Goal: Task Accomplishment & Management: Complete application form

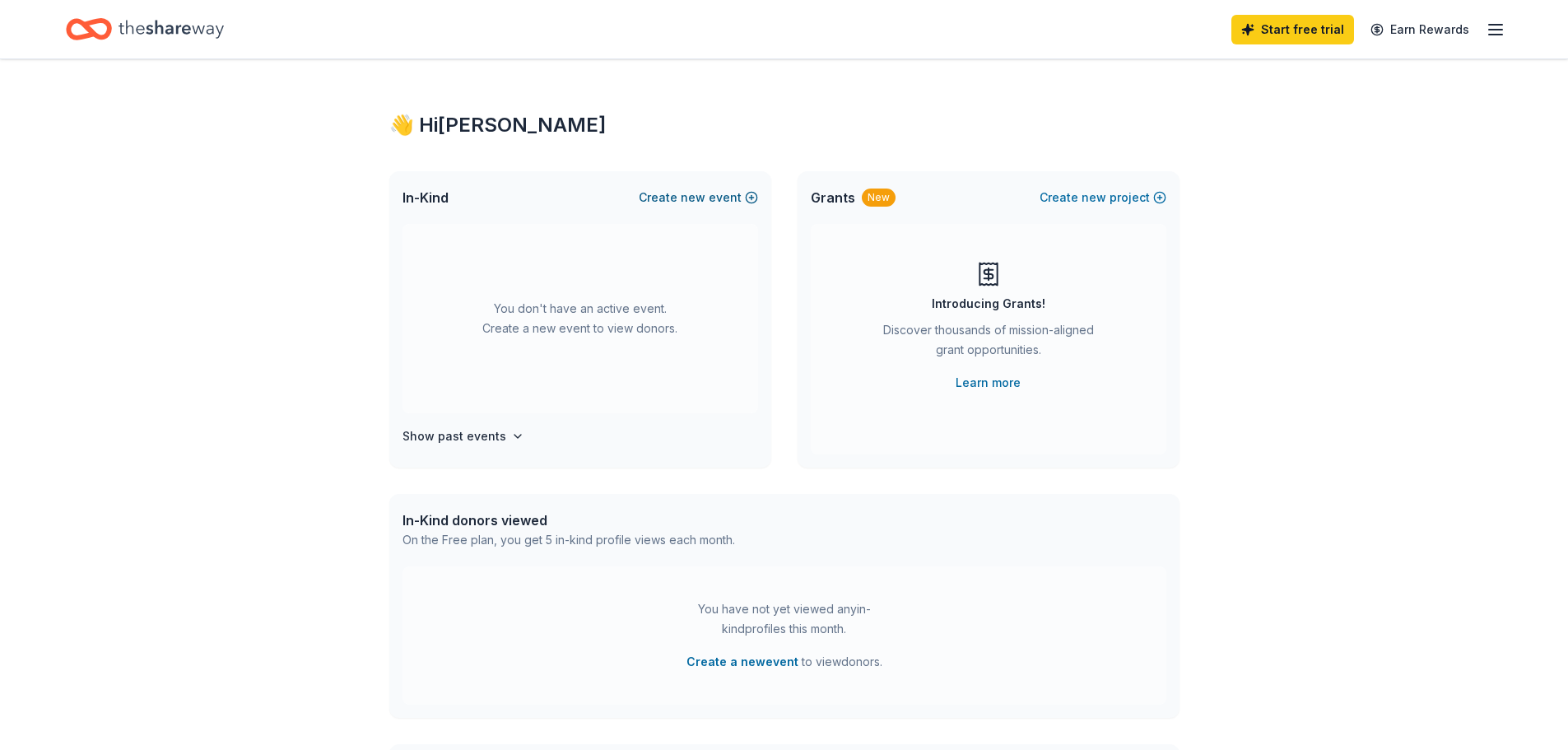
click at [705, 193] on span "new" at bounding box center [693, 197] width 25 height 20
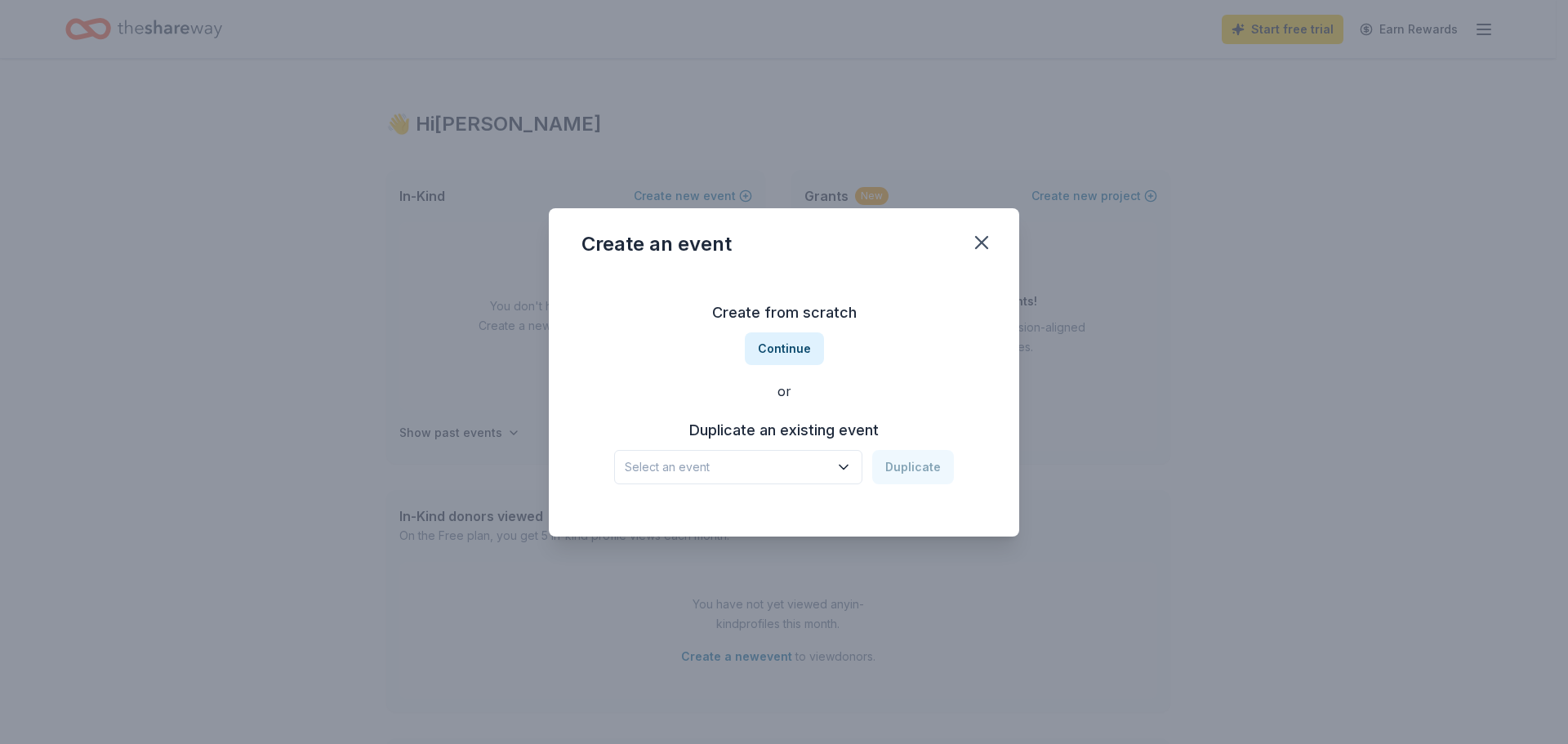
click at [713, 462] on span "Select an event" at bounding box center [726, 467] width 204 height 20
click at [694, 464] on span "Select an event" at bounding box center [726, 467] width 204 height 20
click at [798, 345] on button "Continue" at bounding box center [784, 348] width 79 height 33
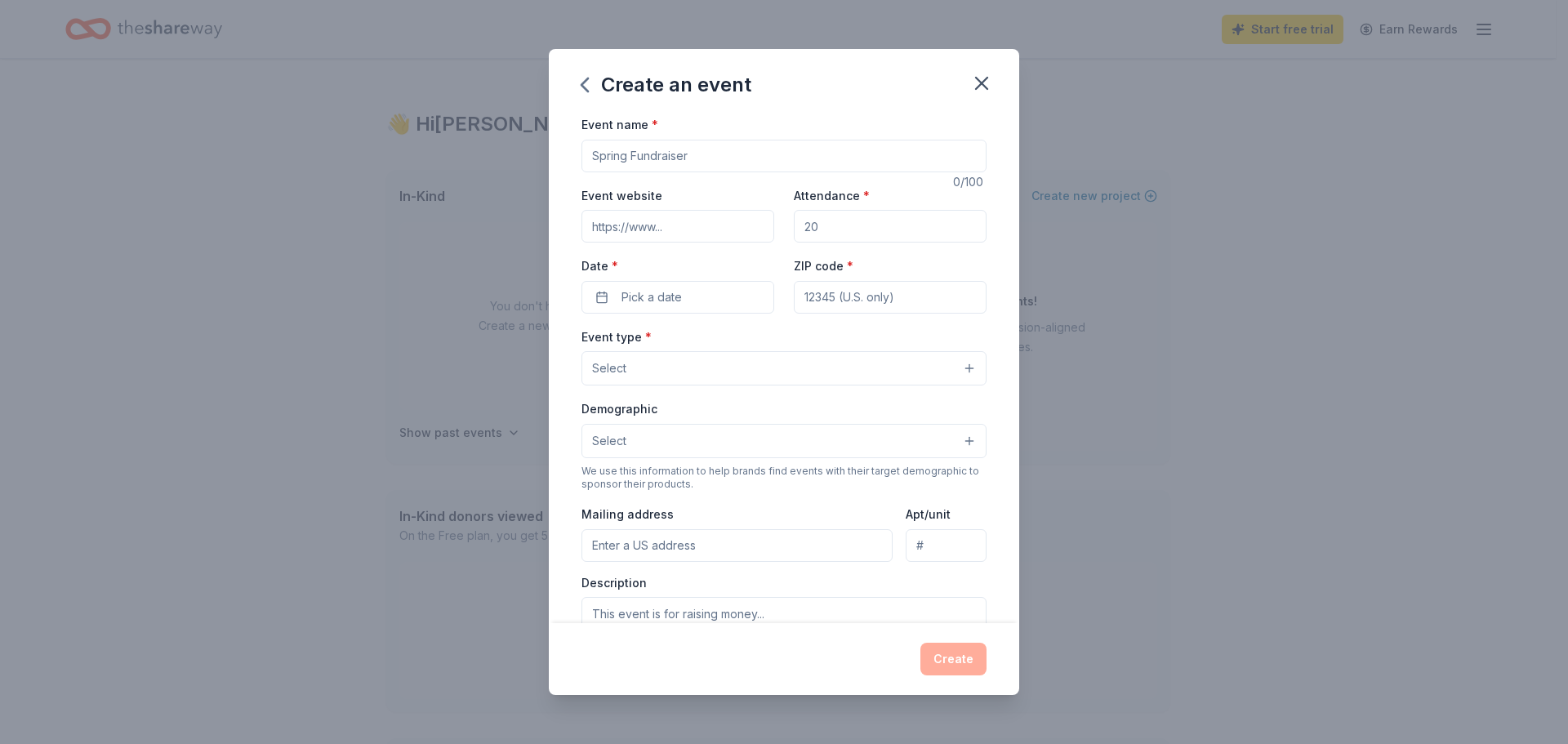
click at [680, 154] on input "Event name *" at bounding box center [784, 156] width 405 height 33
type input "A Daily Cruise"
click at [635, 225] on input "Event website" at bounding box center [677, 226] width 192 height 33
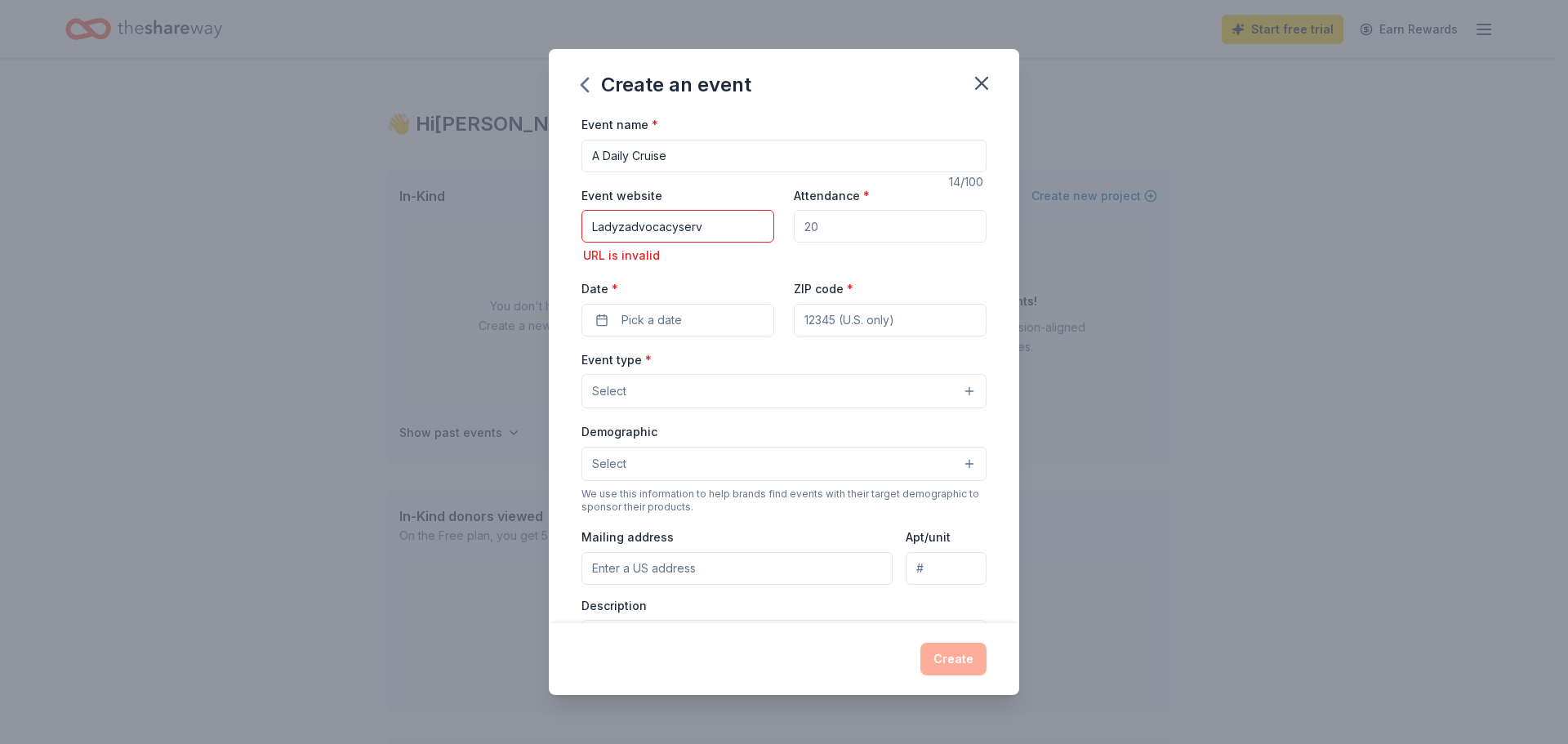
click at [725, 220] on input "Ladyzadvocacyserv" at bounding box center [677, 226] width 192 height 33
drag, startPoint x: 724, startPoint y: 219, endPoint x: 547, endPoint y: 211, distance: 177.2
click at [538, 219] on div "Create an event Event name * A Daily Cruise 14 /100 Event website Ladyzadvocacy…" at bounding box center [784, 372] width 1568 height 744
paste input "https://www.ladyzadvocacyservices.org/"
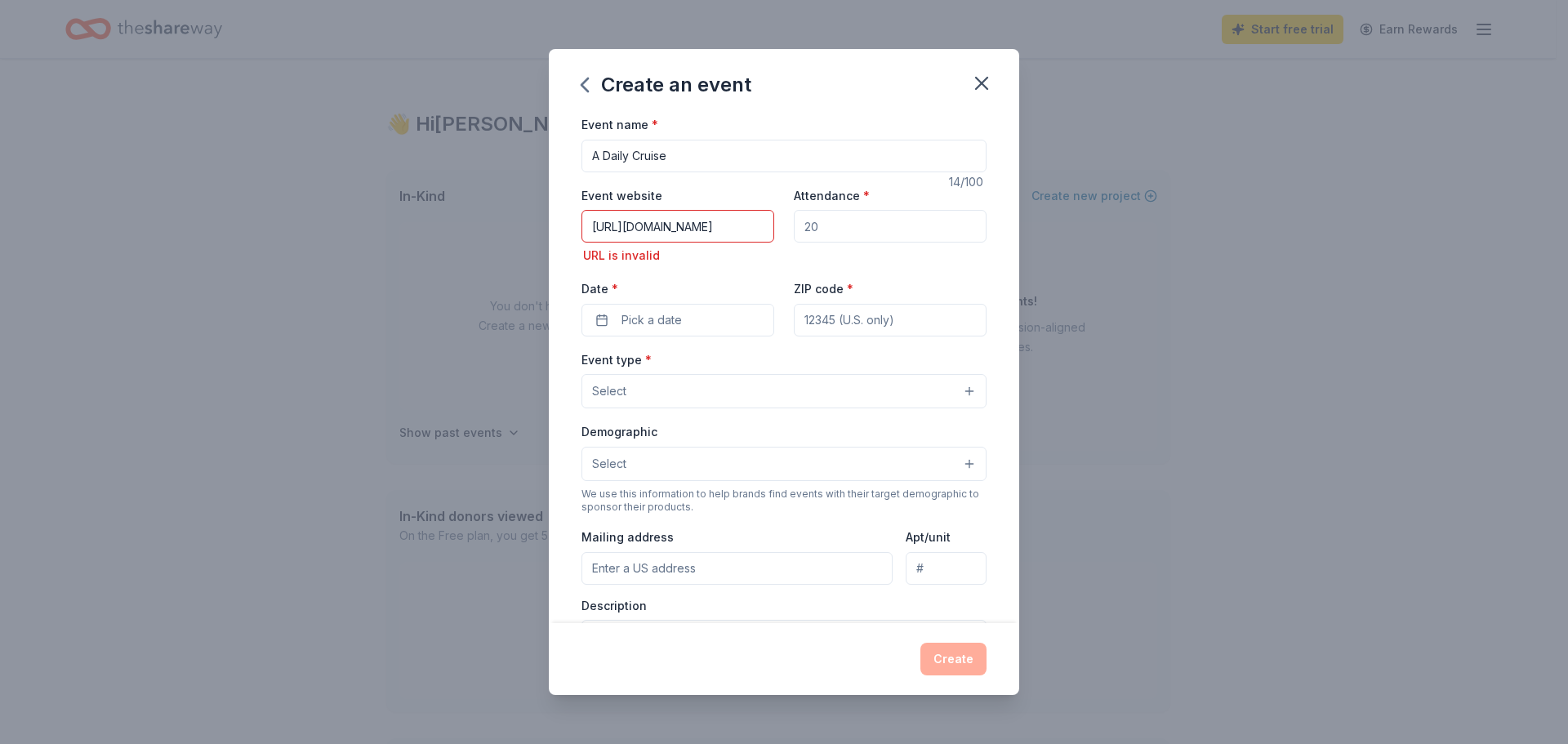
click at [587, 223] on input "https://www.ladyzadvocacyservices.org/" at bounding box center [677, 226] width 192 height 33
drag, startPoint x: 606, startPoint y: 223, endPoint x: 618, endPoint y: 205, distance: 21.6
click at [606, 222] on input "https://www.ladyzadvocacyservices.org/" at bounding box center [677, 226] width 192 height 33
type input "https://www.ladyzadvocacyservices.org/"
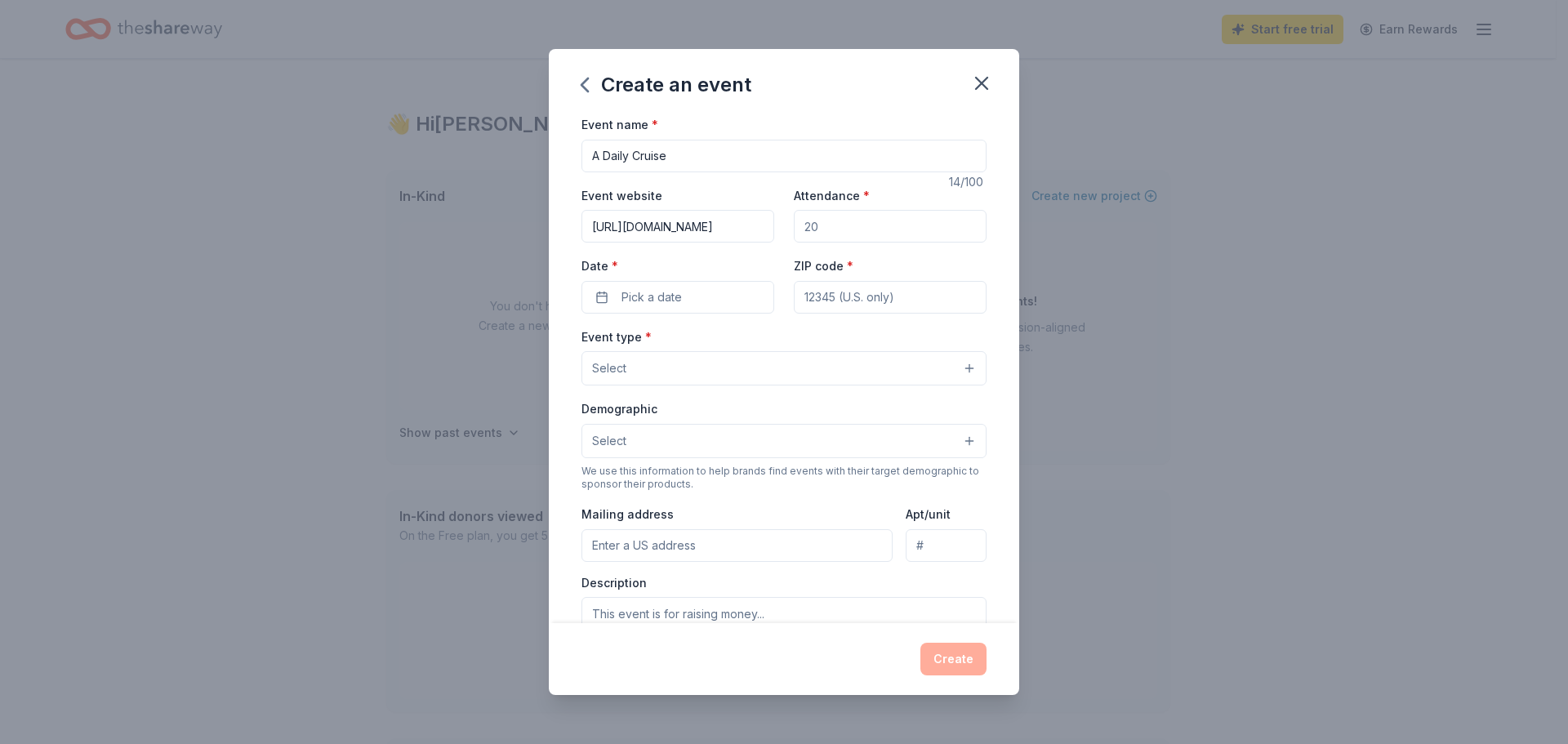
click at [837, 301] on input "ZIP code *" at bounding box center [889, 297] width 192 height 33
type input "21202"
click at [661, 300] on span "Pick a date" at bounding box center [651, 297] width 60 height 20
click at [759, 334] on button "Go to next month" at bounding box center [763, 341] width 23 height 23
click at [754, 337] on button "Go to next month" at bounding box center [763, 341] width 23 height 23
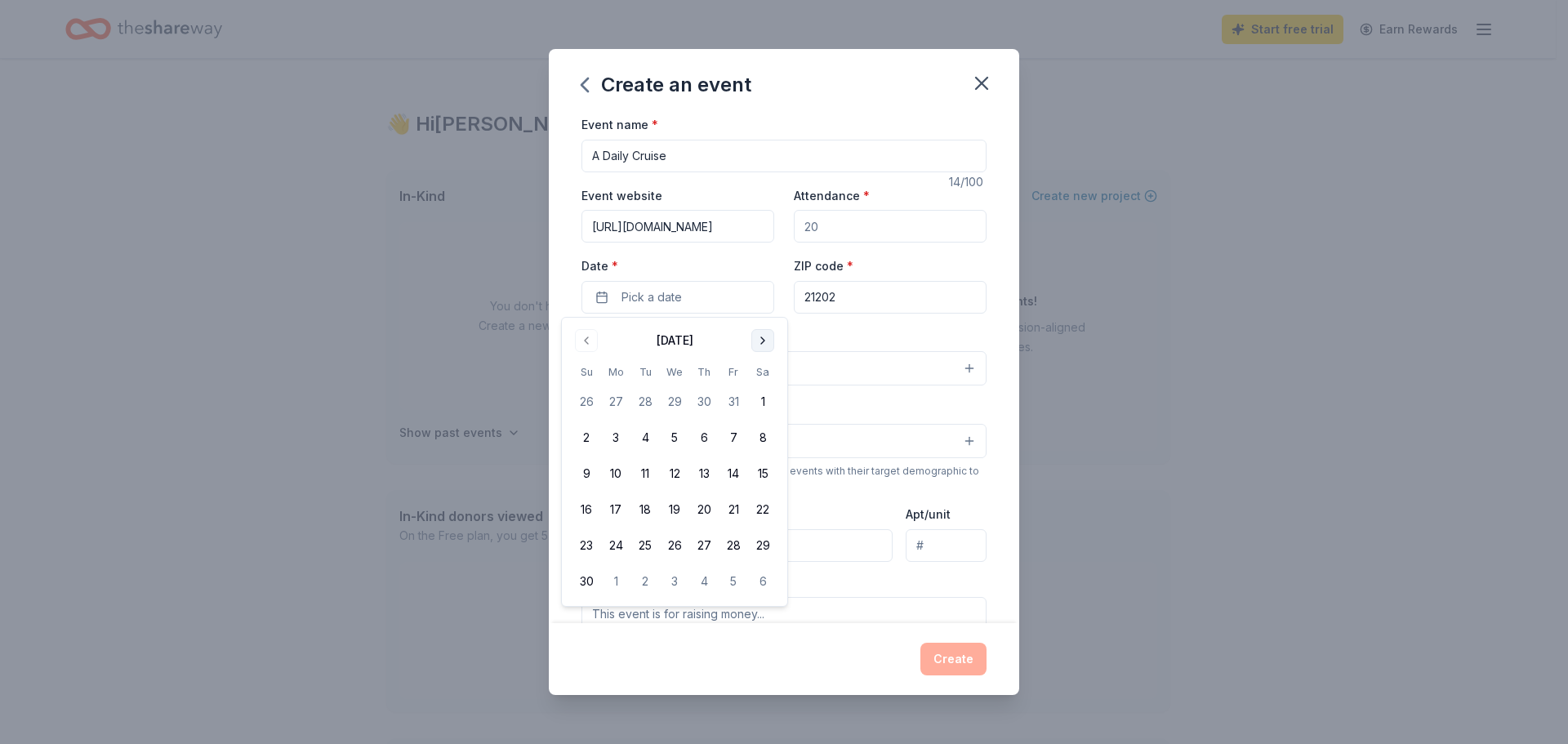
click at [756, 338] on button "Go to next month" at bounding box center [763, 341] width 23 height 23
click at [758, 338] on button "Go to next month" at bounding box center [763, 341] width 23 height 23
click at [759, 338] on button "Go to next month" at bounding box center [763, 341] width 23 height 23
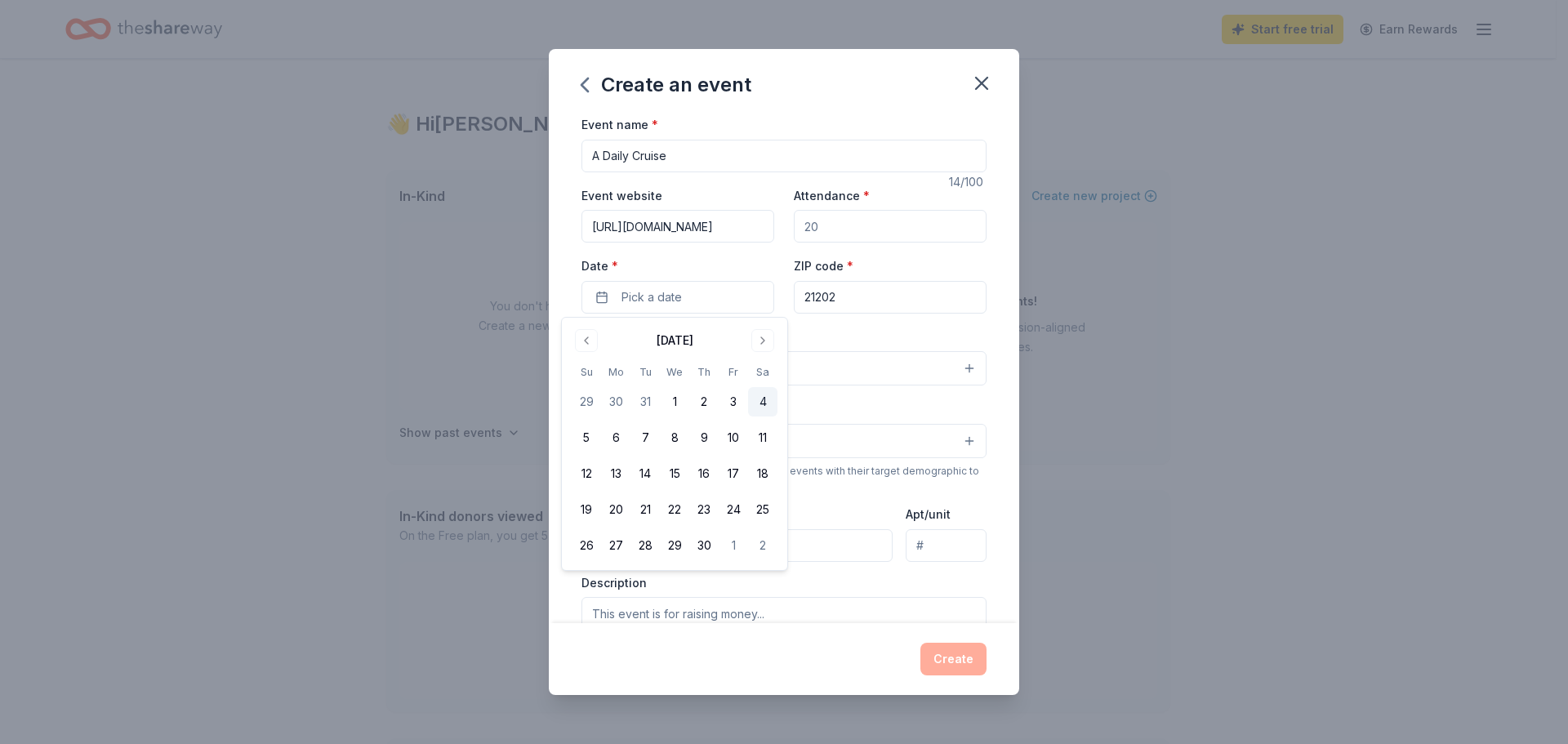
click at [765, 396] on button "4" at bounding box center [763, 402] width 30 height 30
click at [836, 547] on input "Mailing address" at bounding box center [737, 546] width 311 height 33
click at [641, 367] on button "Select" at bounding box center [784, 368] width 405 height 35
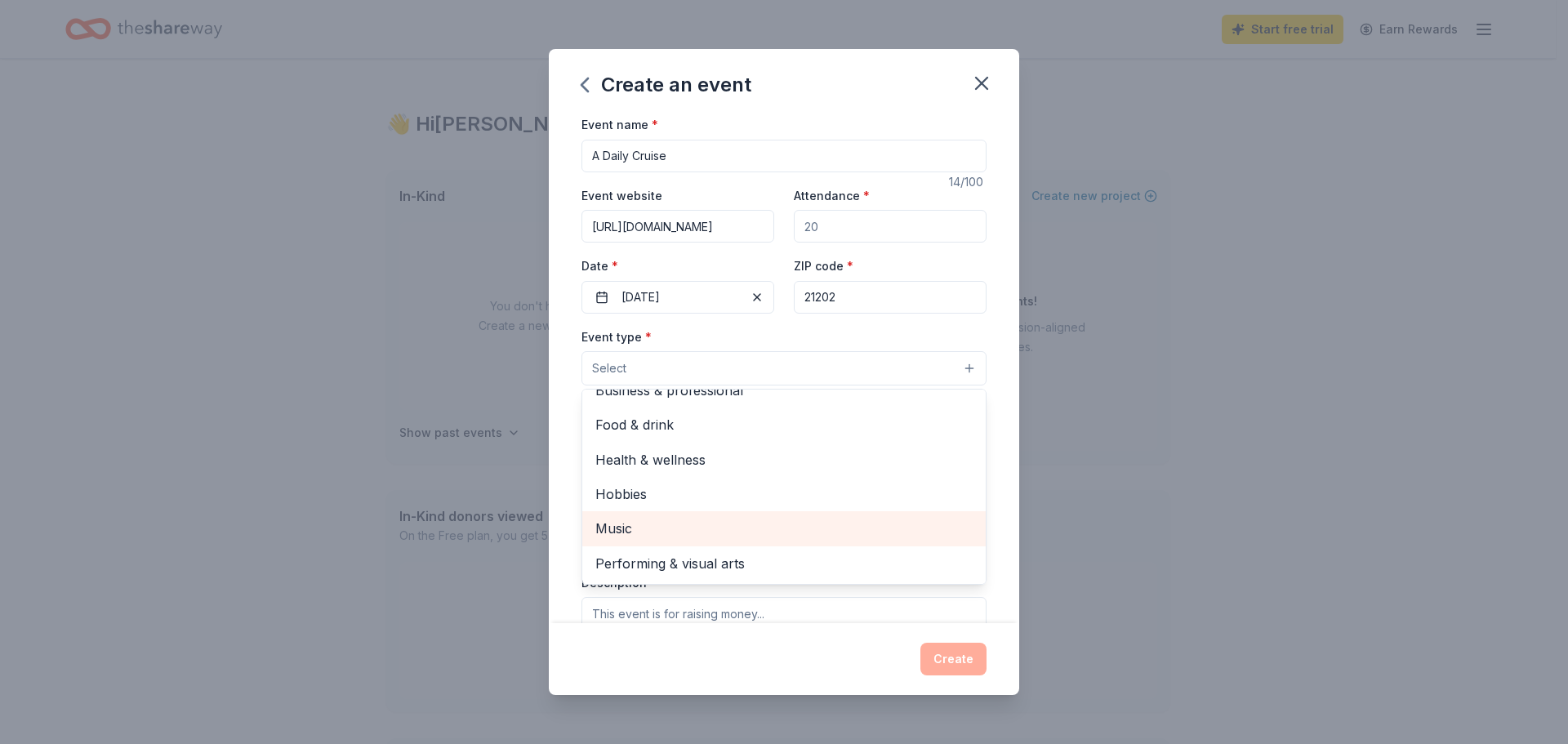
click at [665, 528] on span "Music" at bounding box center [784, 528] width 377 height 21
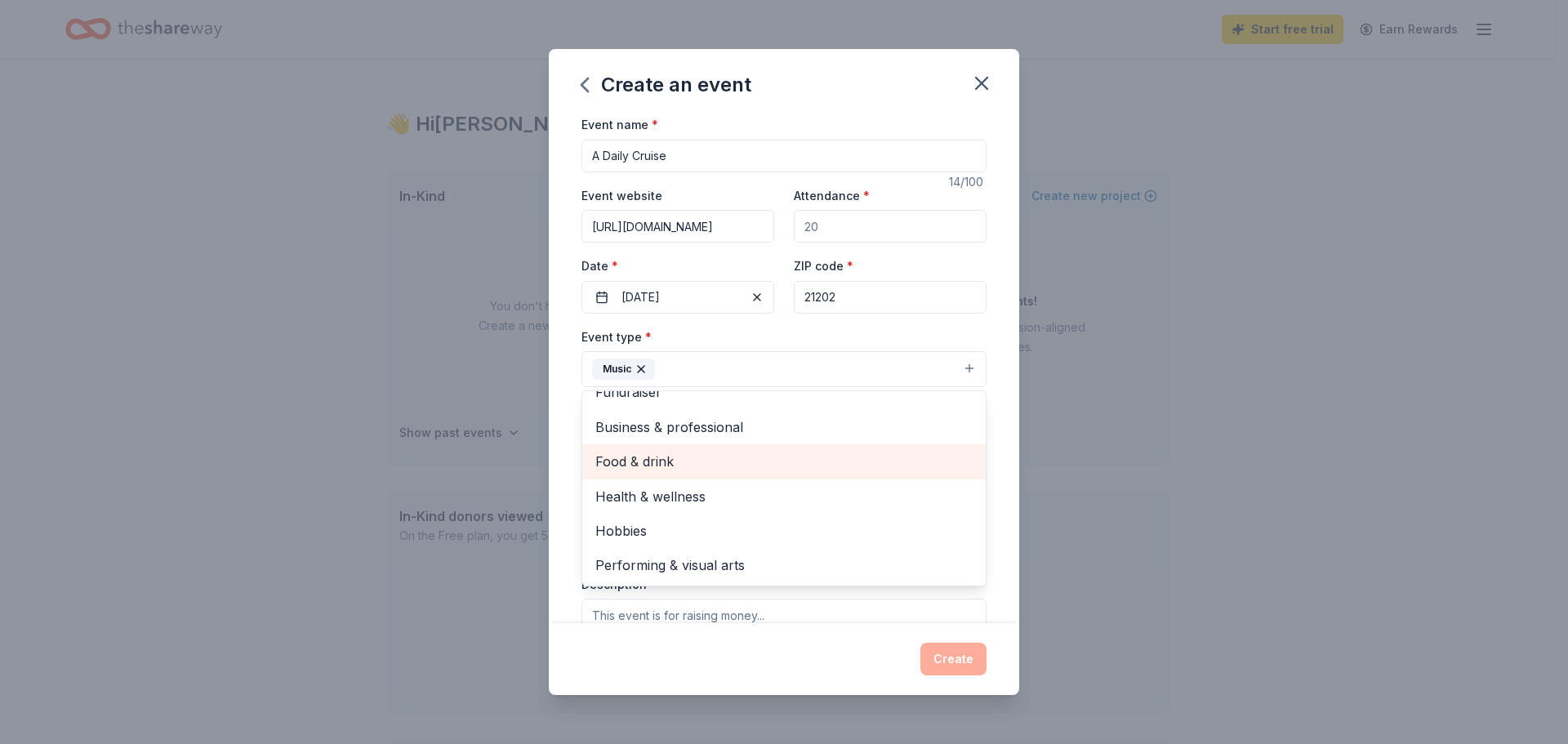
drag, startPoint x: 631, startPoint y: 460, endPoint x: 771, endPoint y: 488, distance: 142.8
click at [632, 462] on span "Food & drink" at bounding box center [784, 462] width 377 height 21
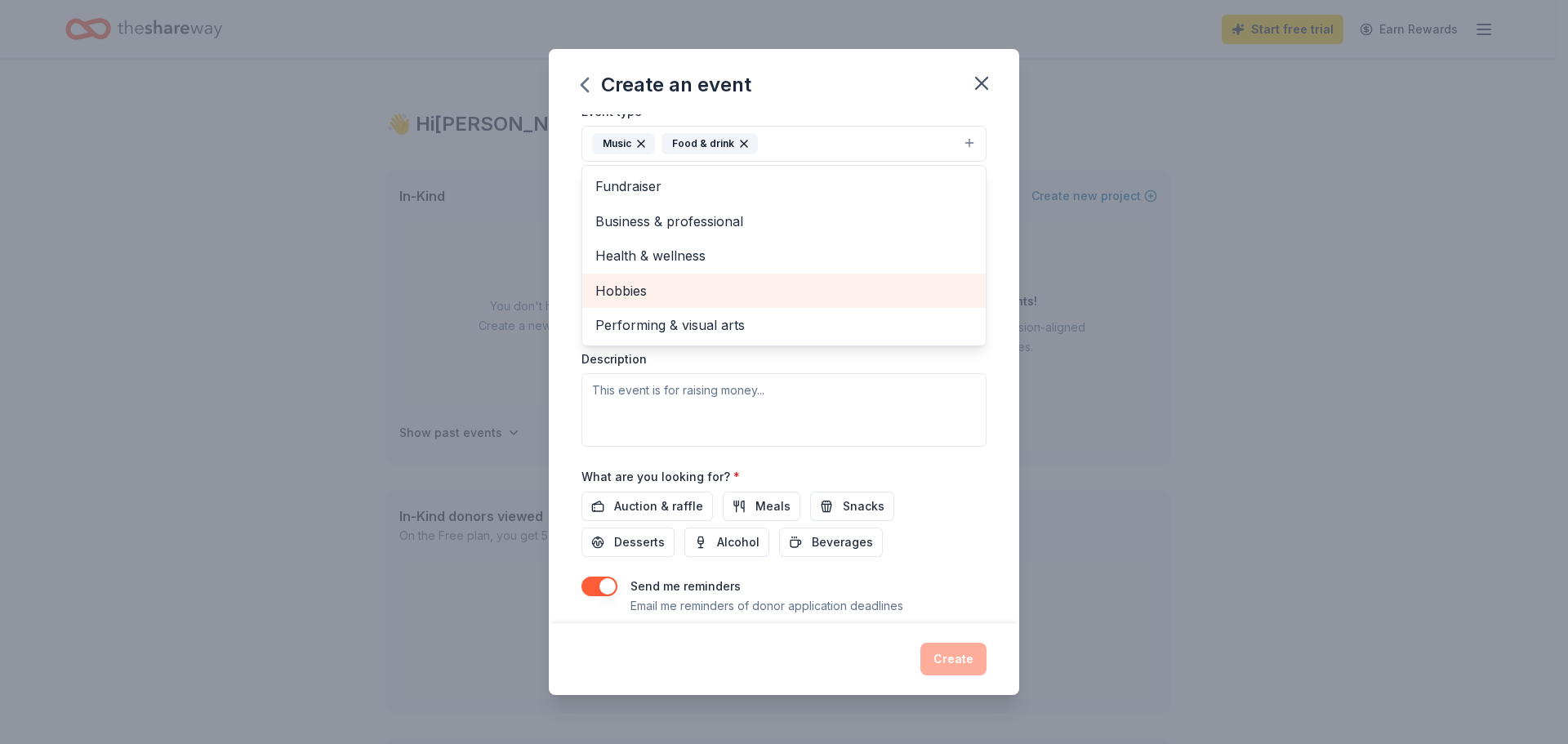
scroll to position [245, 0]
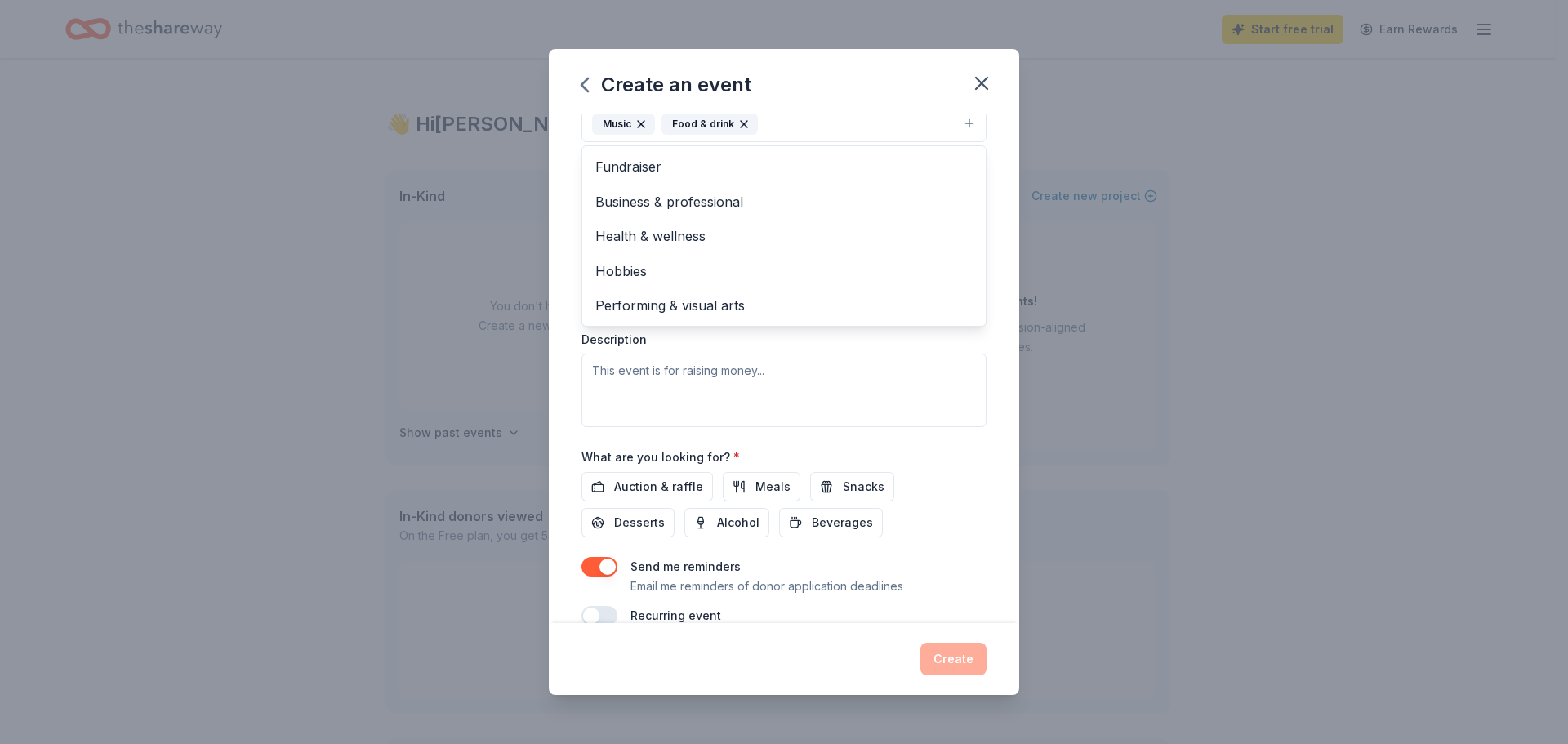
click at [720, 386] on div "Event type * Music Food & drink Fundraiser Business & professional Health & wel…" at bounding box center [784, 254] width 405 height 345
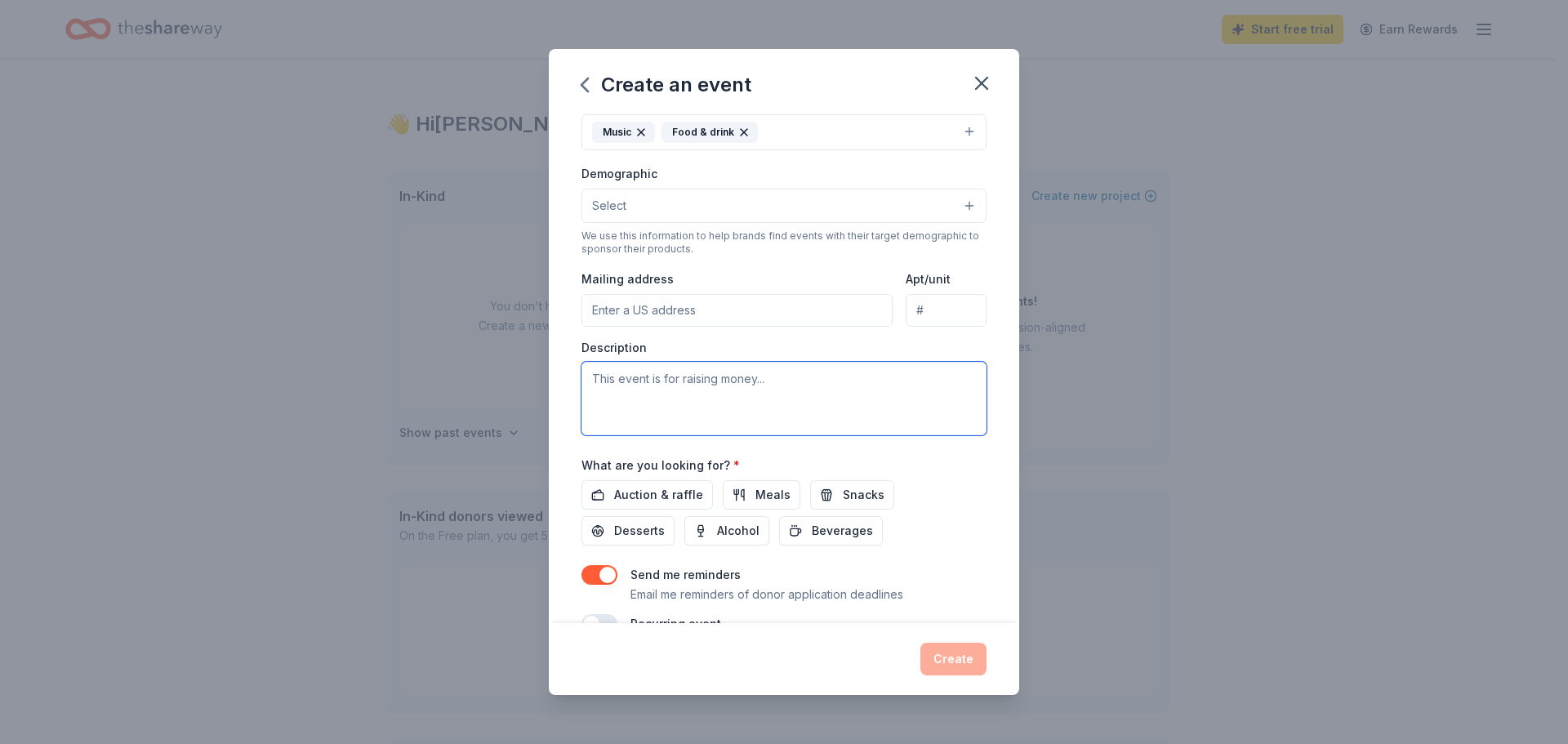
click at [618, 379] on textarea at bounding box center [784, 398] width 405 height 73
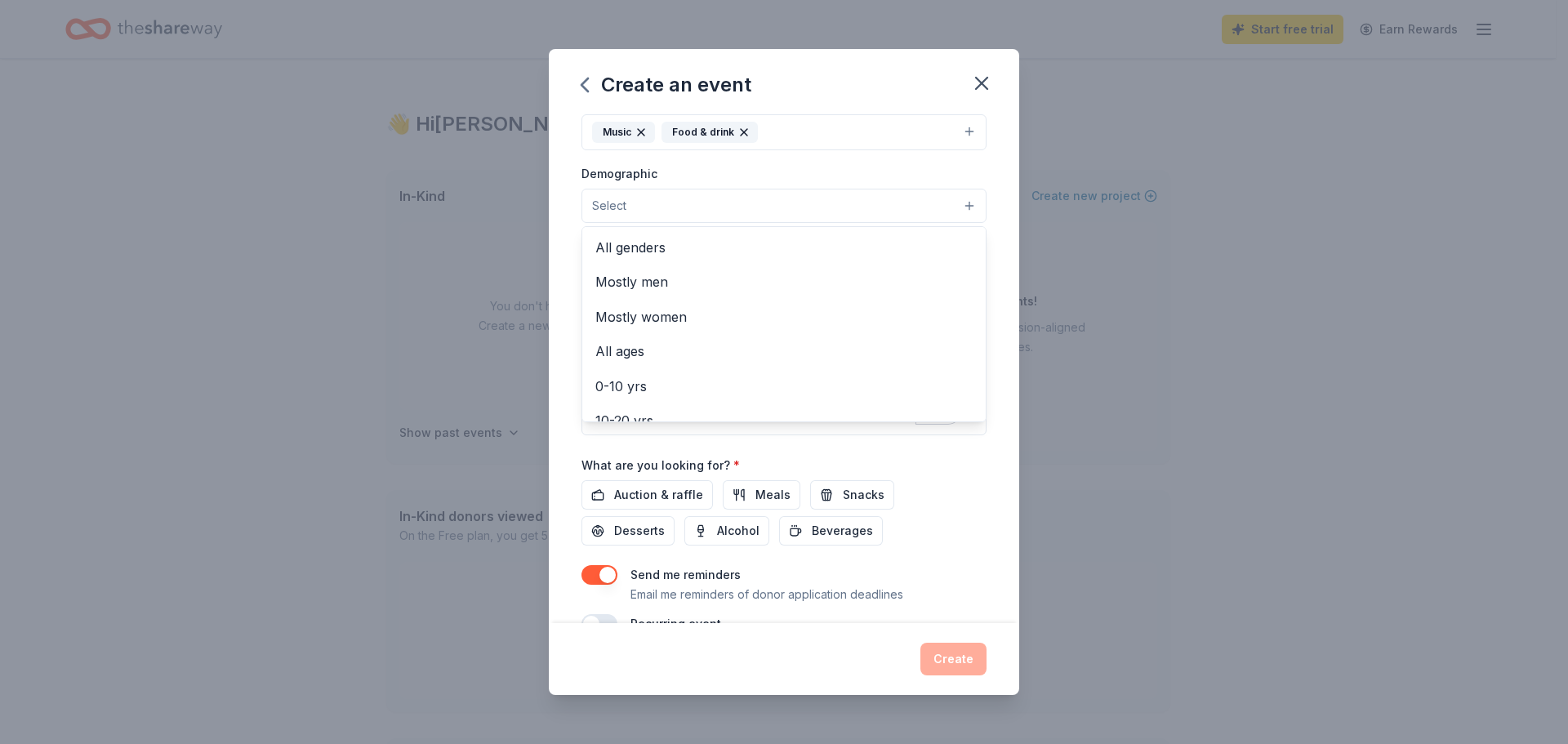
click at [748, 190] on button "Select" at bounding box center [784, 206] width 405 height 35
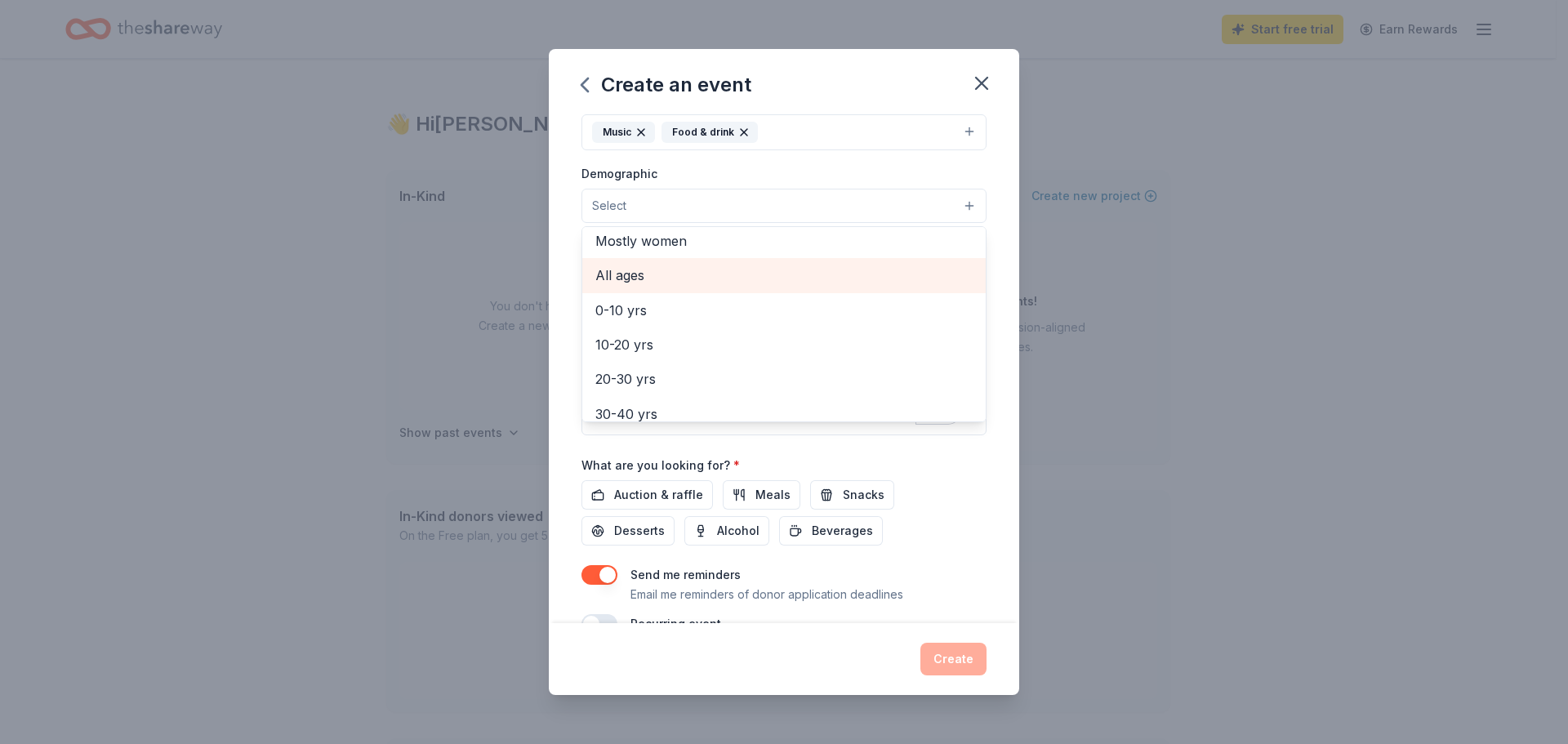
scroll to position [163, 0]
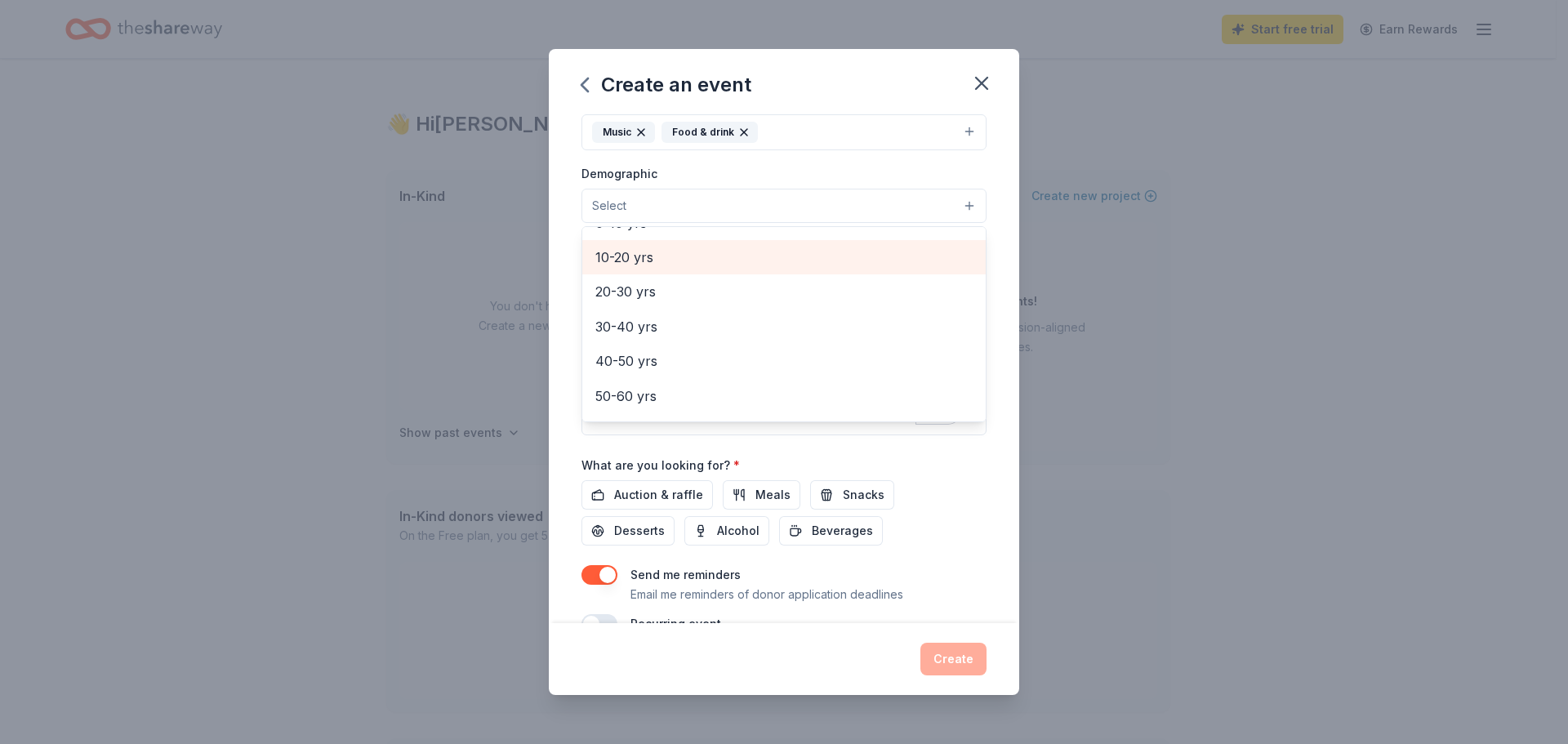
click at [624, 262] on span "10-20 yrs" at bounding box center [784, 258] width 377 height 21
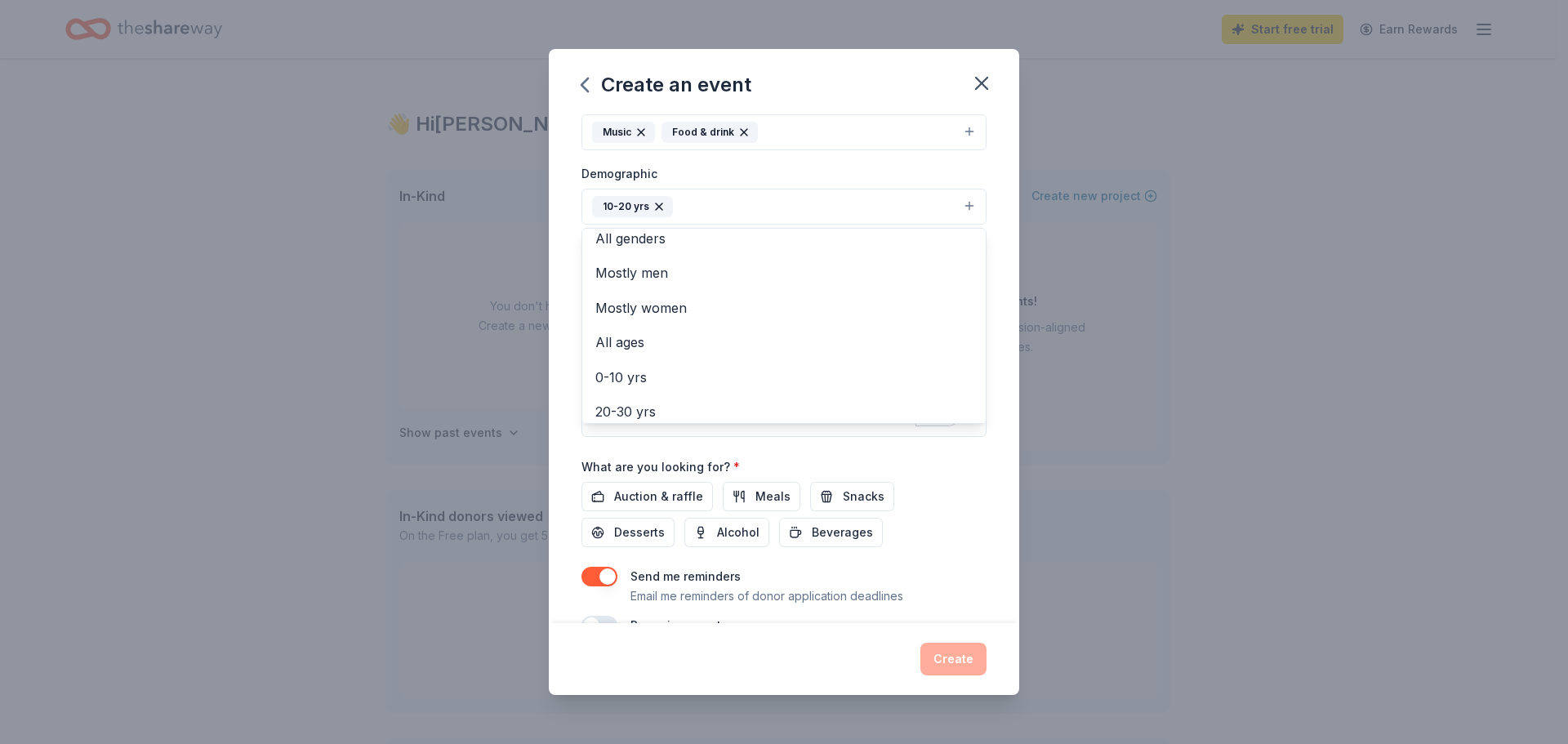
scroll to position [0, 0]
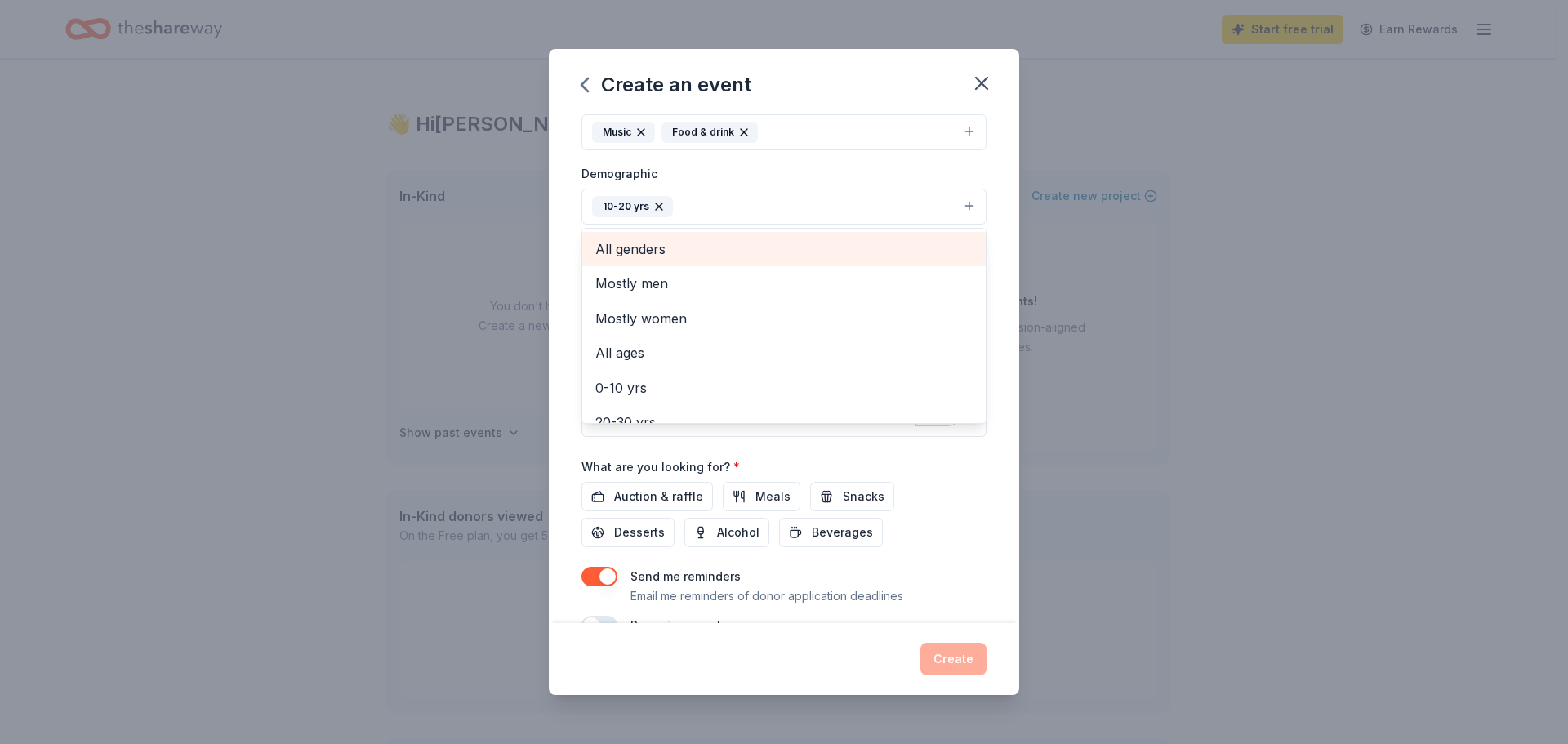
click at [608, 233] on div "All genders" at bounding box center [784, 249] width 404 height 35
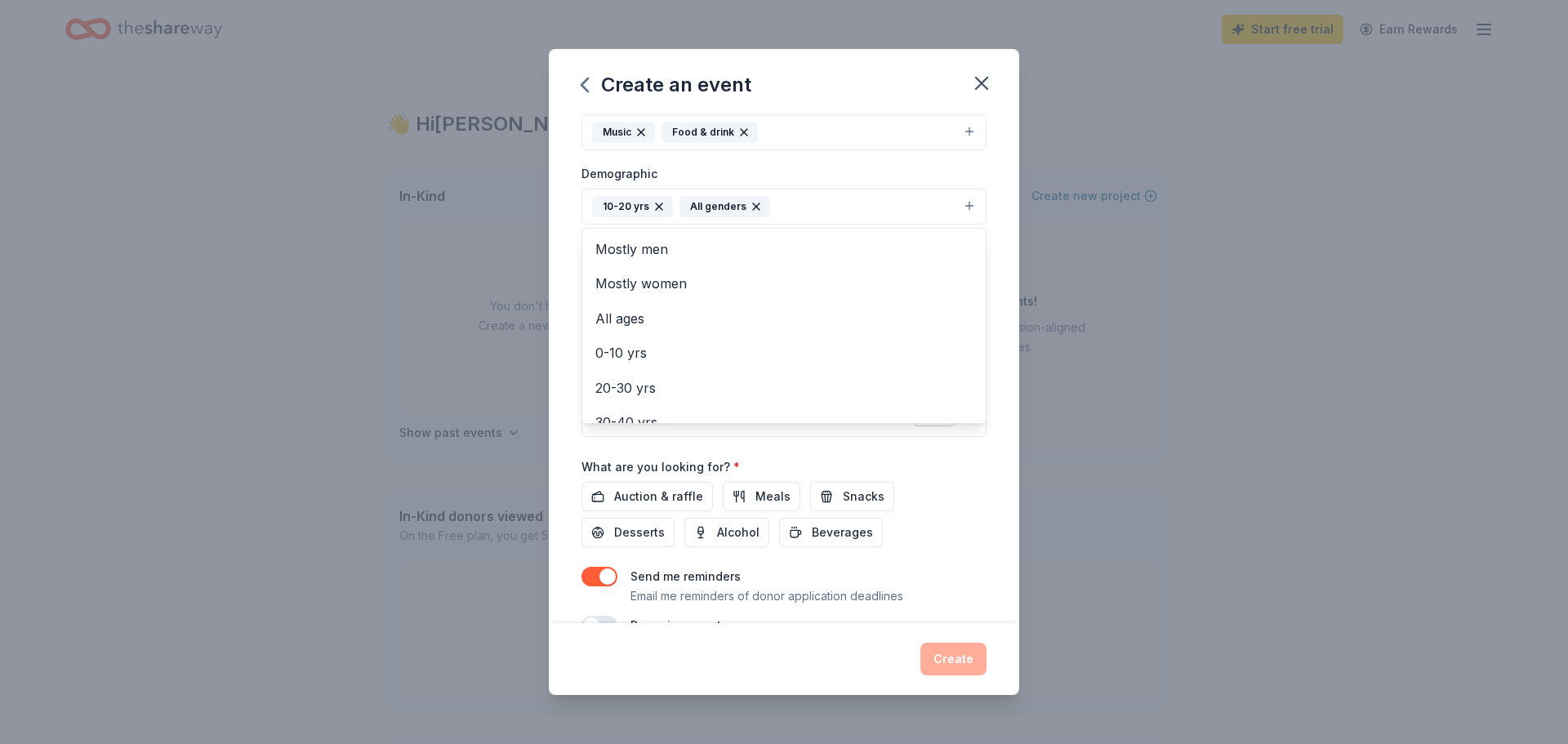
drag, startPoint x: 1082, startPoint y: 363, endPoint x: 1022, endPoint y: 335, distance: 66.2
click at [1082, 363] on div "Create an event Event name * A Daily Cruise 14 /100 Event website https://www.l…" at bounding box center [784, 372] width 1568 height 744
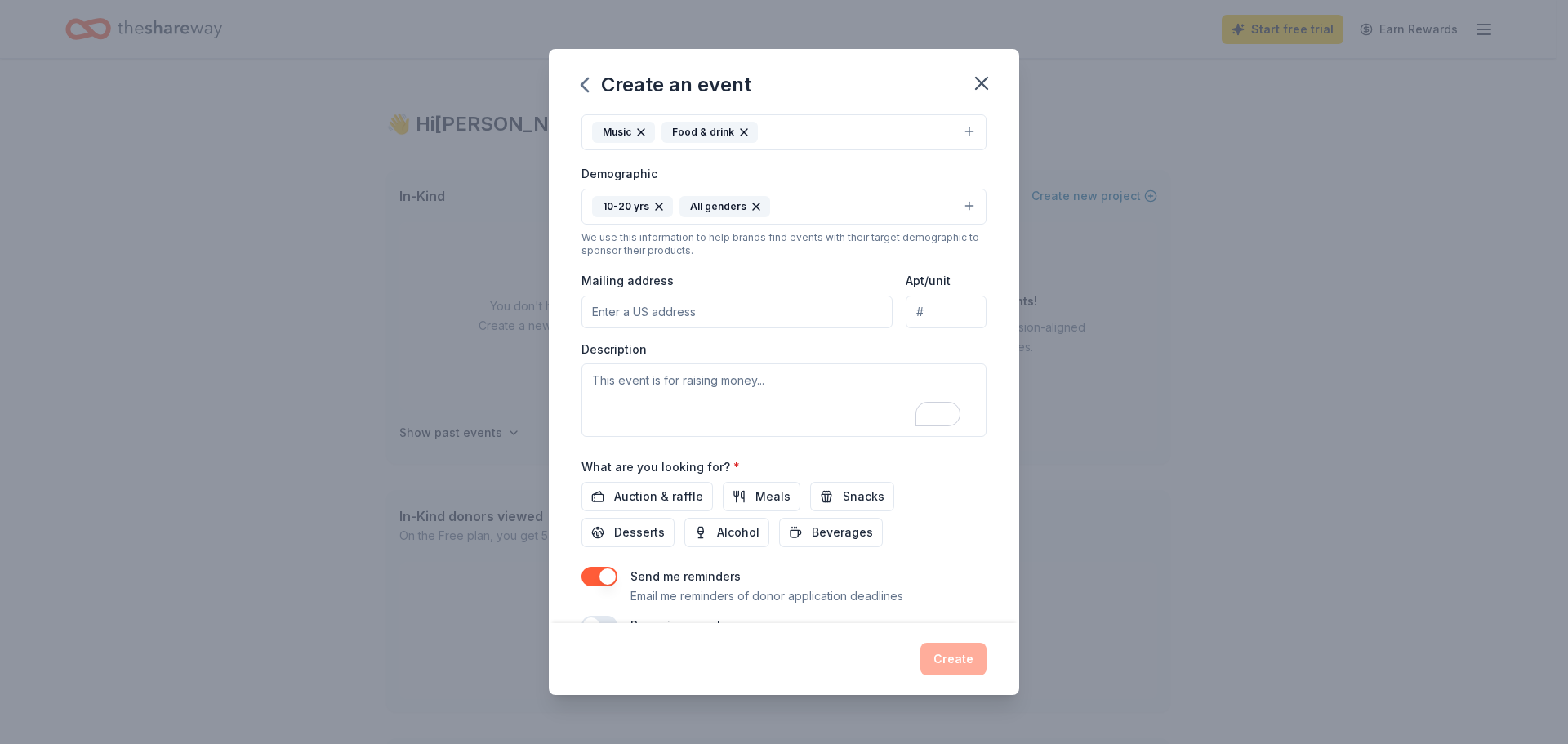
click at [649, 313] on input "Mailing address" at bounding box center [737, 312] width 311 height 33
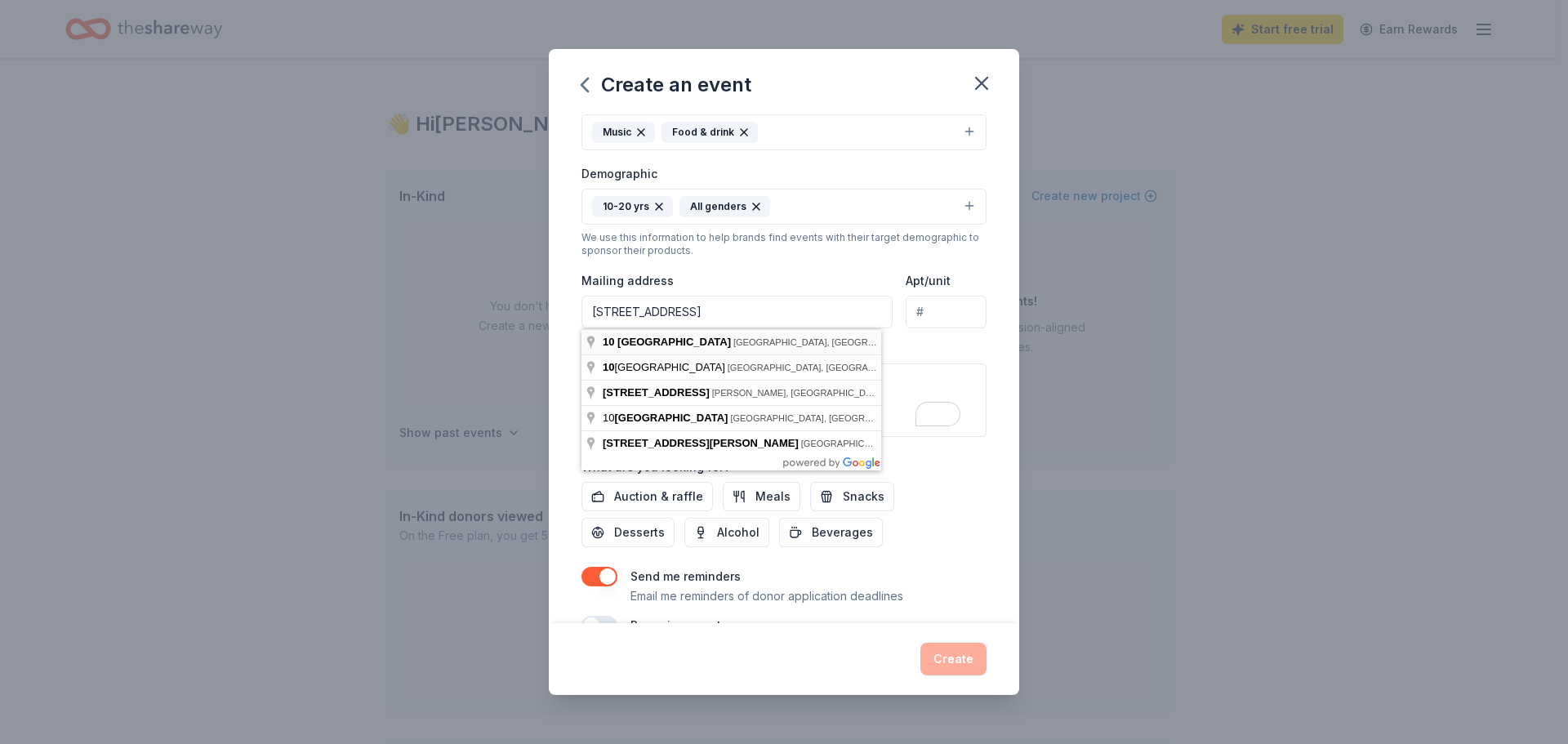
type input "10 East North Avenue, Baltimore, MD, 21202"
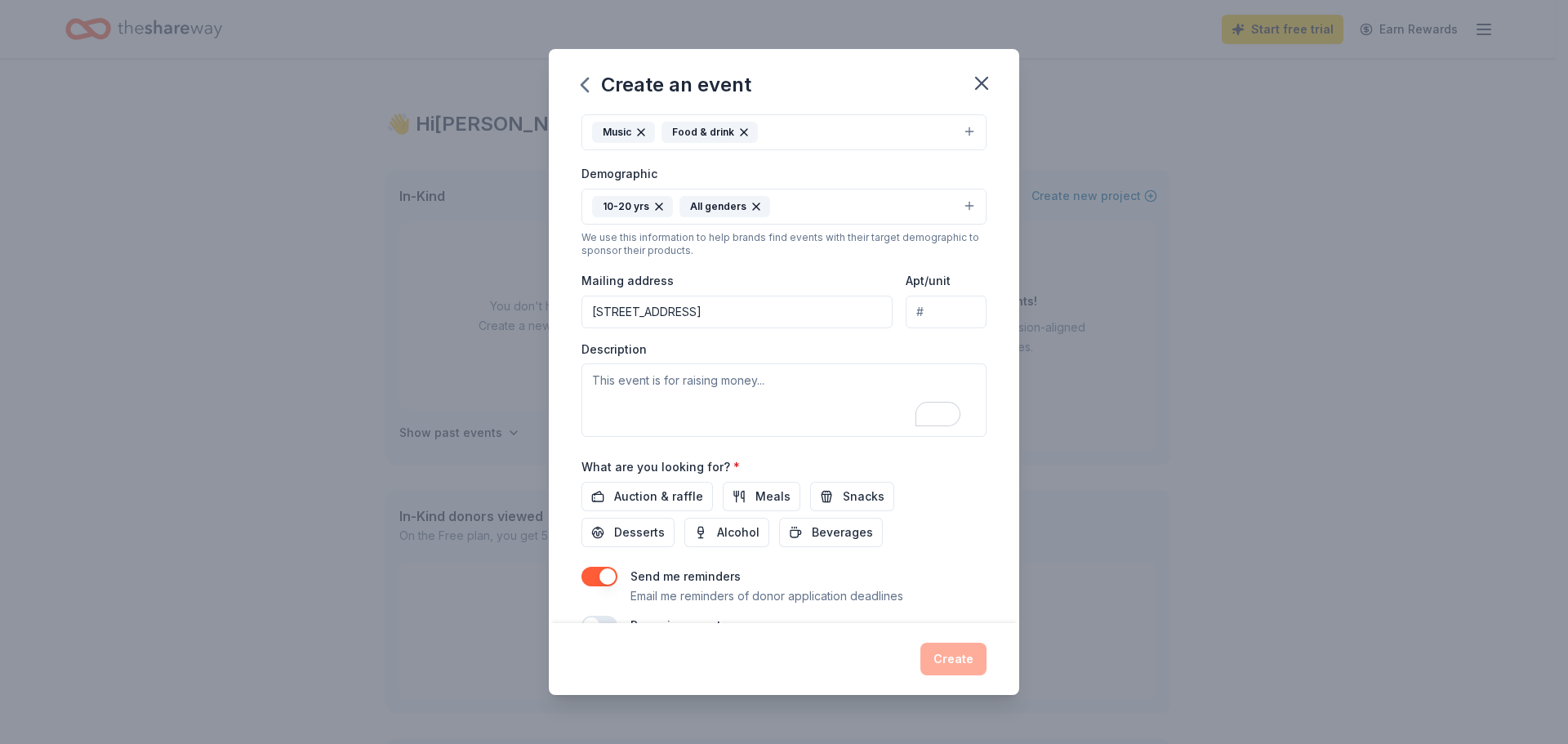
click at [930, 311] on input "Apt/unit" at bounding box center [946, 312] width 81 height 33
type input "5"
drag, startPoint x: 650, startPoint y: 401, endPoint x: 681, endPoint y: 386, distance: 34.4
click at [650, 400] on textarea "To enrich screen reader interactions, please activate Accessibility in Grammarl…" at bounding box center [784, 400] width 405 height 73
click at [626, 391] on textarea "To enrich screen reader interactions, please activate Accessibility in Grammarl…" at bounding box center [784, 400] width 405 height 73
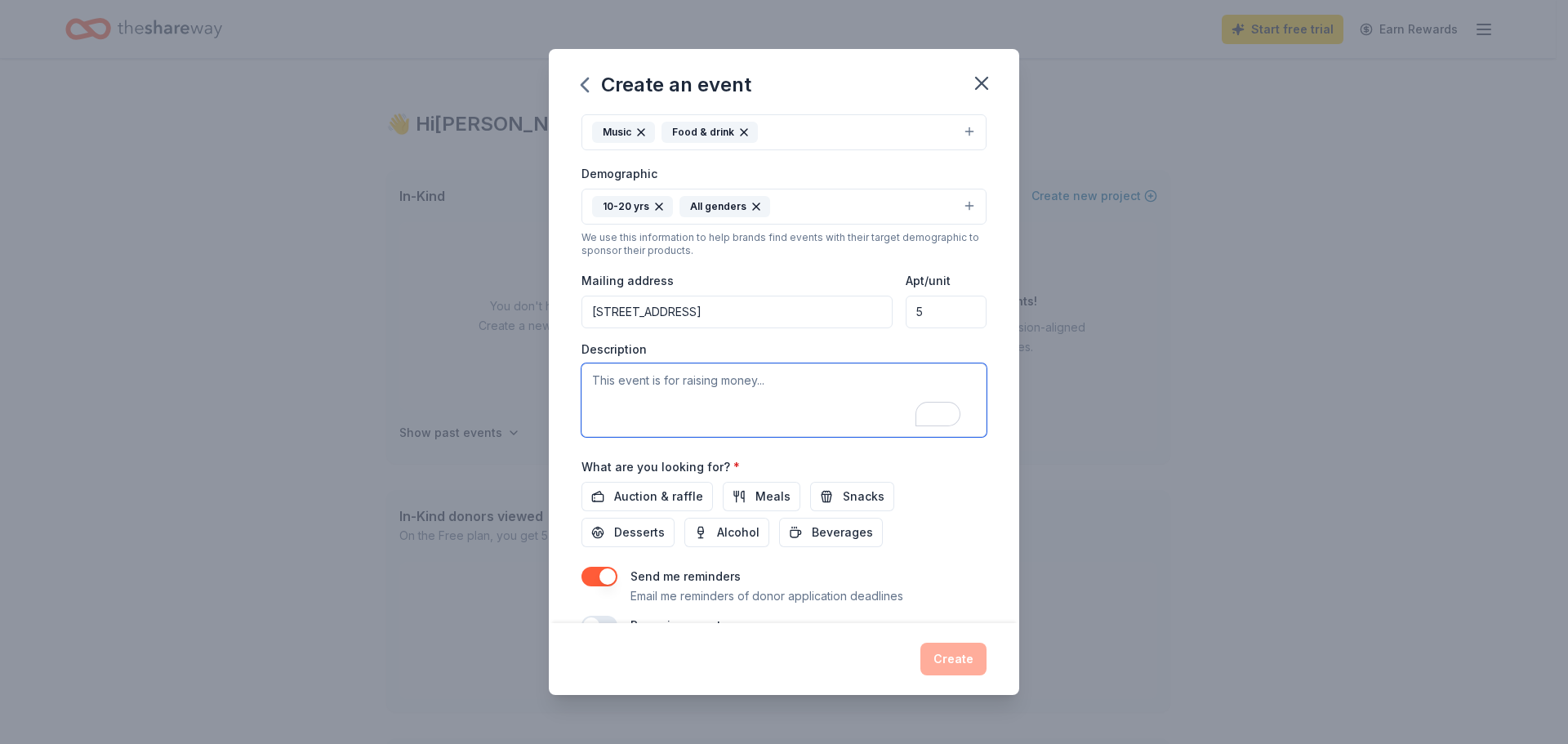
paste textarea "this grant can support a public-facing event like Ladyz Girlz’s spring break bo…"
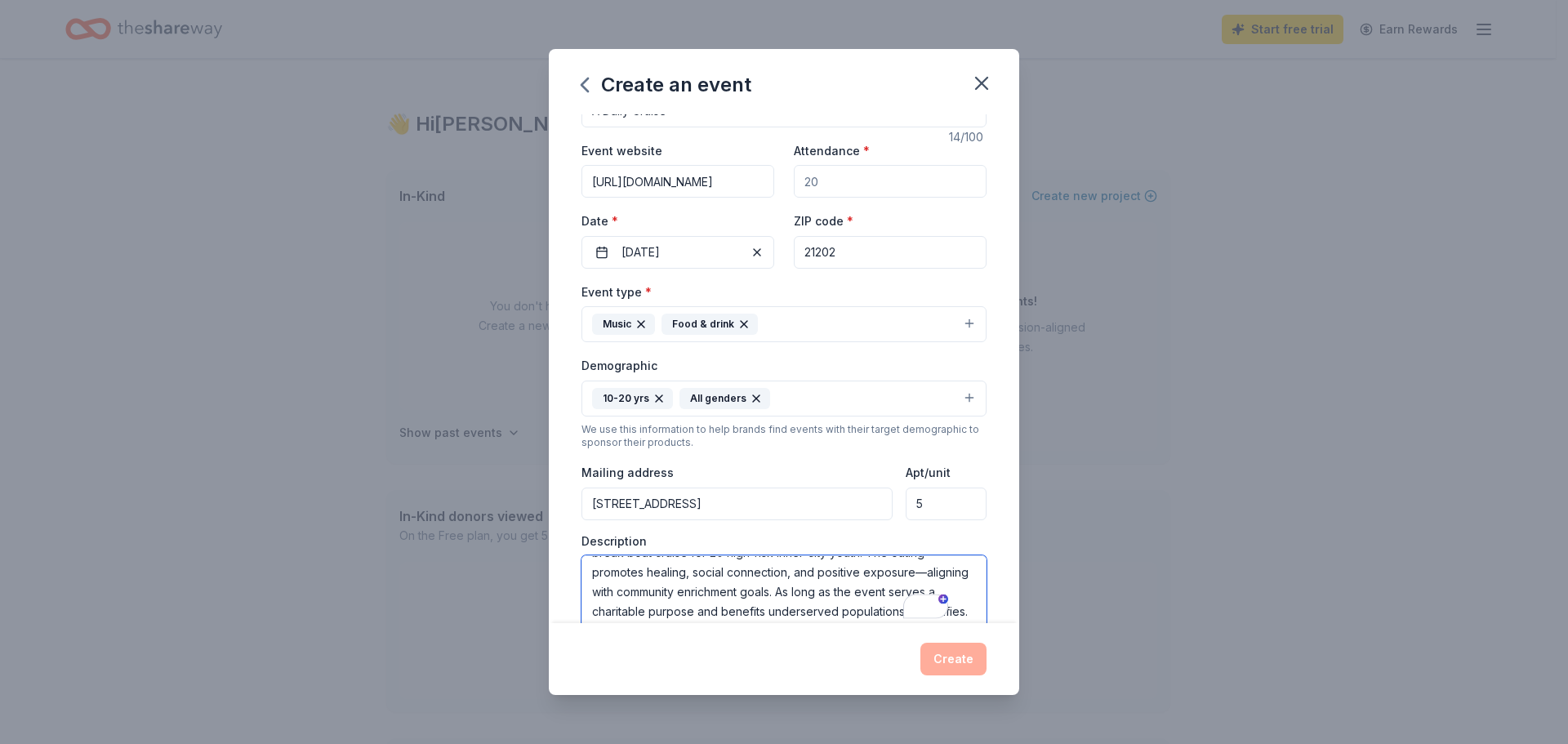
scroll to position [82, 0]
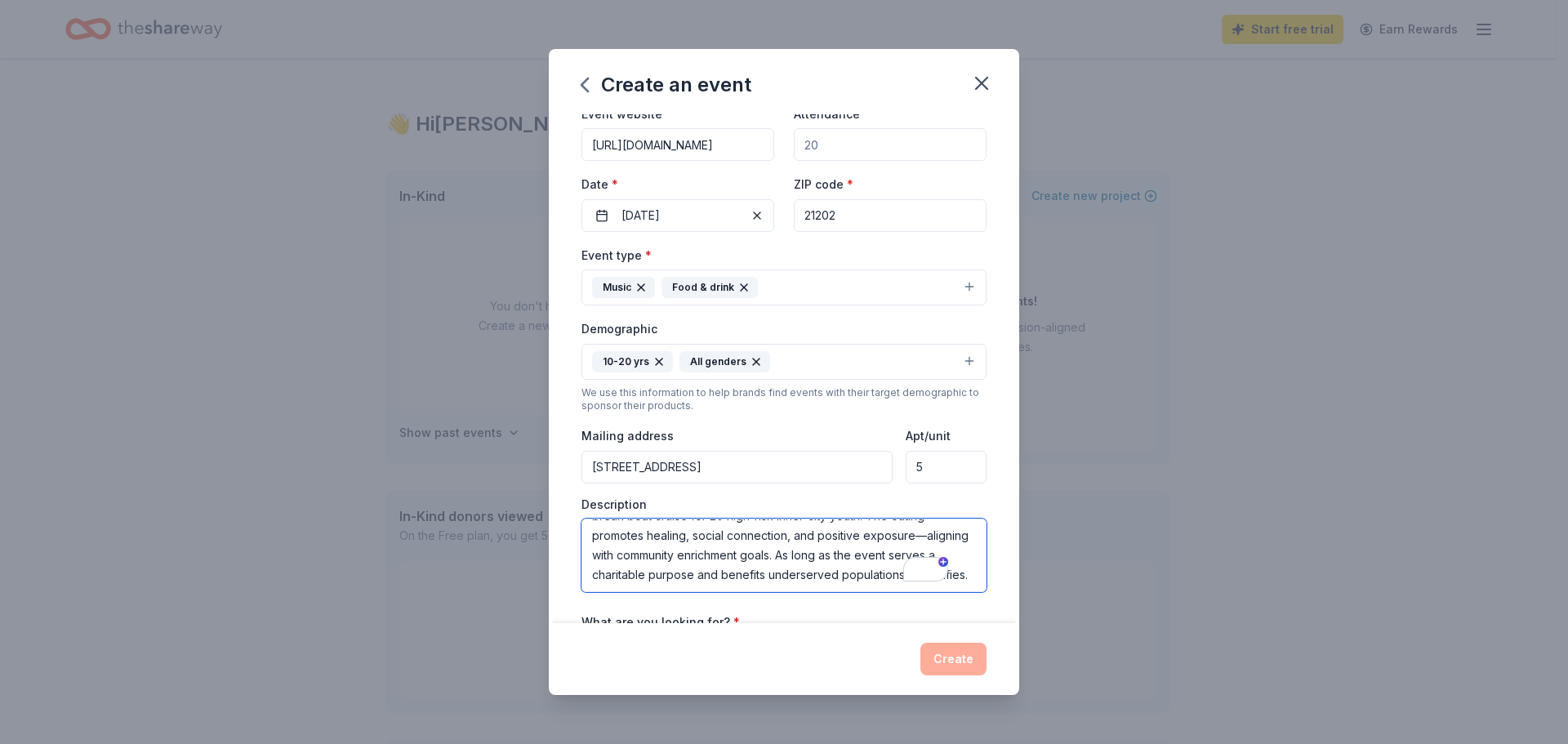
click at [836, 539] on textarea "this grant can support a public-facing event like Ladyz Girlz’s spring break bo…" at bounding box center [784, 555] width 405 height 73
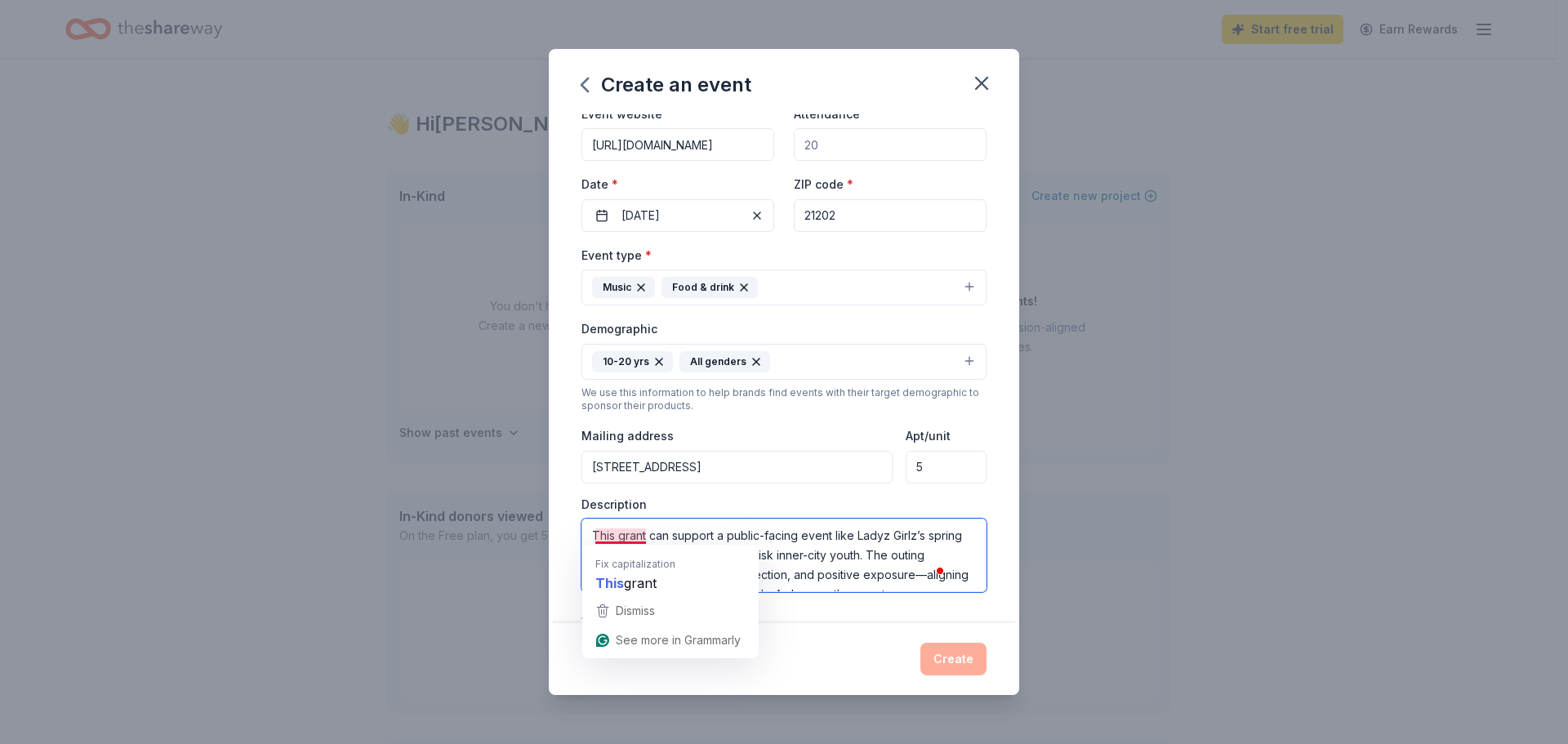
scroll to position [59, 0]
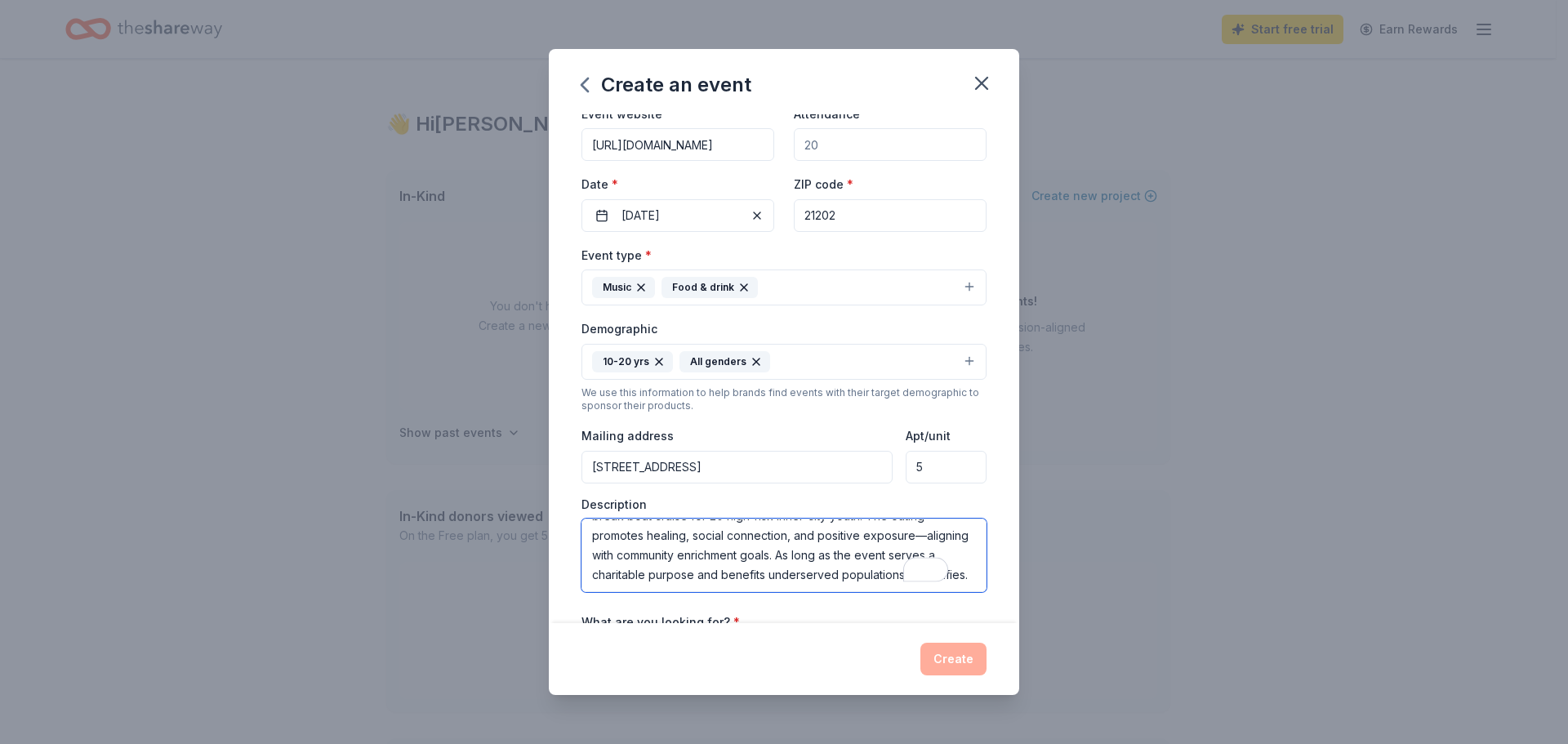
drag, startPoint x: 604, startPoint y: 540, endPoint x: 609, endPoint y: 527, distance: 13.9
click at [604, 537] on textarea "This grant can support a public-facing event like Ladyz Girlz’s spring break bo…" at bounding box center [784, 555] width 405 height 73
click at [651, 562] on textarea "This grant can support a public-facing event like Ladyz Girlz’s spring break bo…" at bounding box center [784, 555] width 405 height 73
drag, startPoint x: 653, startPoint y: 563, endPoint x: 671, endPoint y: 557, distance: 19.0
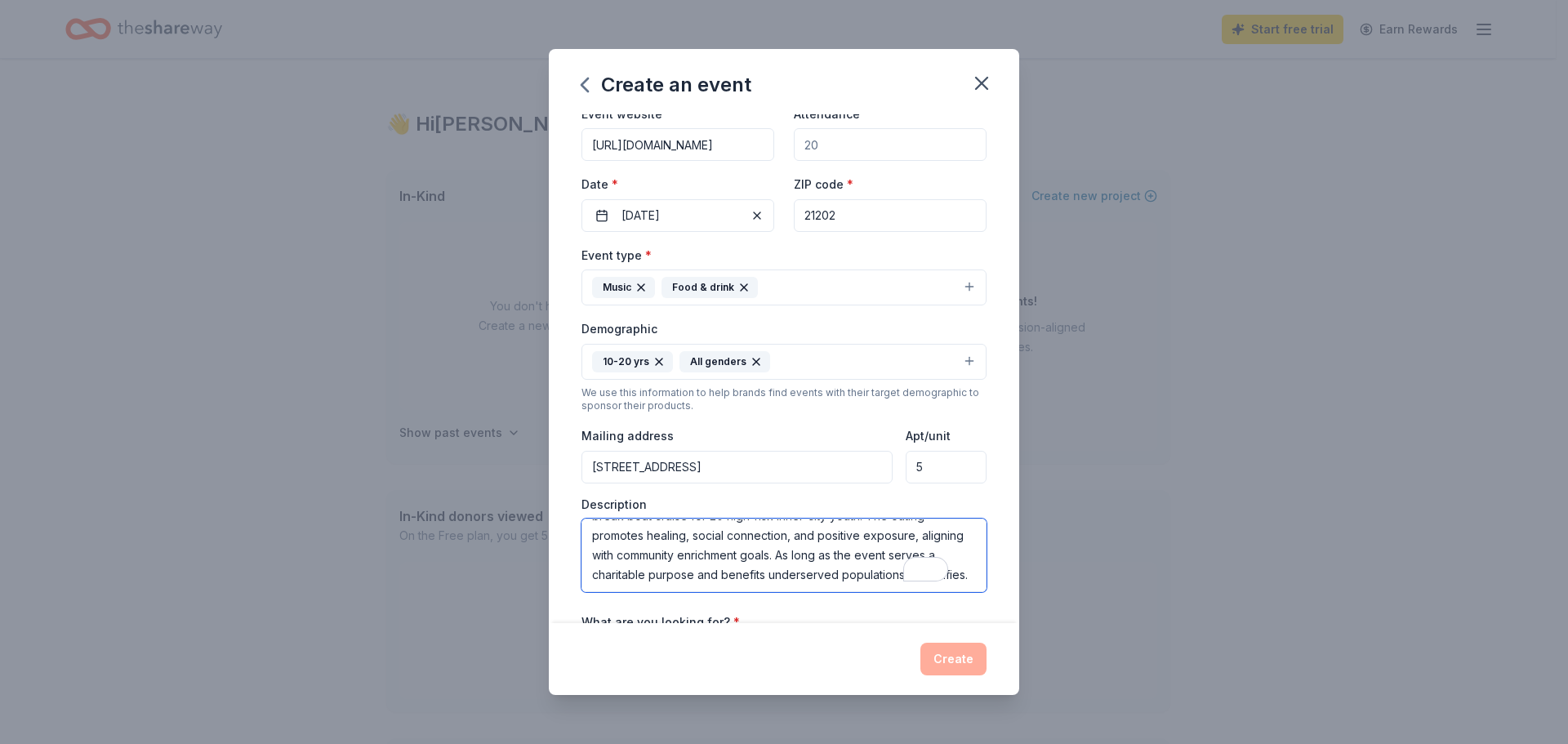
click at [654, 563] on textarea "This grant can support a public-facing event like Ladyz Girlz’s spring break bo…" at bounding box center [784, 555] width 405 height 73
click at [842, 537] on textarea "This grant can support a public-facing event like Ladyz Girlz’s spring break bo…" at bounding box center [784, 555] width 405 height 73
click at [893, 523] on textarea "This grant can support a public-facing event, such as Ladyz Girlz’s spring brea…" at bounding box center [784, 555] width 405 height 73
drag, startPoint x: 877, startPoint y: 528, endPoint x: 889, endPoint y: 510, distance: 21.6
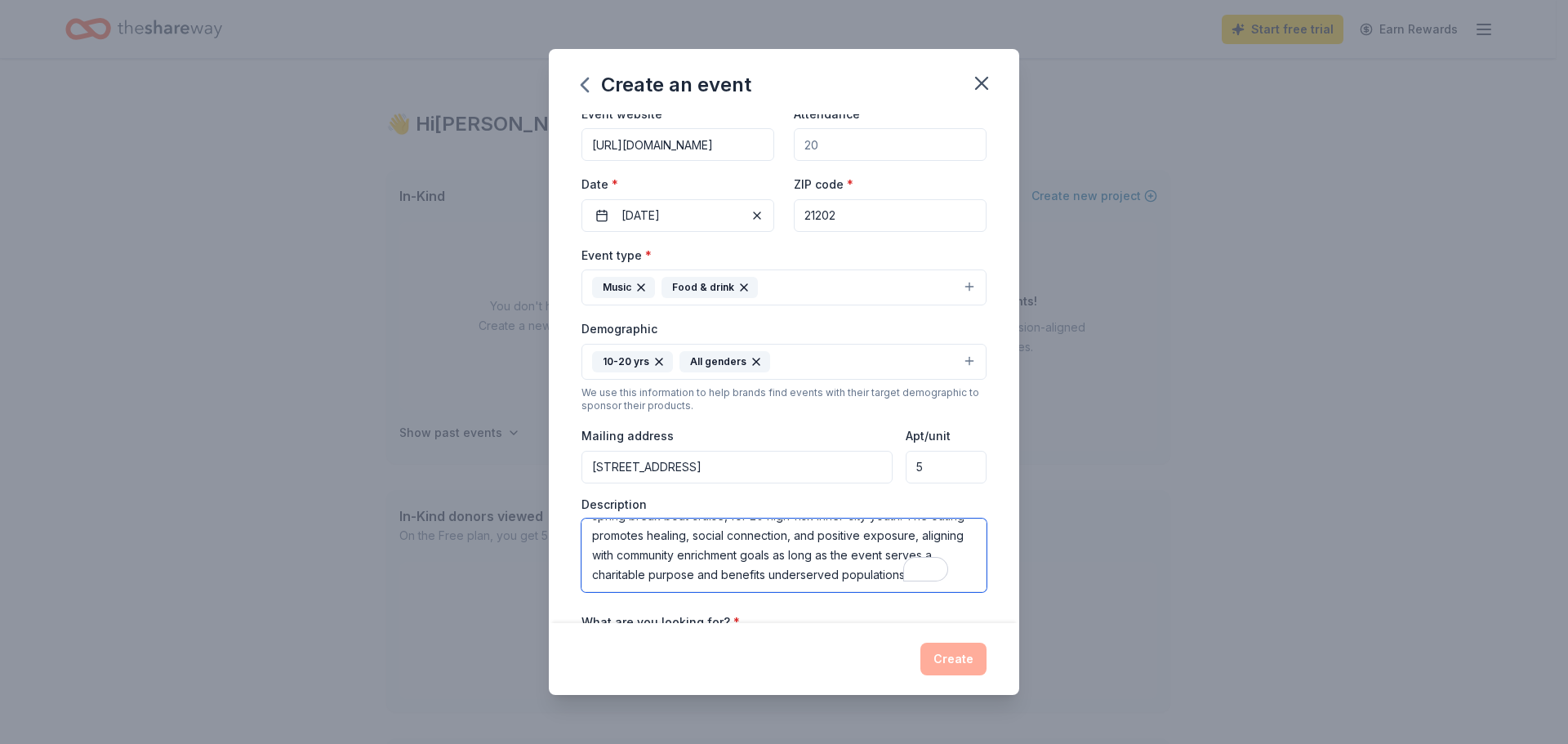
click at [880, 527] on textarea "This grant can support a public-facing event, such as Ladyz Girlz’s spring brea…" at bounding box center [784, 555] width 405 height 73
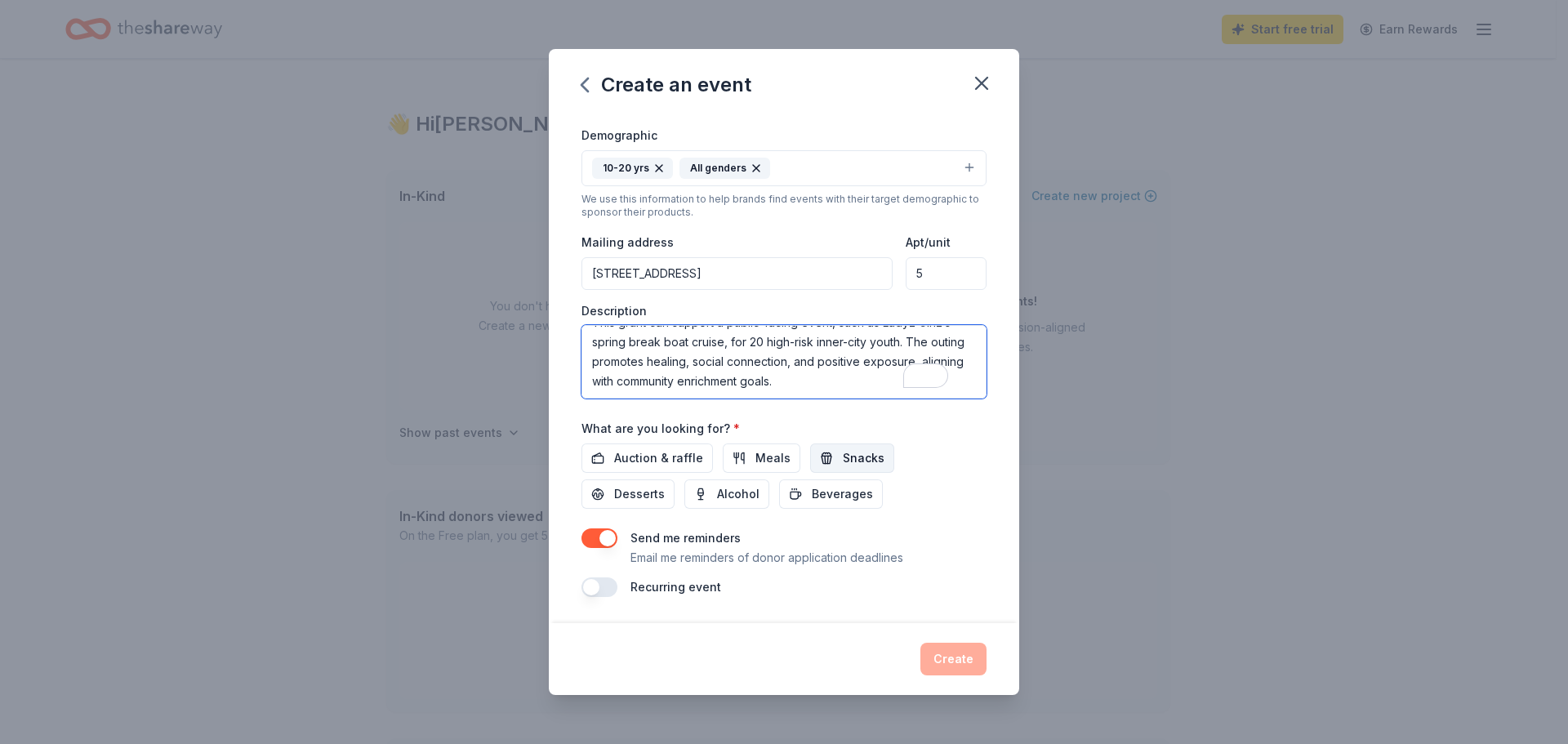
type textarea "This grant can support a public-facing event, such as Ladyz Girlz’s spring brea…"
click at [850, 463] on span "Snacks" at bounding box center [864, 458] width 41 height 20
click at [743, 467] on button "Meals" at bounding box center [761, 458] width 78 height 30
click at [821, 498] on span "Beverages" at bounding box center [842, 494] width 61 height 20
click at [955, 665] on div "Create" at bounding box center [784, 659] width 405 height 33
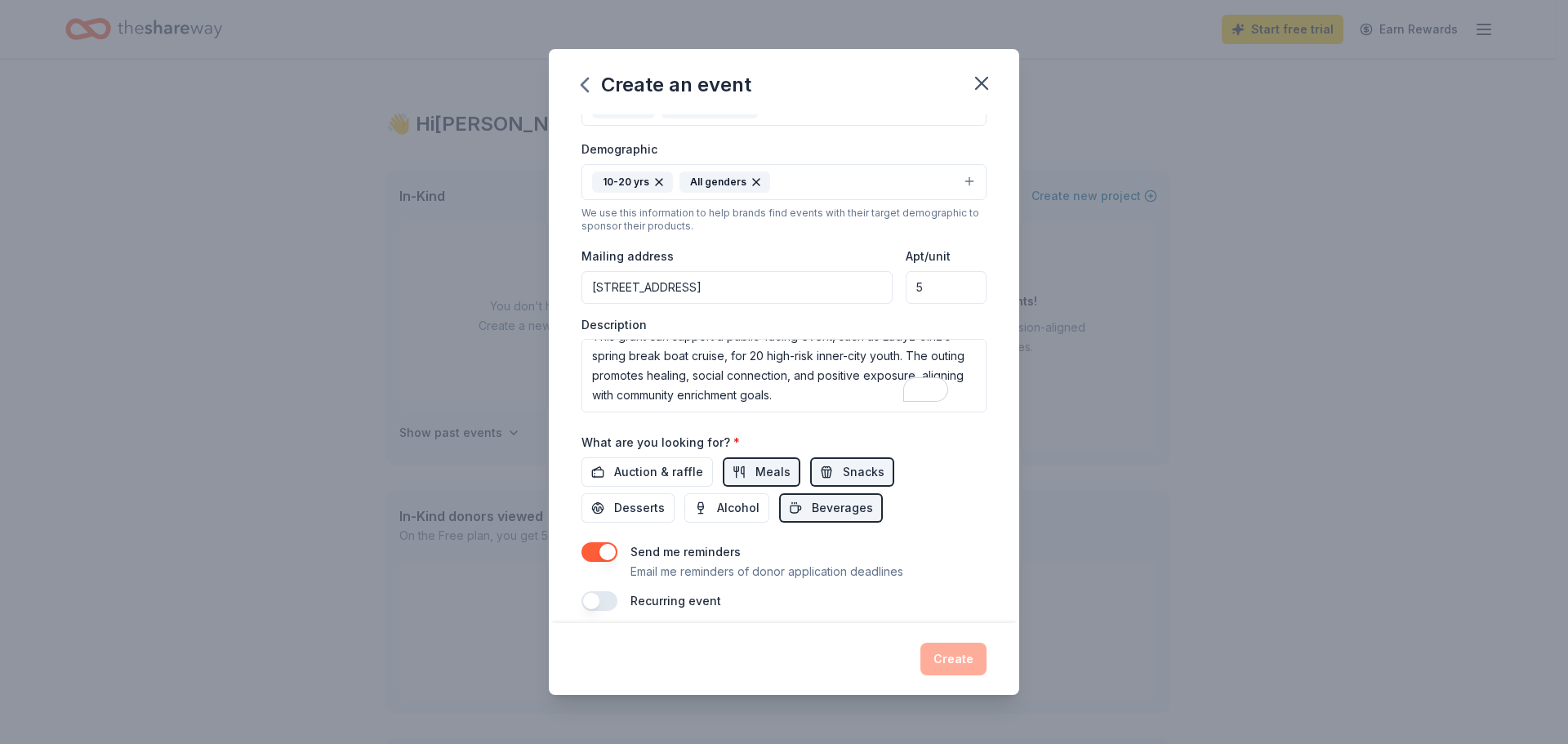
scroll to position [275, 0]
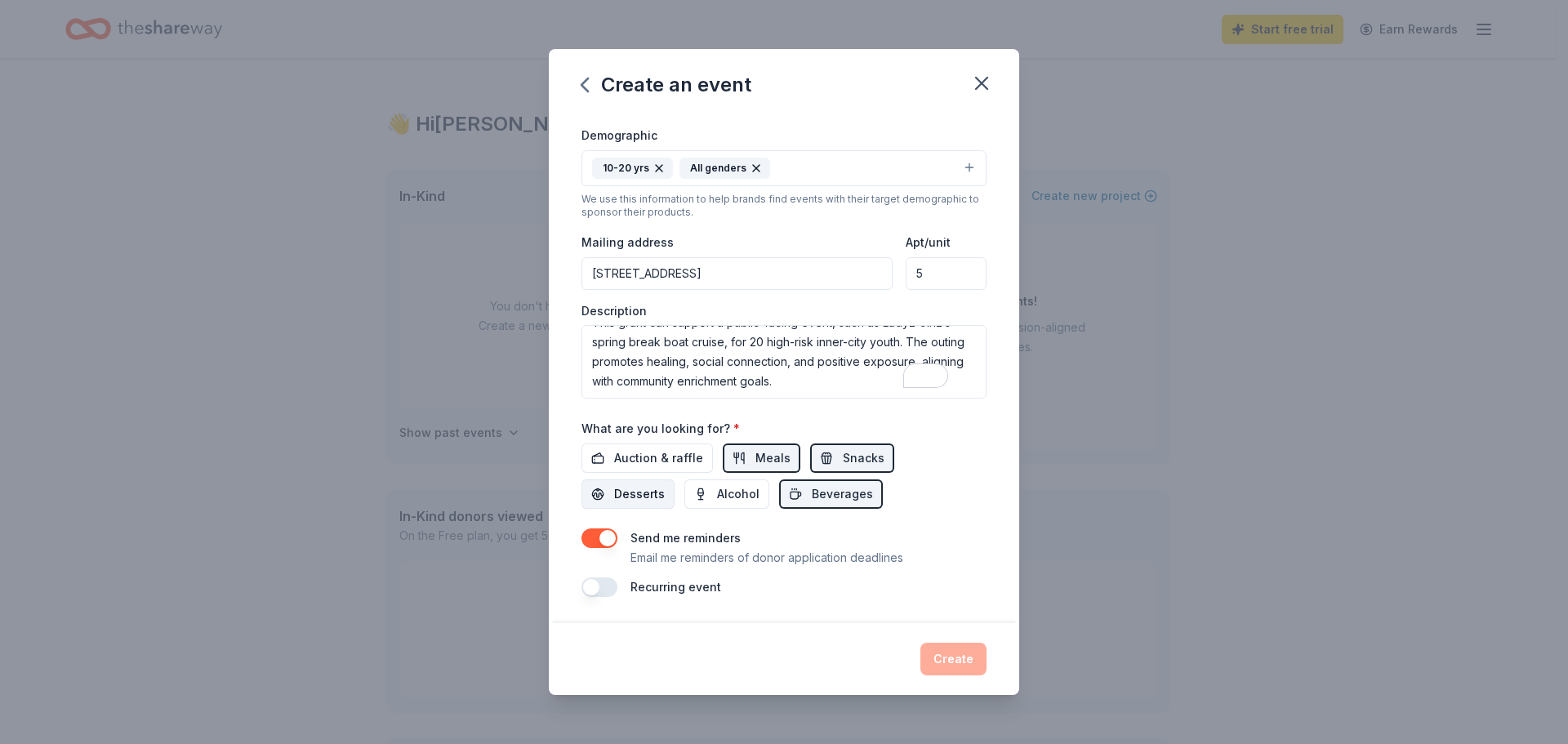
click at [643, 494] on span "Desserts" at bounding box center [639, 494] width 50 height 20
click at [965, 659] on div "Create" at bounding box center [784, 659] width 405 height 33
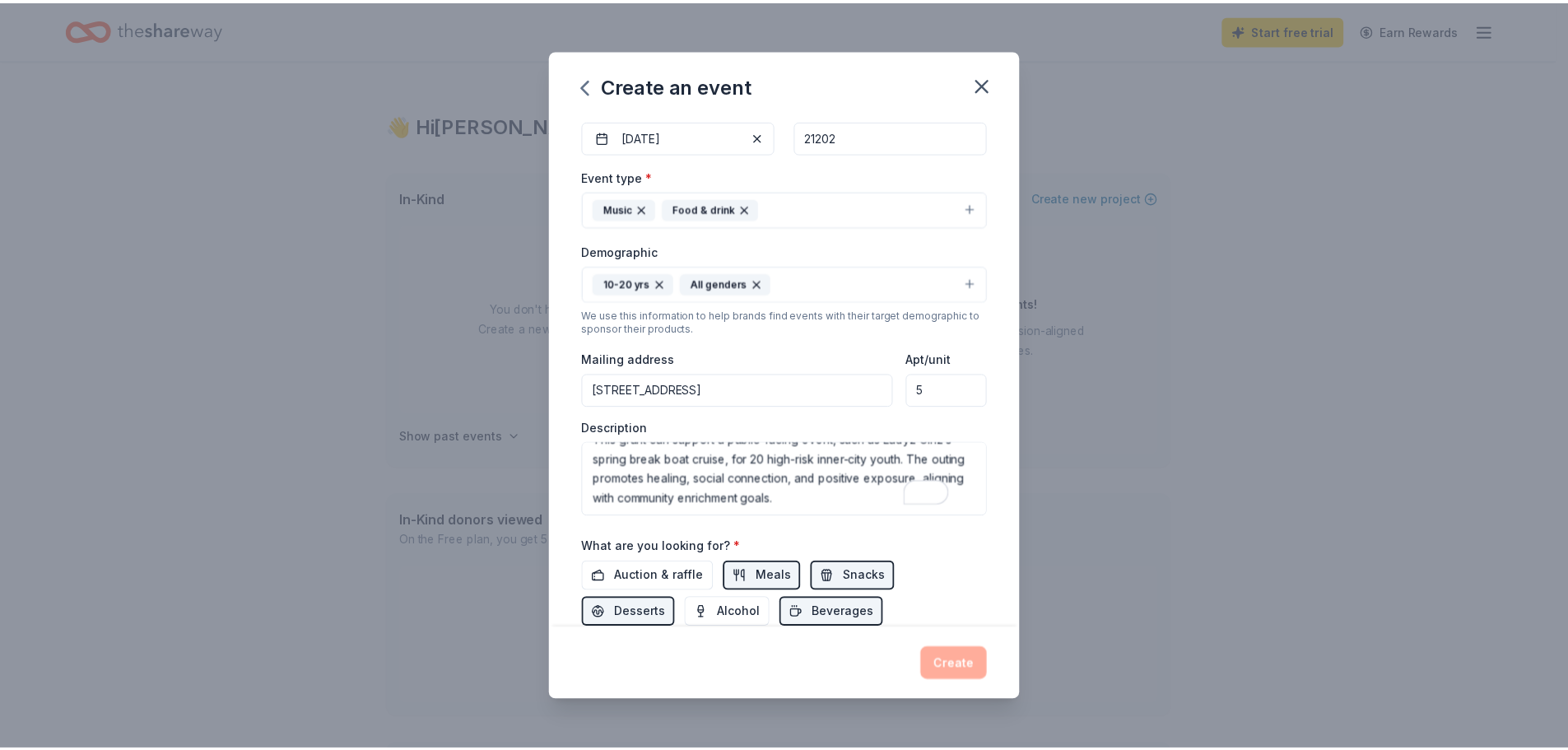
scroll to position [0, 0]
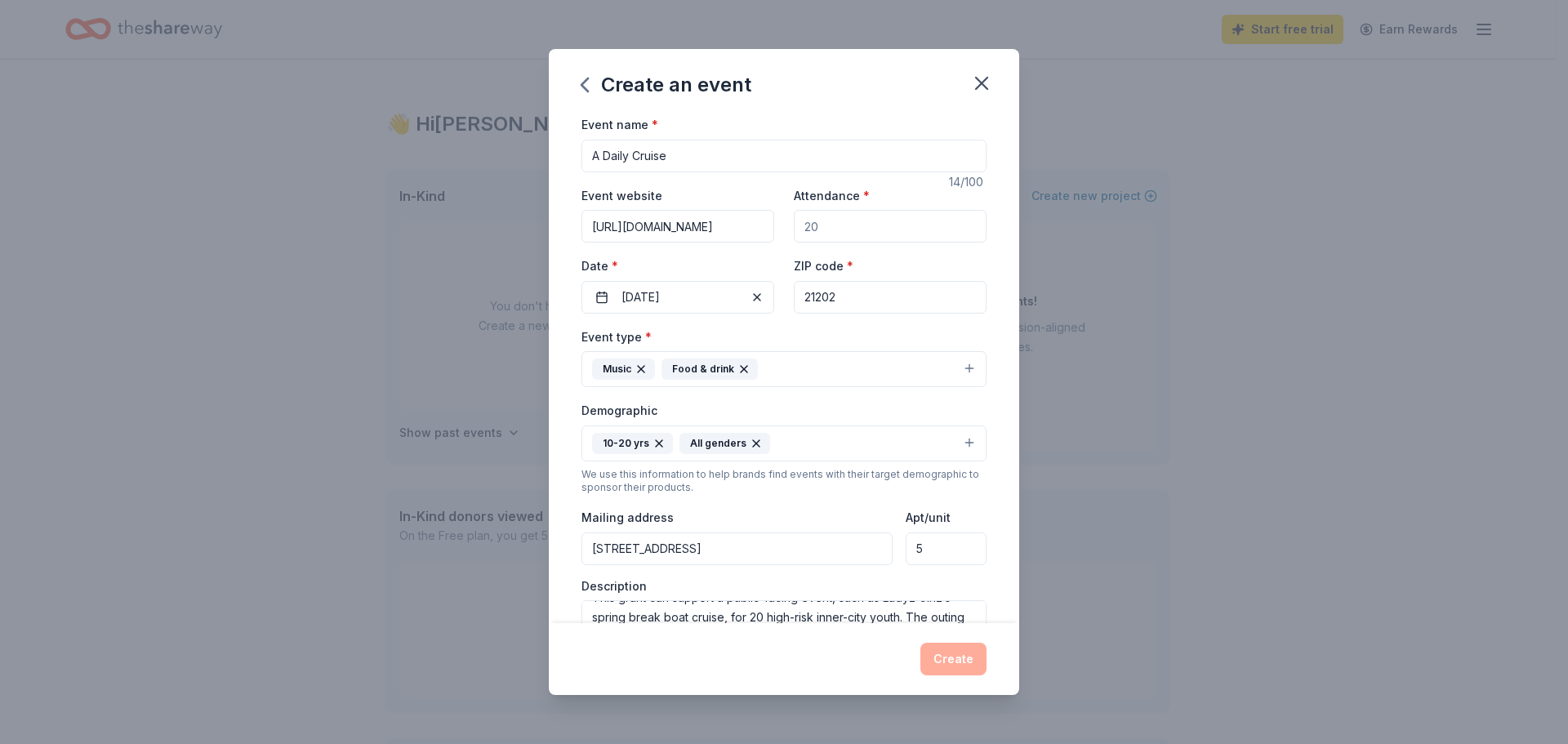
click at [865, 213] on div "Attendance *" at bounding box center [889, 214] width 192 height 58
click at [860, 228] on input "Attendance *" at bounding box center [889, 226] width 192 height 33
type input "20"
click at [952, 668] on button "Create" at bounding box center [953, 659] width 66 height 33
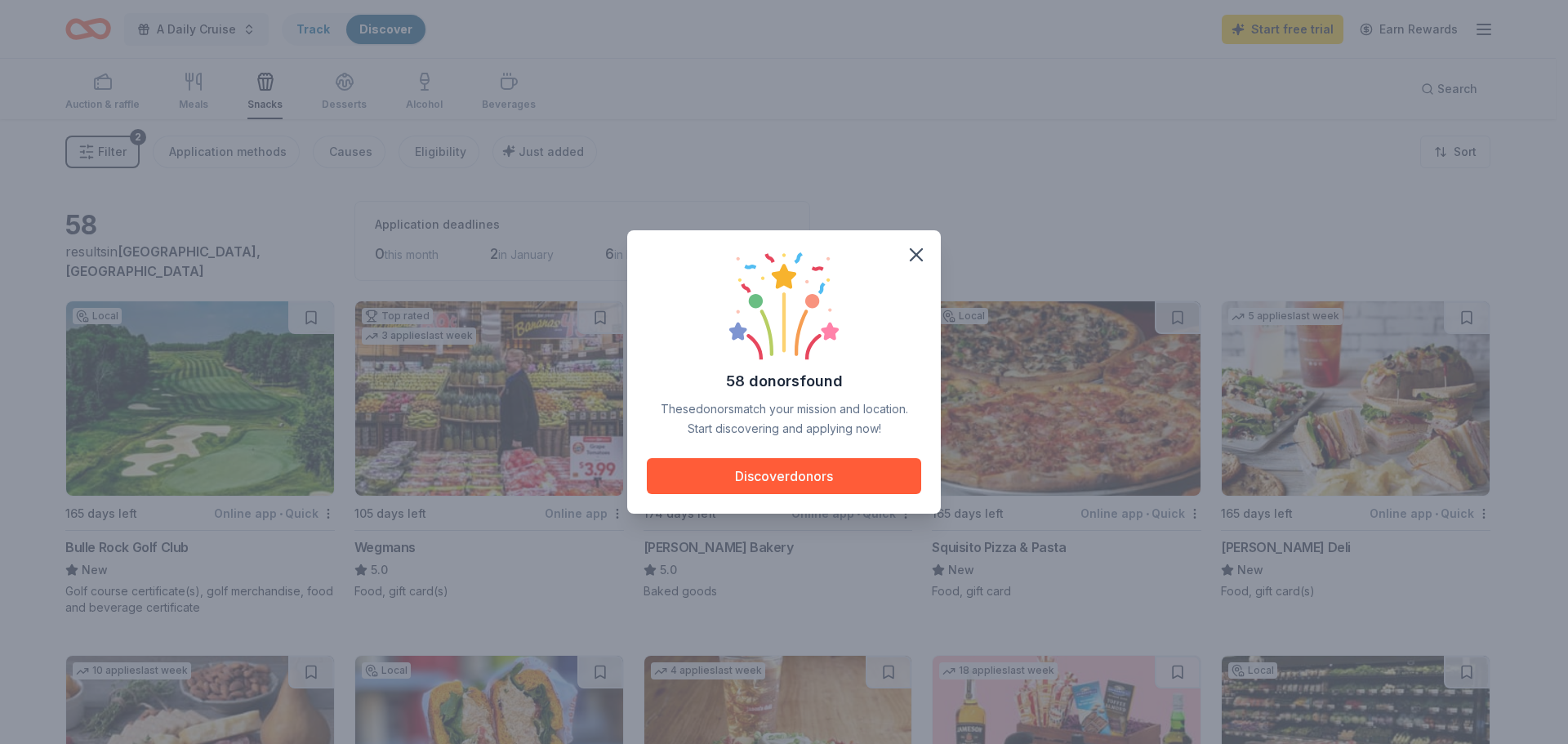
drag, startPoint x: 841, startPoint y: 476, endPoint x: 939, endPoint y: 484, distance: 98.3
click at [849, 476] on button "Discover donors" at bounding box center [784, 476] width 274 height 36
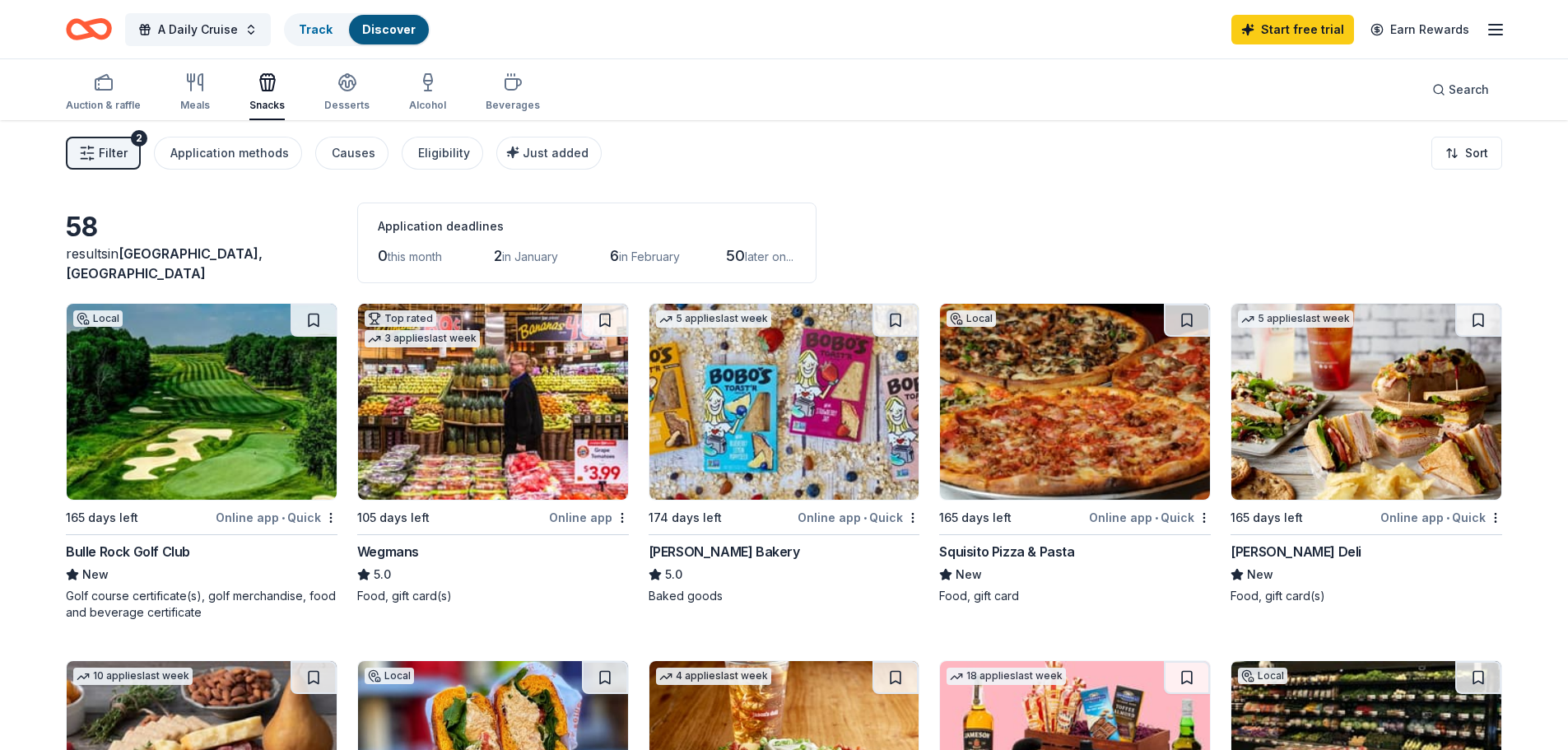
click at [113, 152] on span "Filter" at bounding box center [113, 153] width 29 height 20
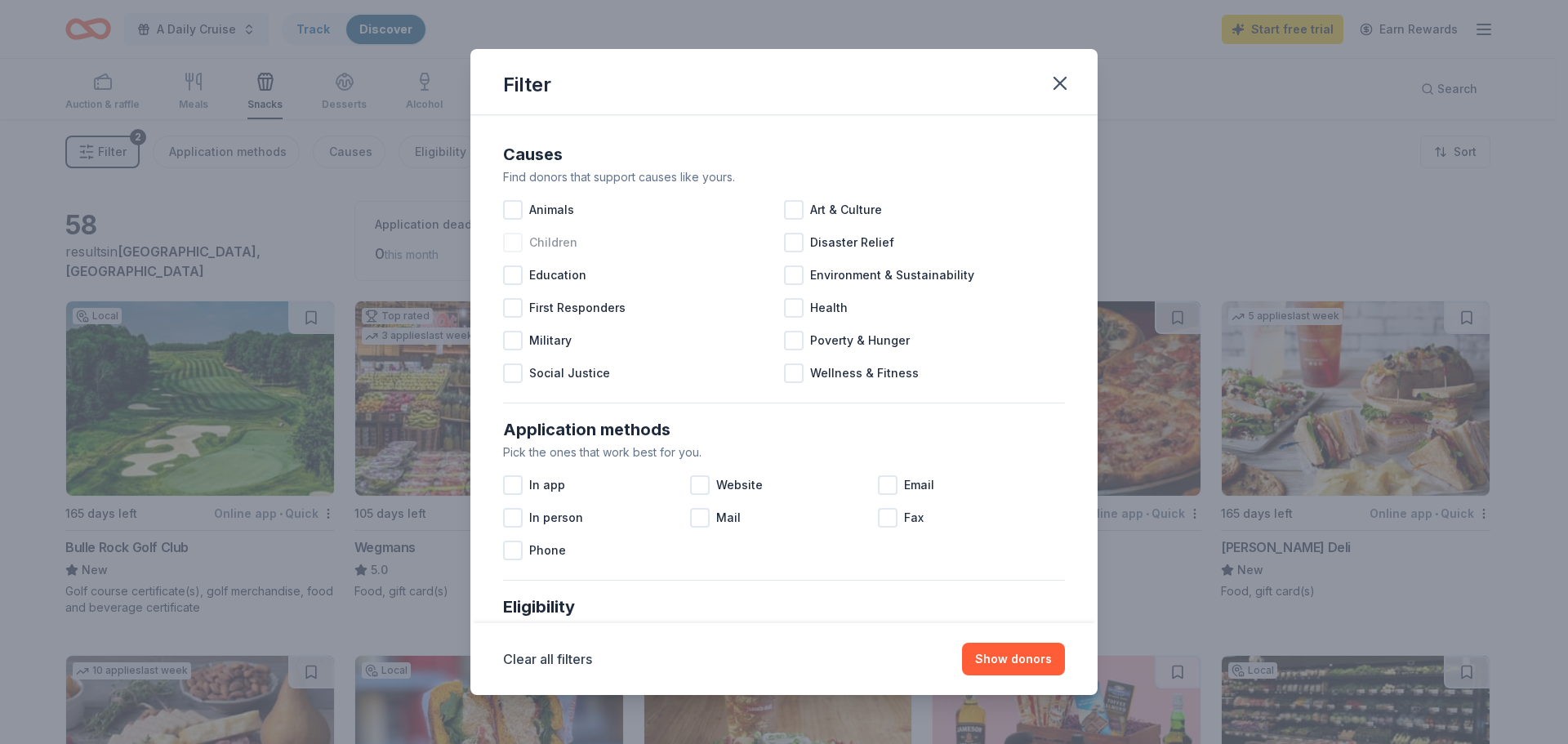
click at [518, 239] on div at bounding box center [513, 243] width 20 height 20
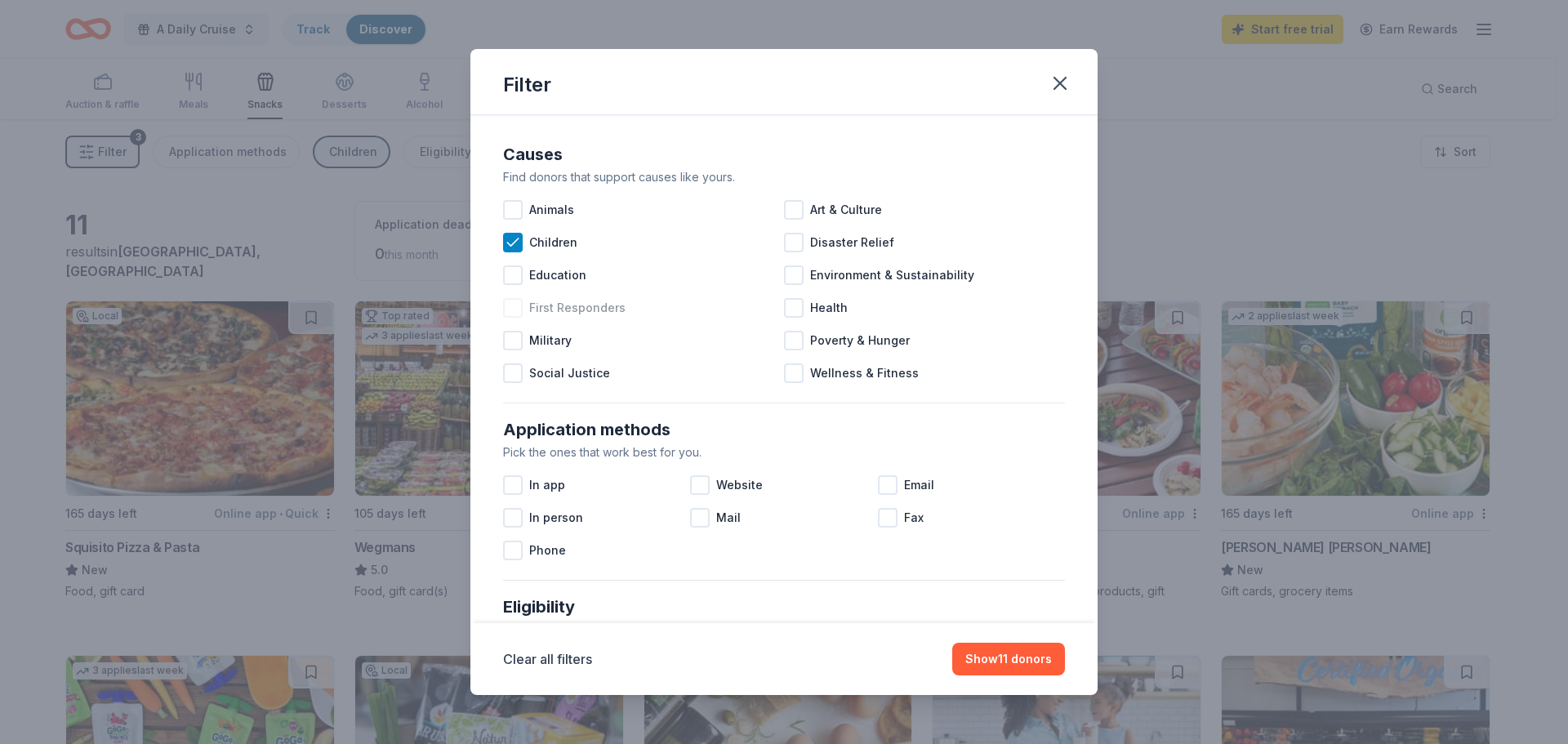
drag, startPoint x: 797, startPoint y: 306, endPoint x: 765, endPoint y: 315, distance: 33.2
click at [795, 305] on div at bounding box center [793, 308] width 20 height 20
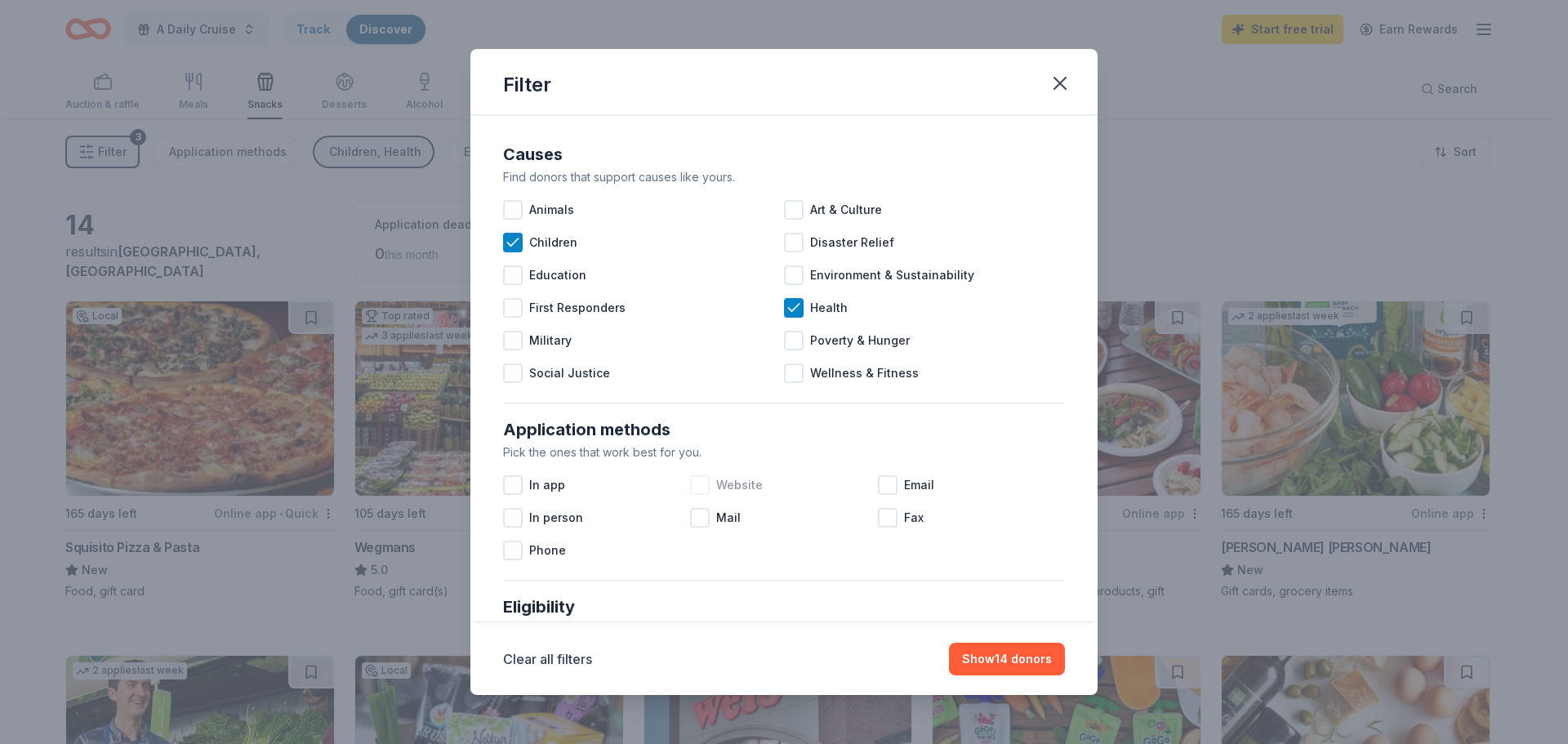
click at [699, 487] on div at bounding box center [700, 486] width 20 height 20
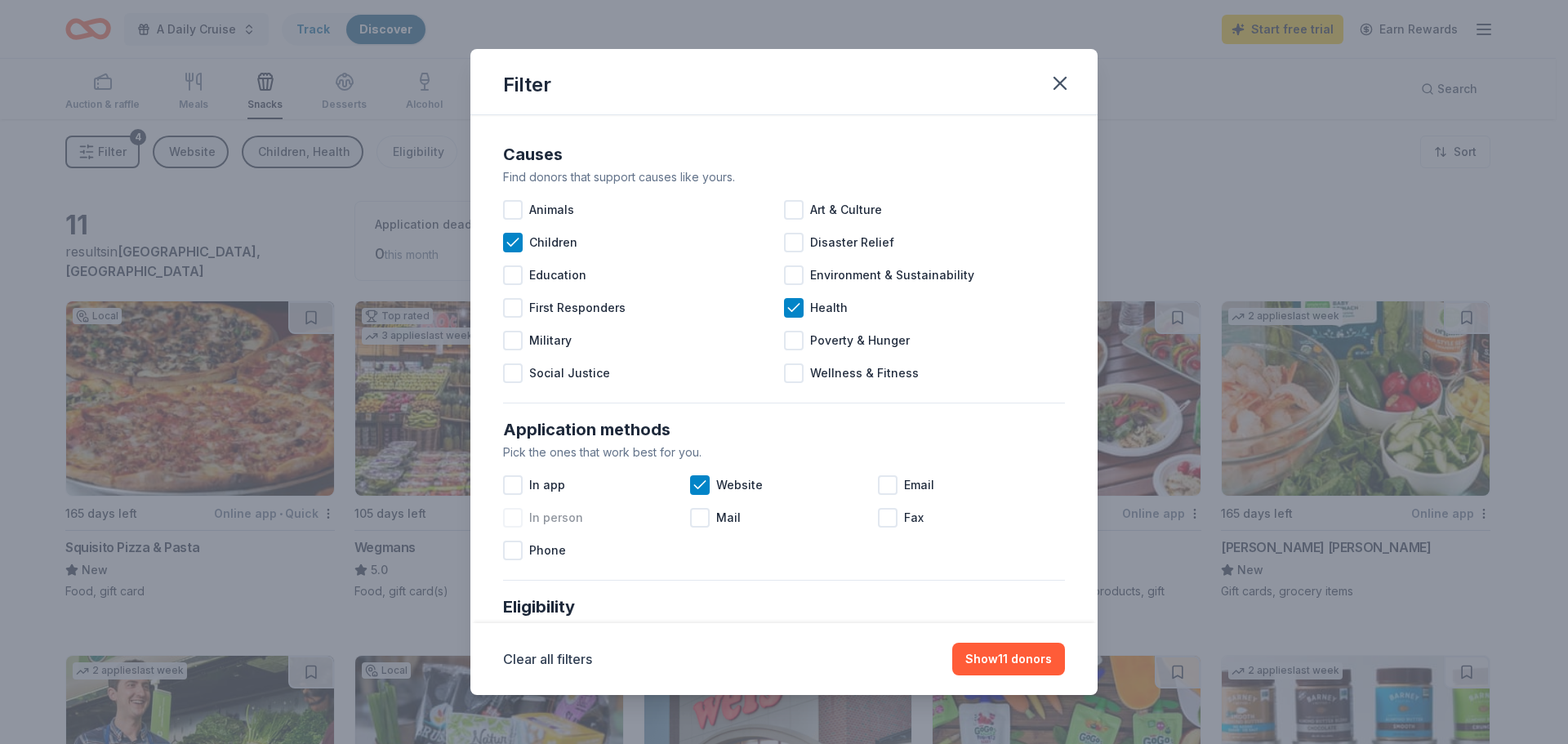
click at [519, 519] on div at bounding box center [513, 518] width 20 height 20
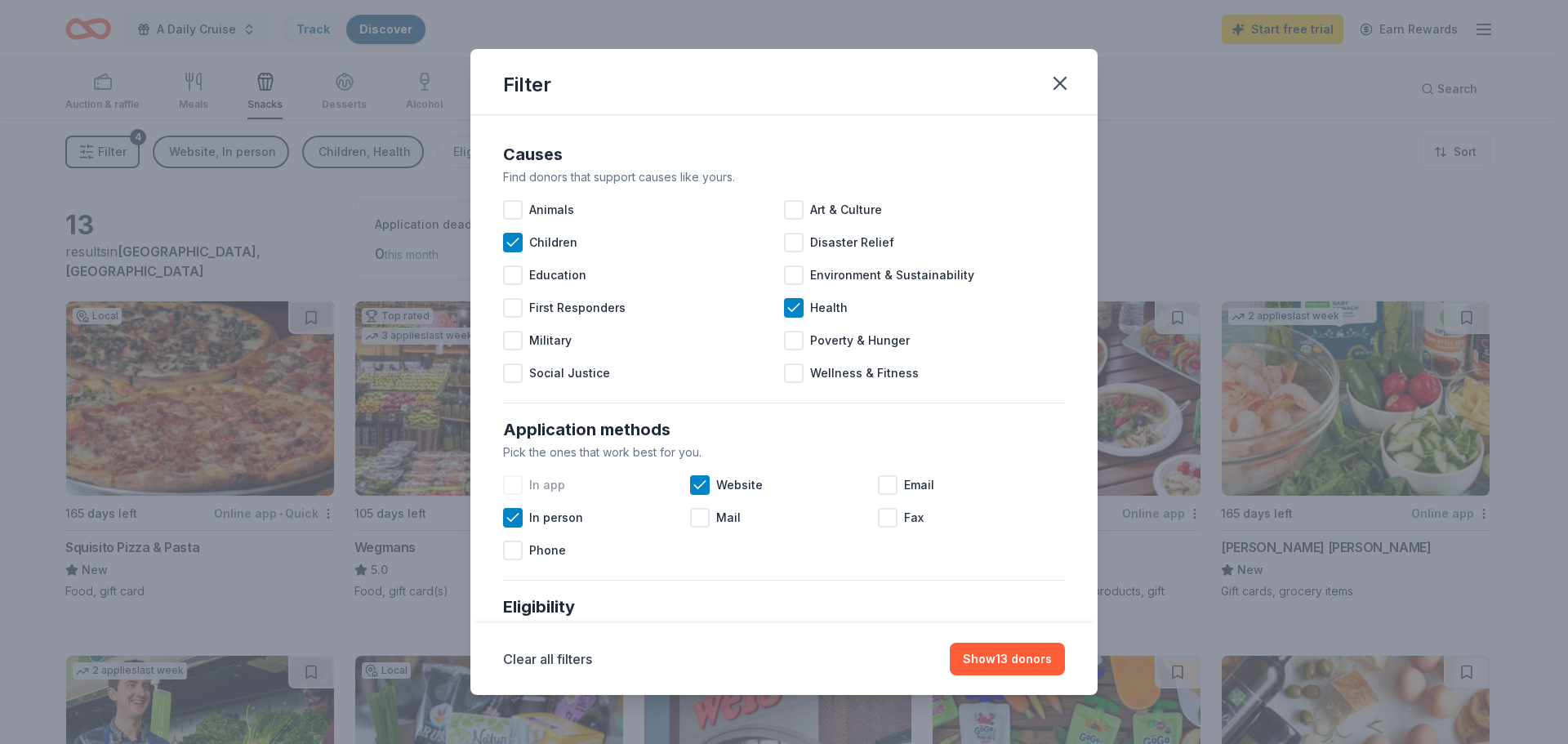
click at [514, 485] on div at bounding box center [513, 486] width 20 height 20
click at [1027, 652] on button "Show 13 donors" at bounding box center [1007, 659] width 115 height 33
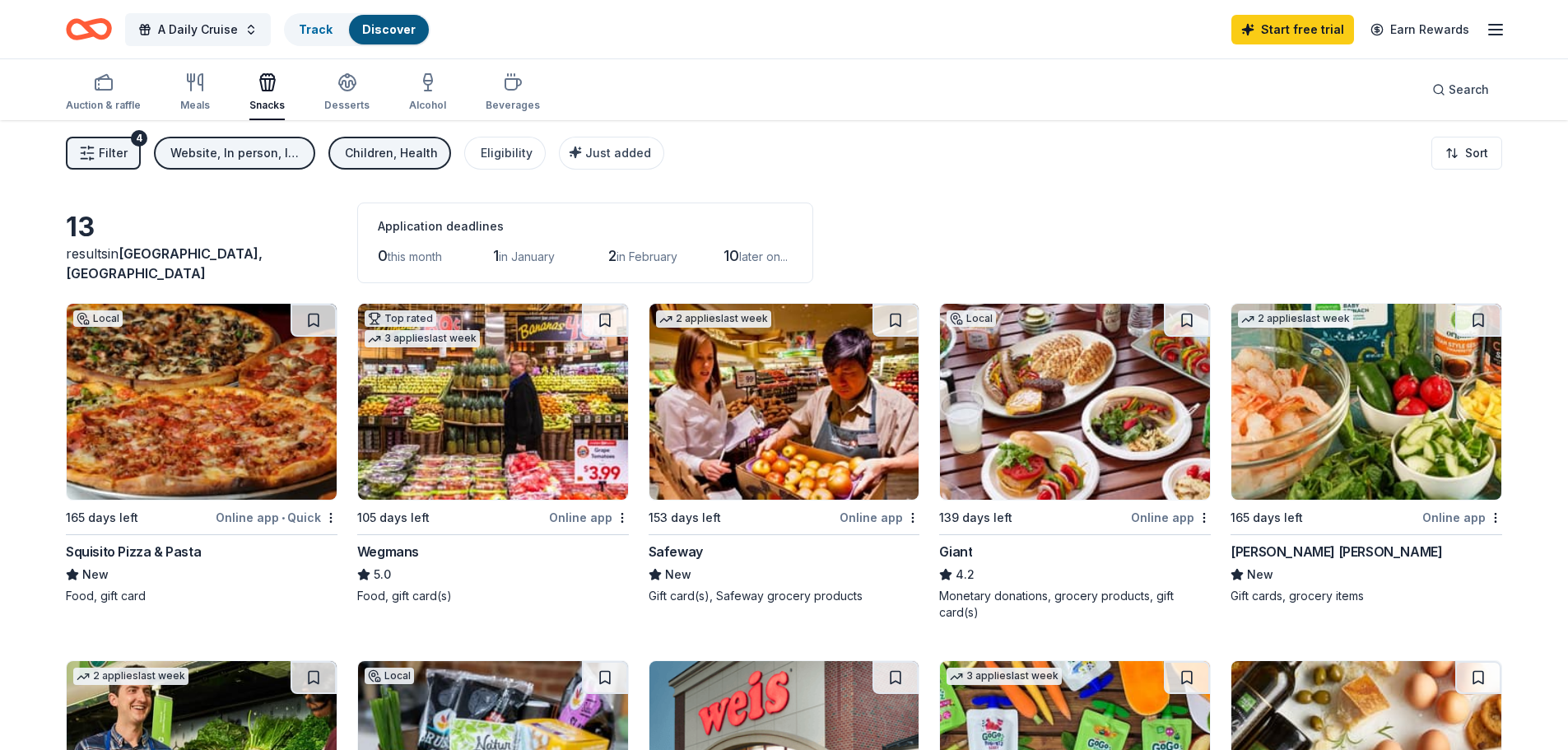
click at [269, 473] on img at bounding box center [201, 401] width 270 height 196
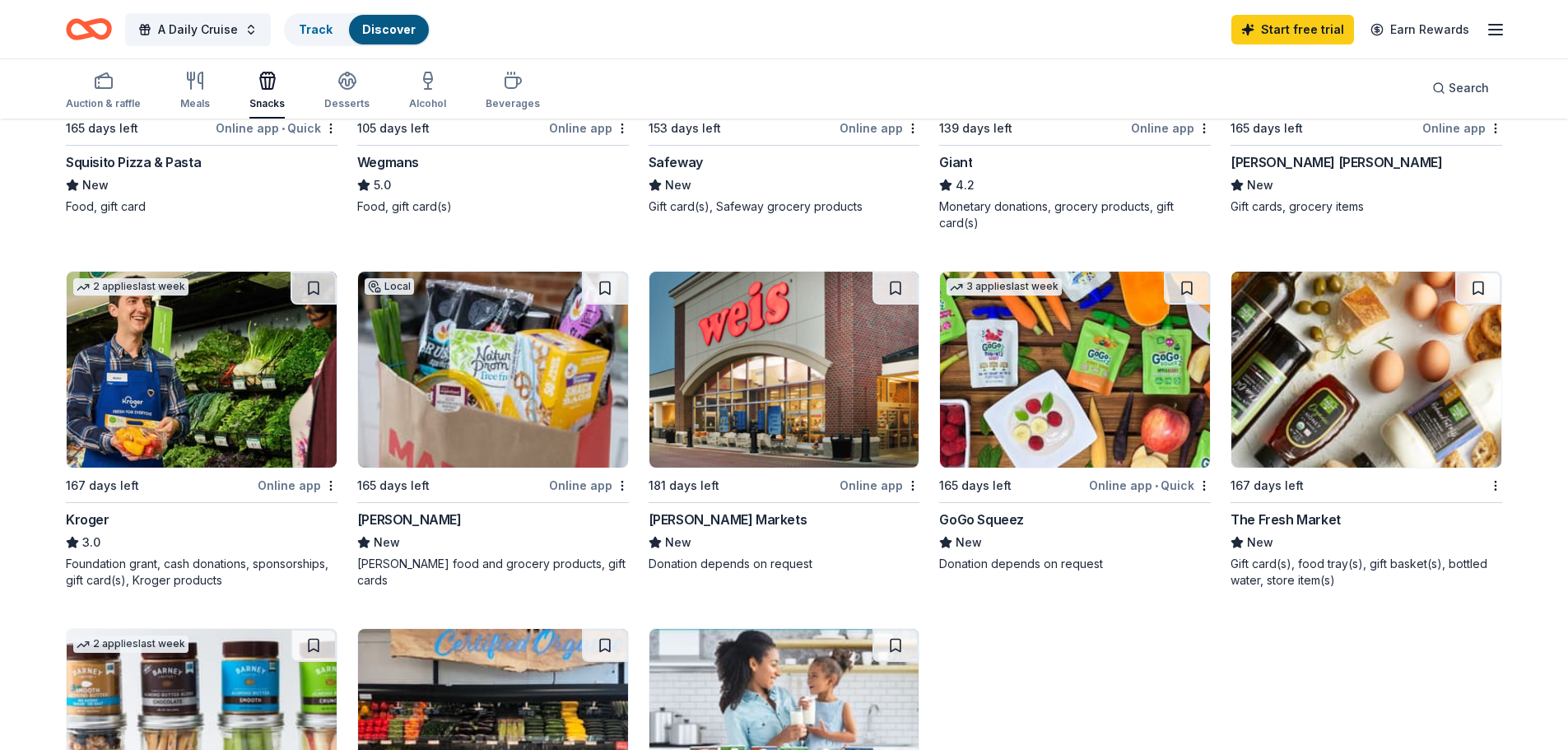
scroll to position [658, 0]
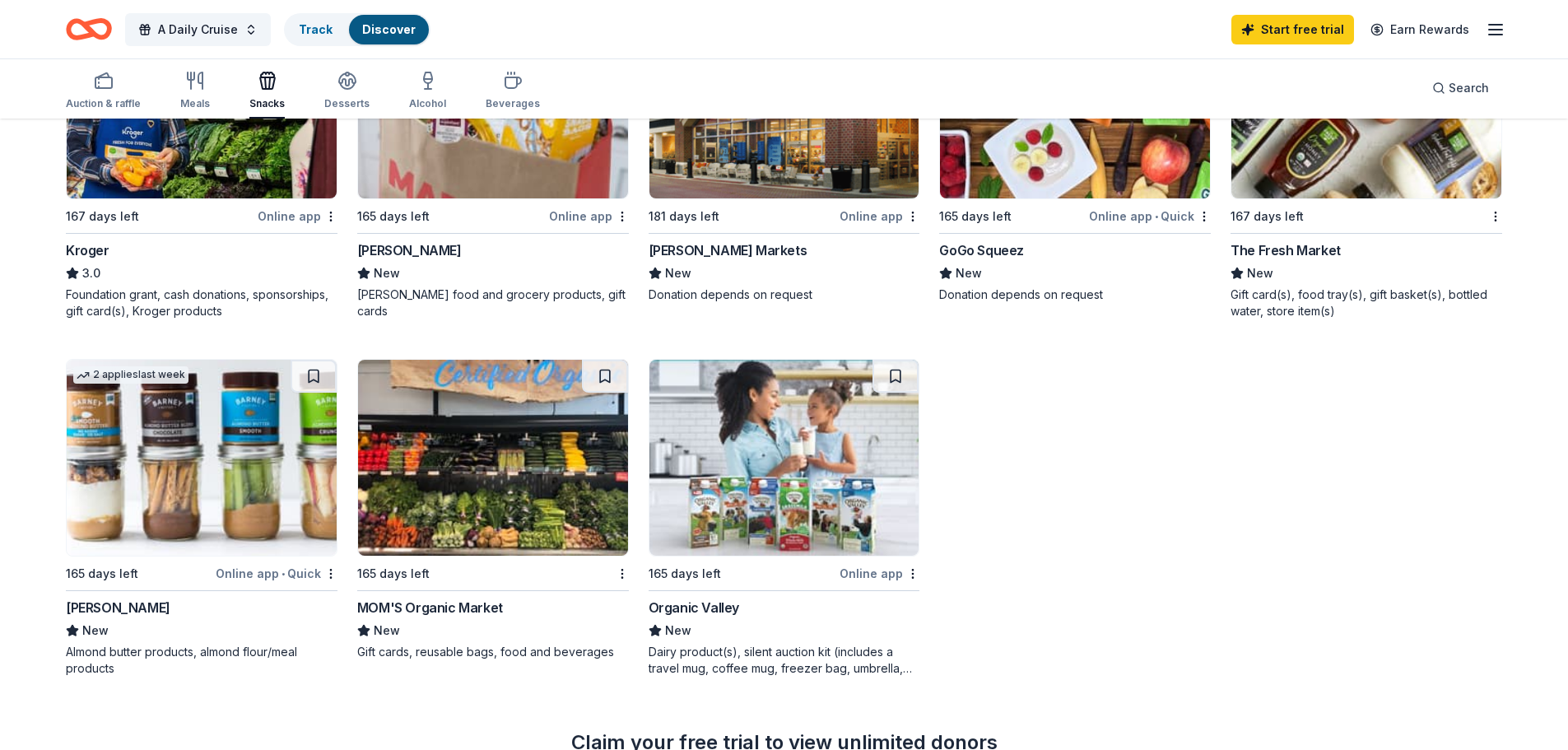
click at [375, 84] on div "Auction & raffle Meals Snacks Desserts Alcohol Beverages" at bounding box center [303, 91] width 474 height 54
drag, startPoint x: 343, startPoint y: 92, endPoint x: 351, endPoint y: 102, distance: 12.8
click at [343, 92] on div "Desserts" at bounding box center [347, 90] width 45 height 39
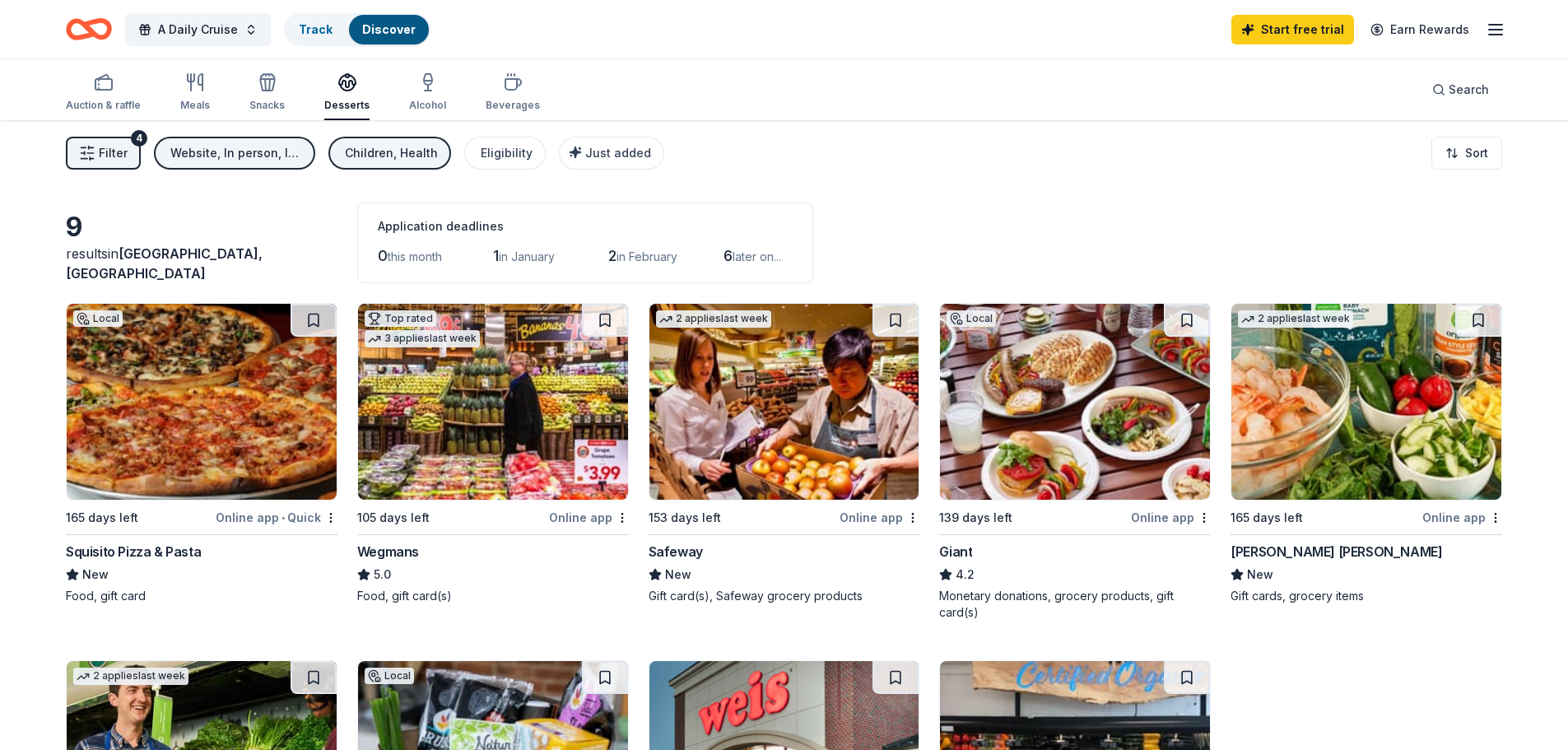
click at [373, 153] on div "Children, Health" at bounding box center [391, 153] width 93 height 20
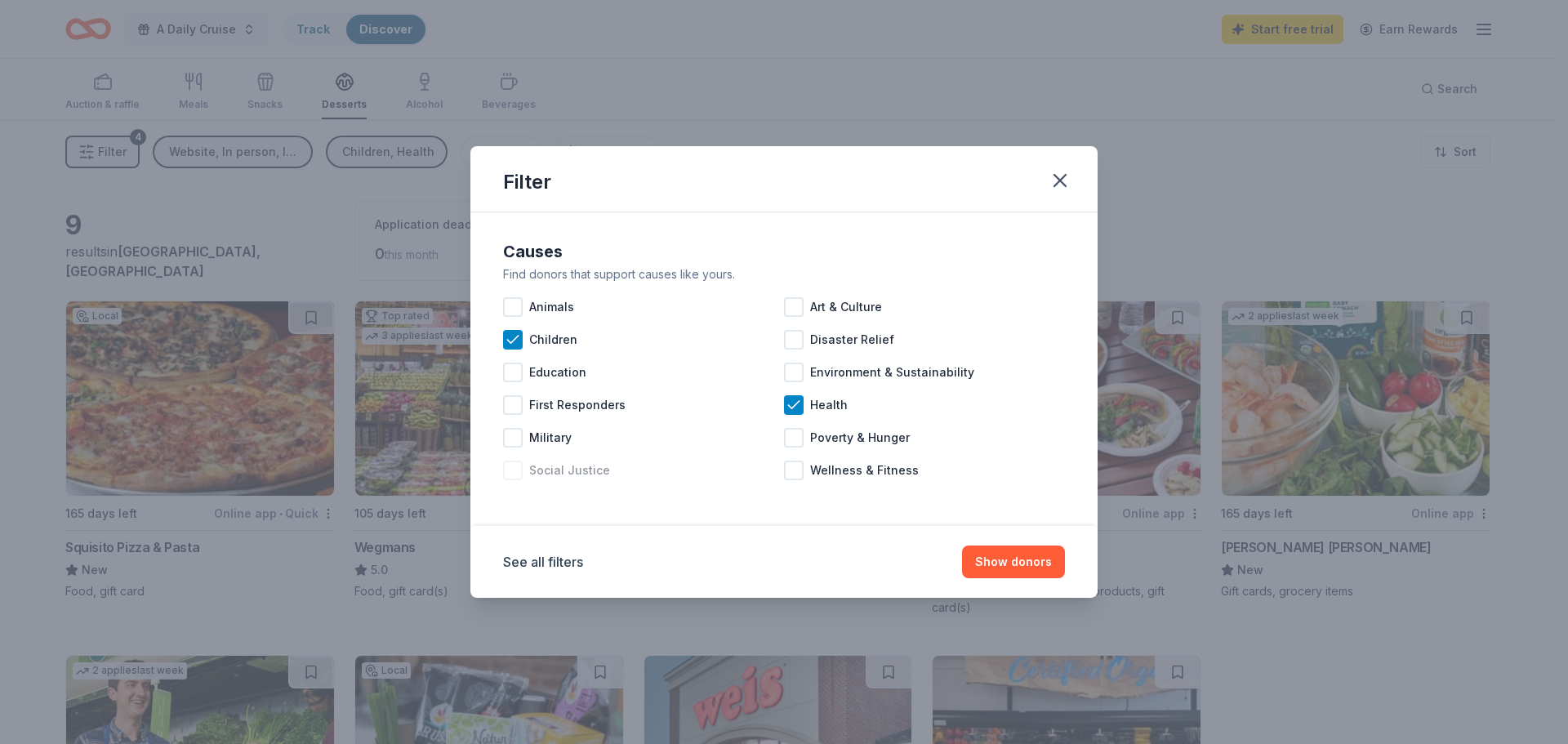
click at [516, 471] on div at bounding box center [513, 471] width 20 height 20
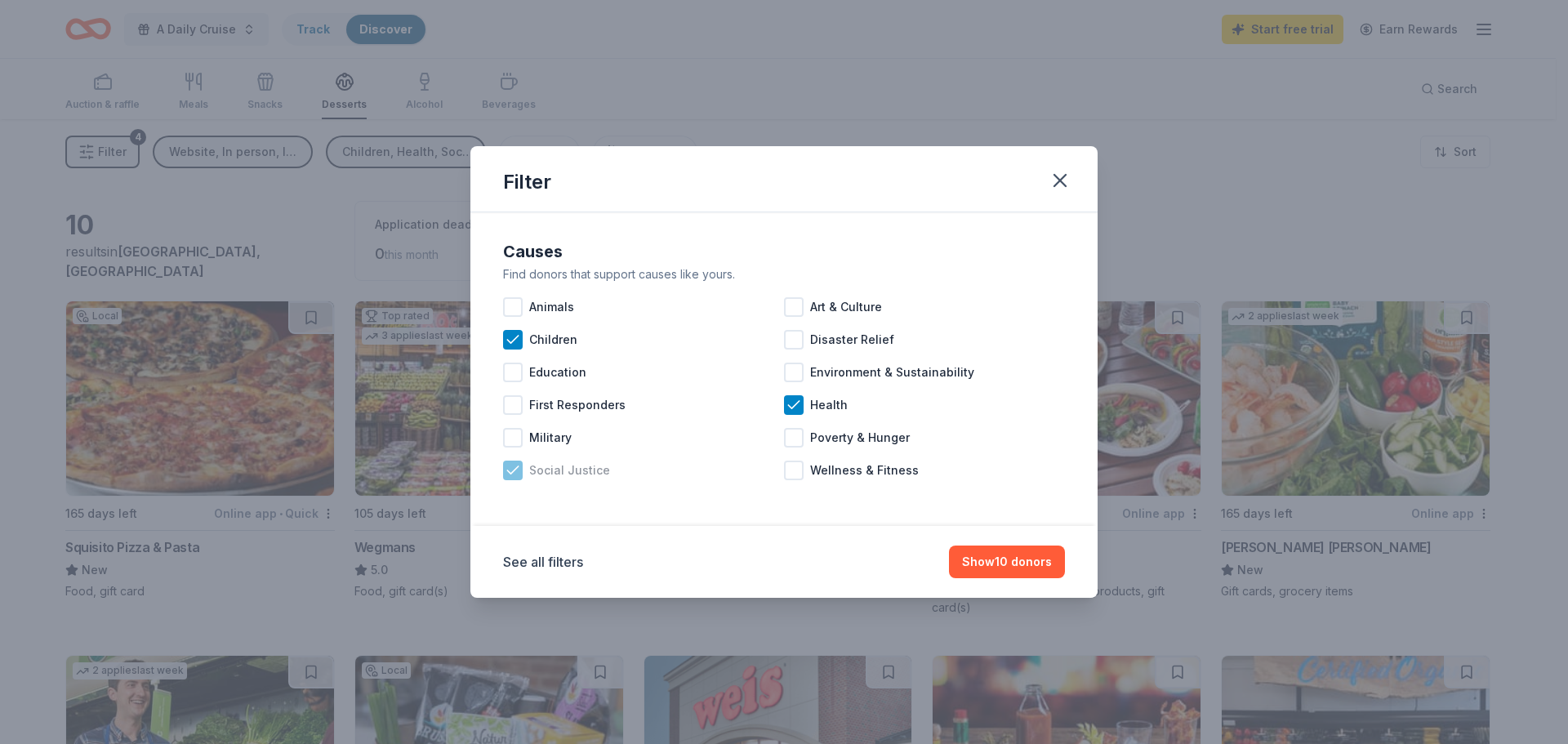
click at [514, 467] on icon at bounding box center [513, 471] width 17 height 17
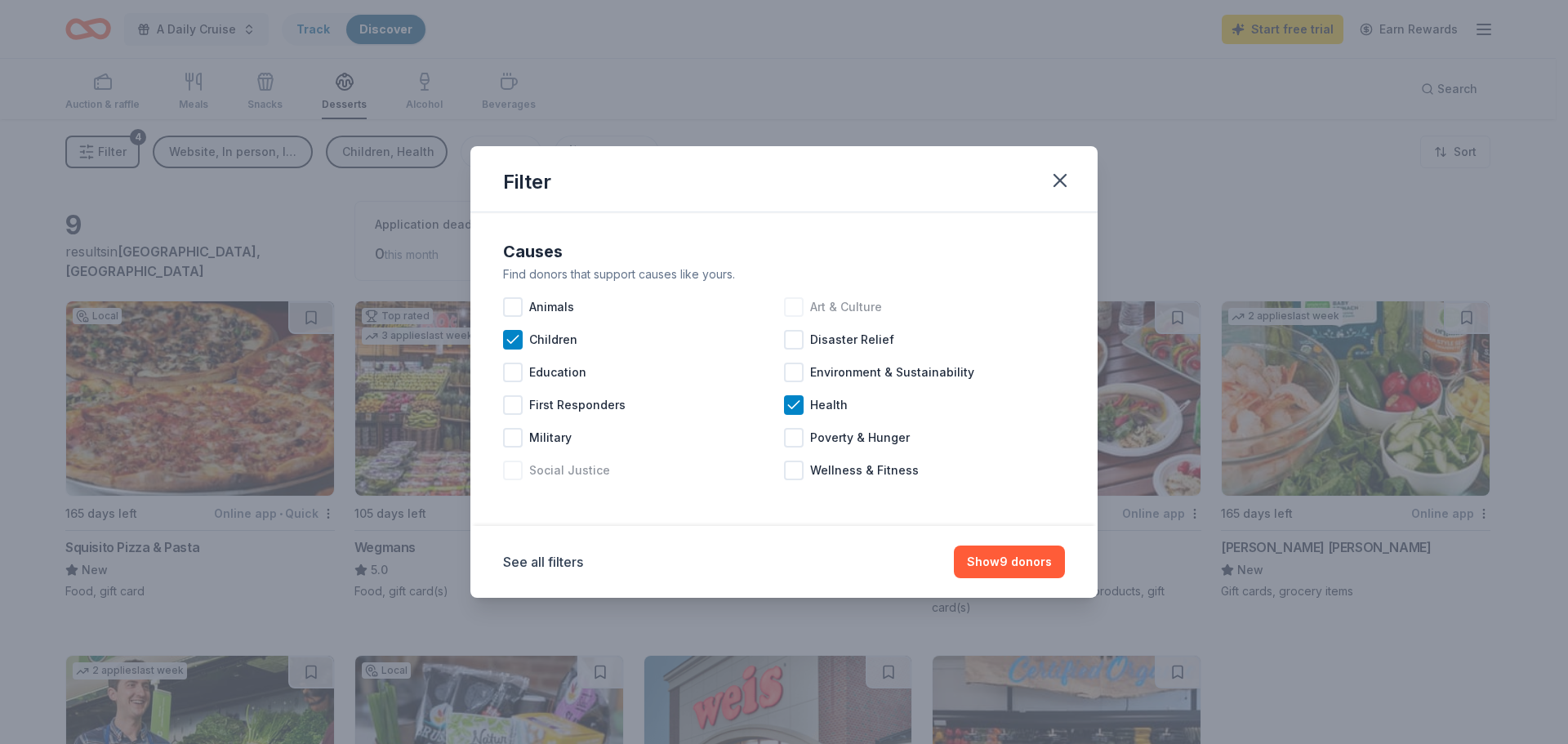
click at [801, 303] on div at bounding box center [793, 307] width 20 height 20
click at [1014, 556] on button "Show 9 donors" at bounding box center [1009, 562] width 111 height 33
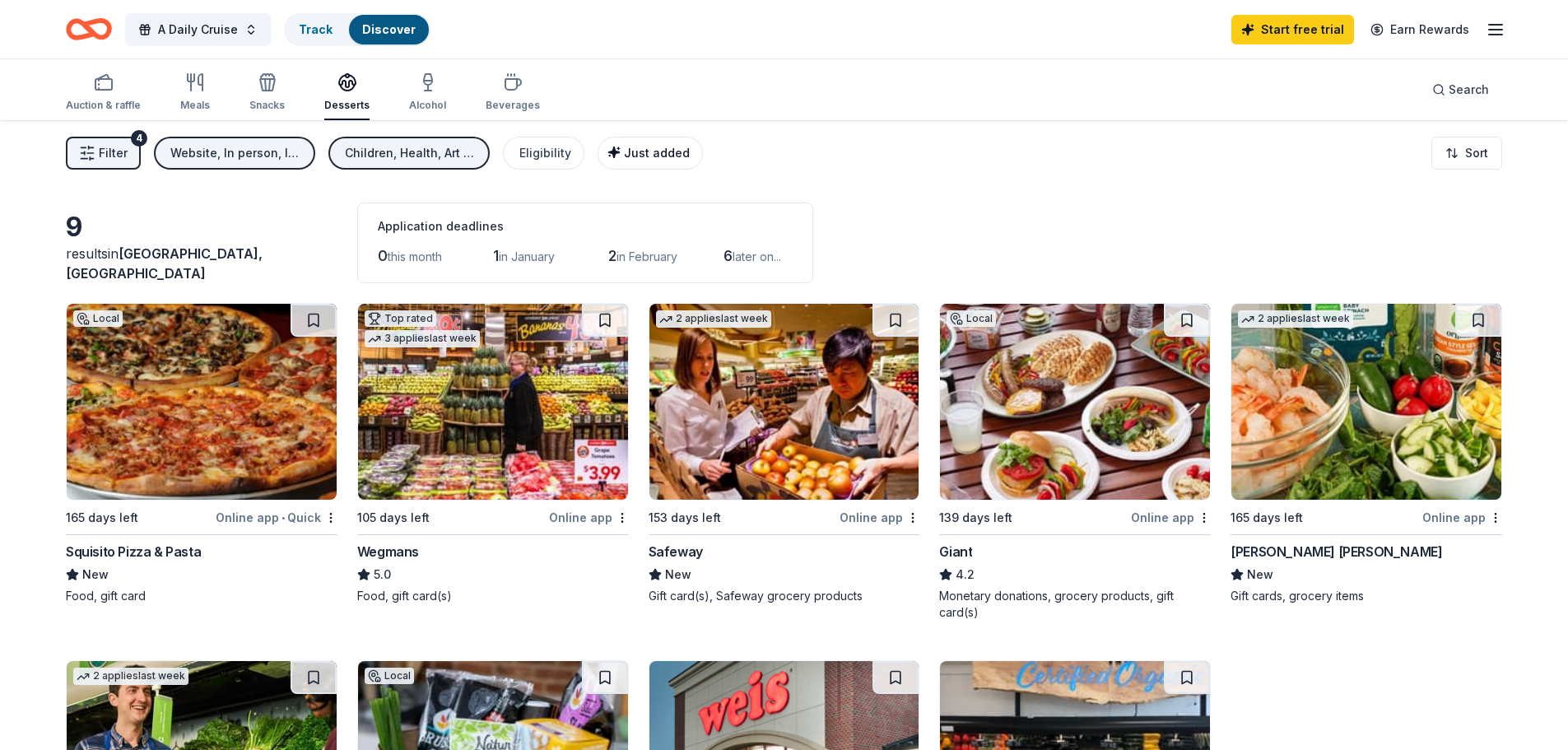
click at [645, 157] on span "Just added" at bounding box center [657, 152] width 66 height 14
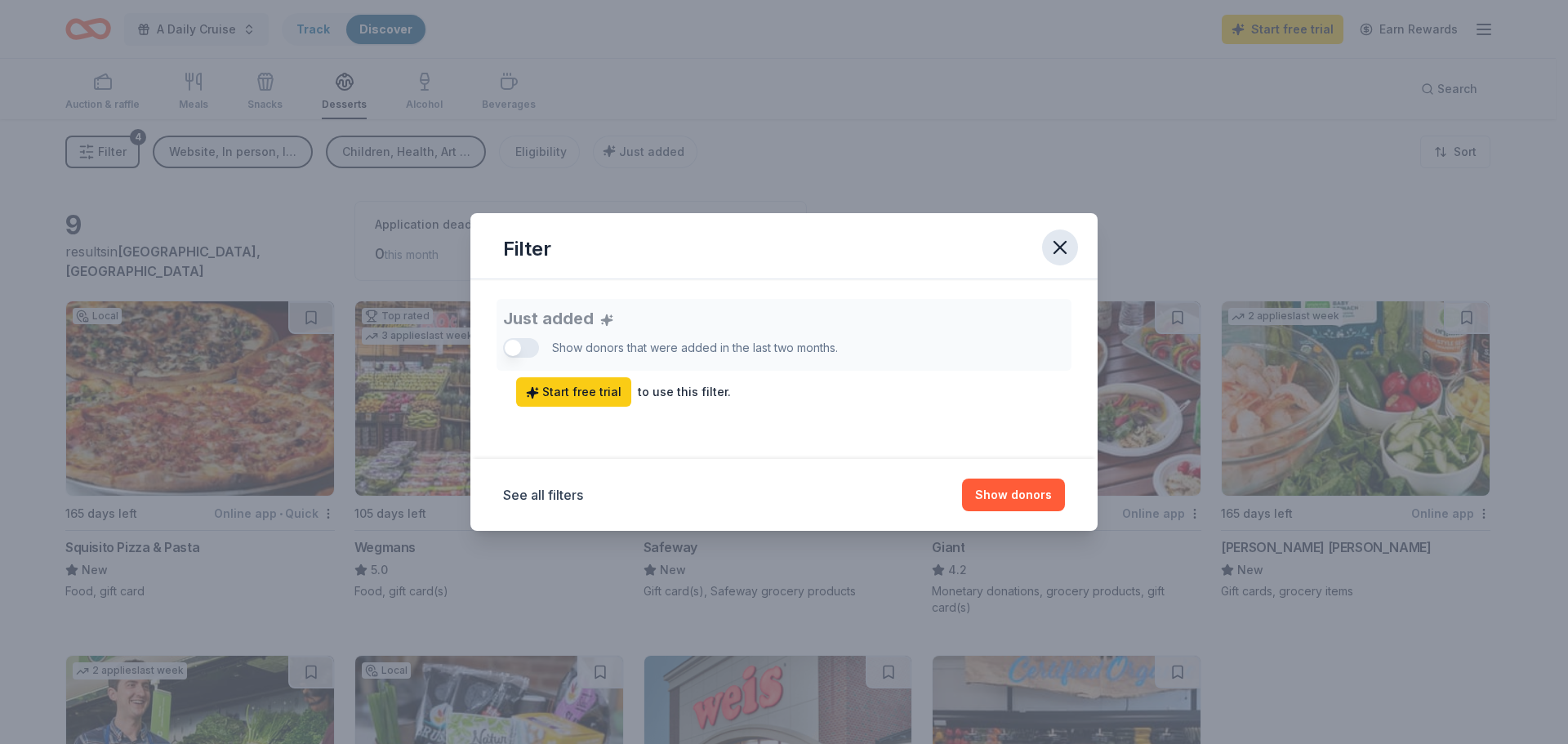
click at [1067, 250] on button "button" at bounding box center [1060, 248] width 36 height 36
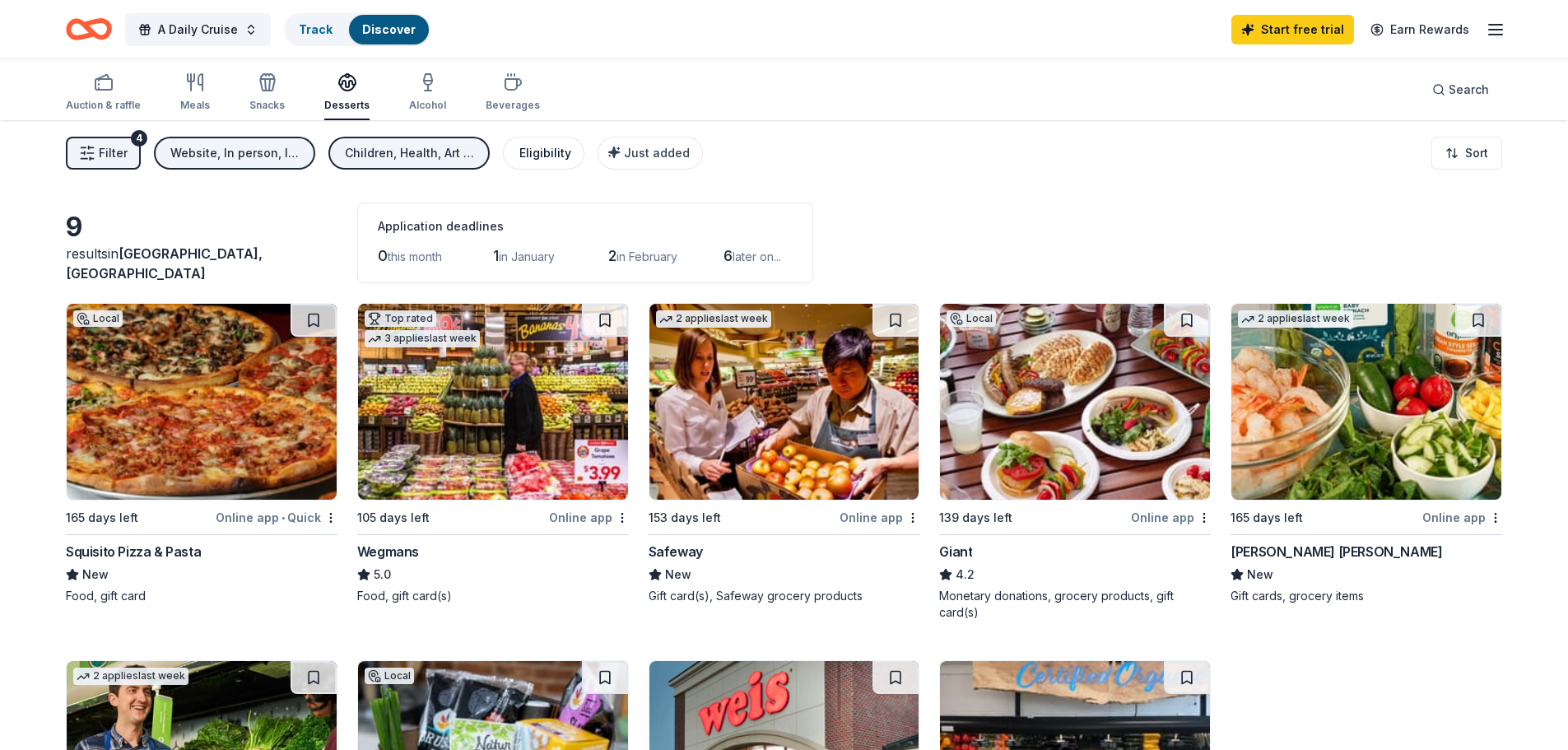
click at [566, 161] on div "Eligibility" at bounding box center [545, 153] width 52 height 20
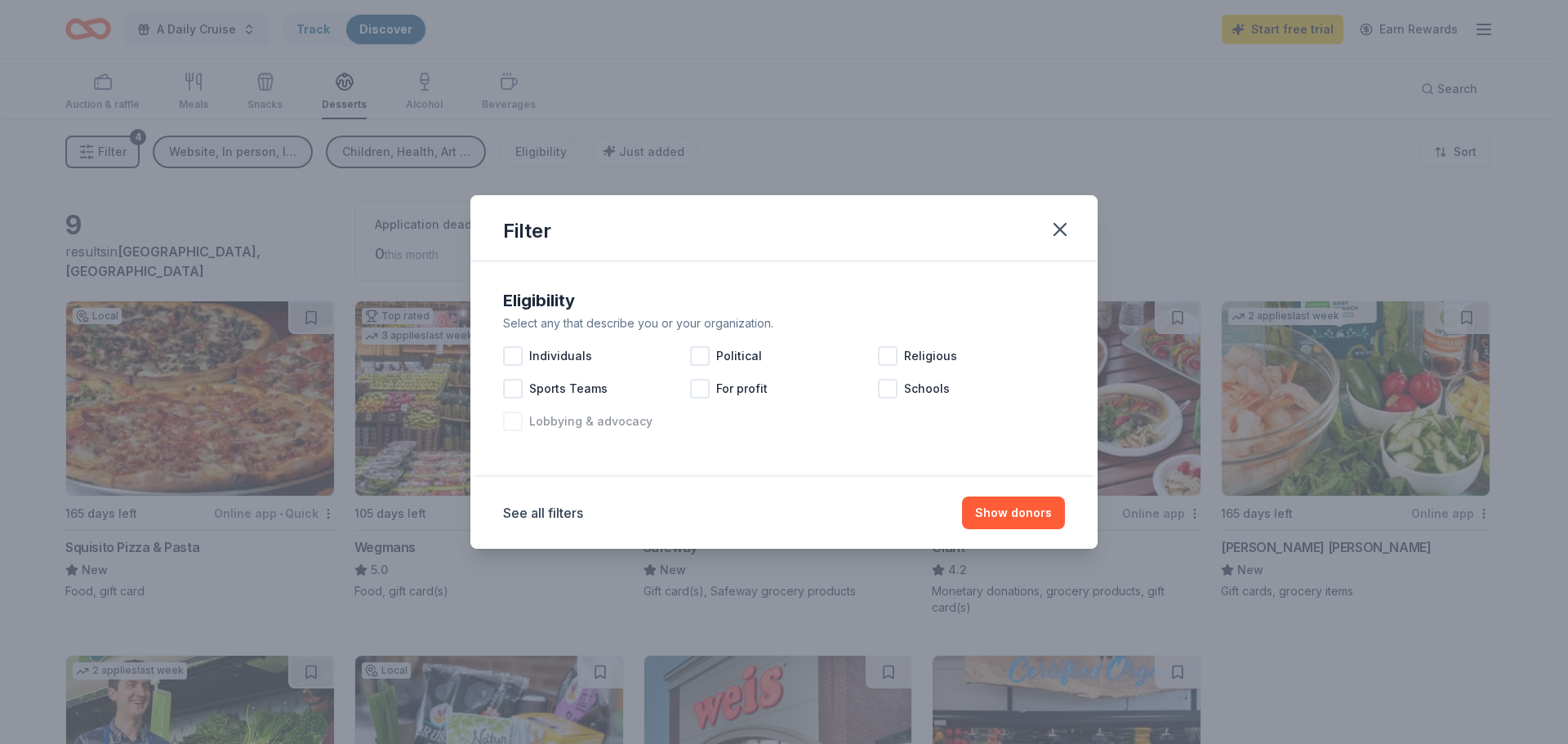
click at [514, 424] on div at bounding box center [513, 421] width 20 height 20
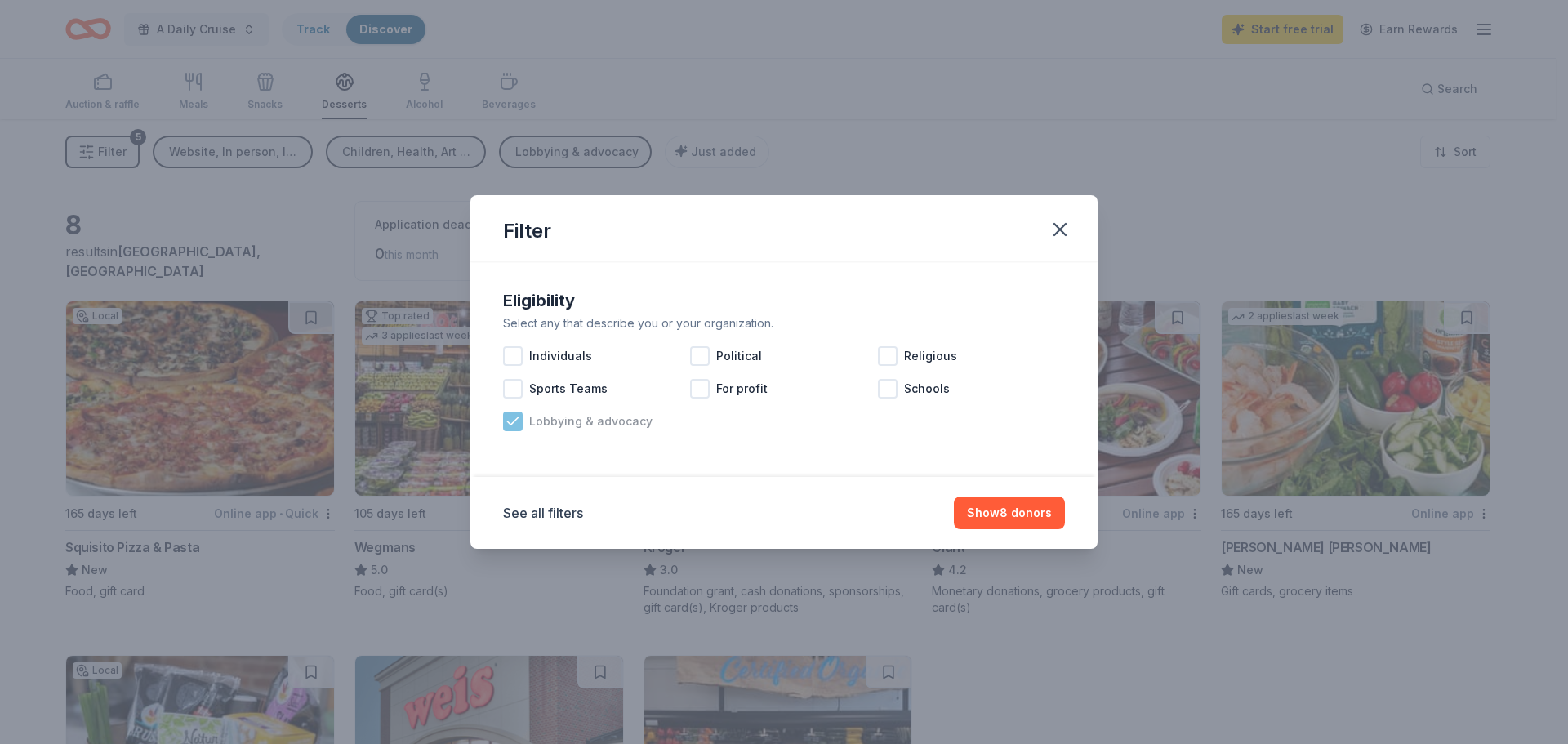
click at [514, 427] on icon at bounding box center [513, 421] width 17 height 17
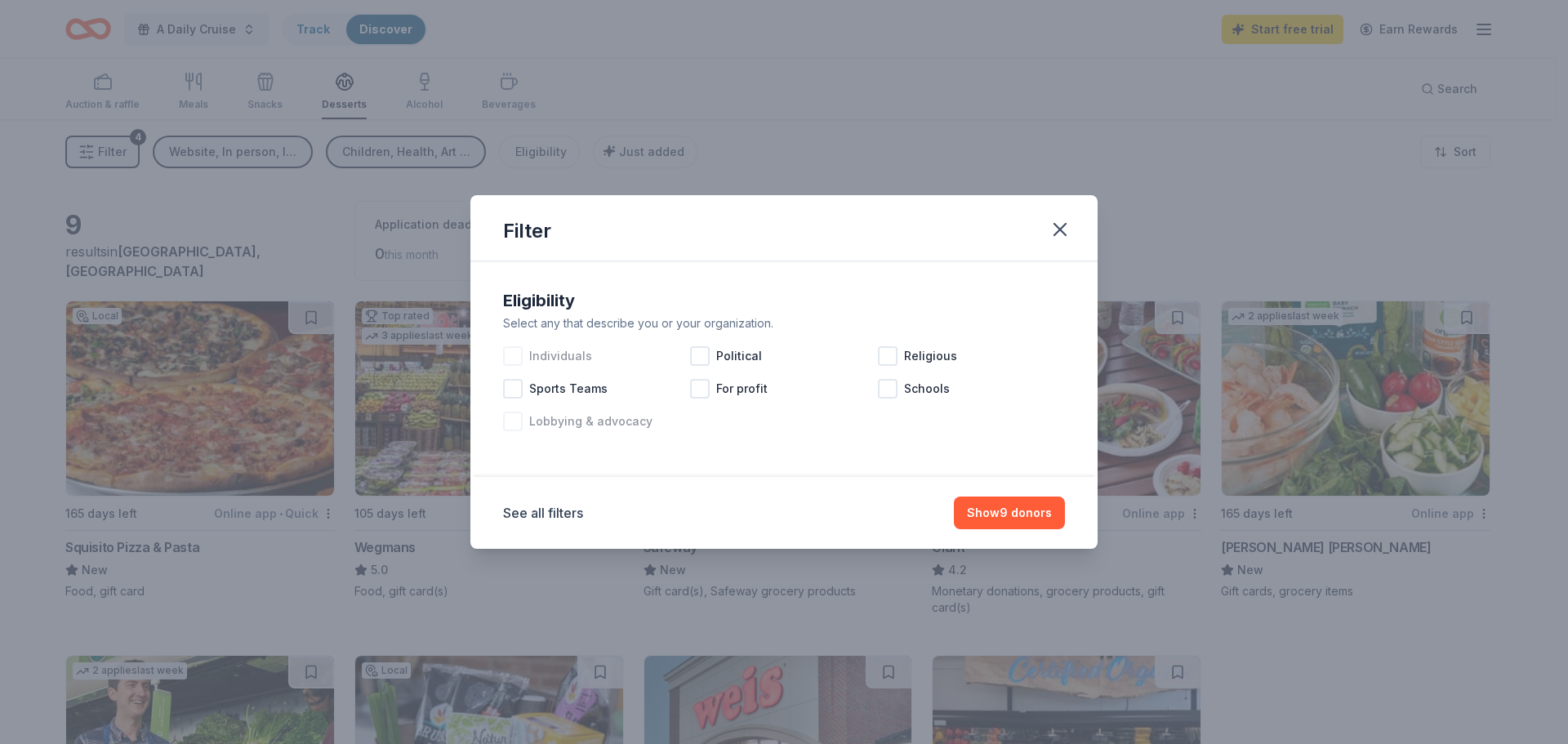
drag, startPoint x: 511, startPoint y: 357, endPoint x: 540, endPoint y: 361, distance: 29.3
click at [514, 357] on div at bounding box center [513, 356] width 20 height 20
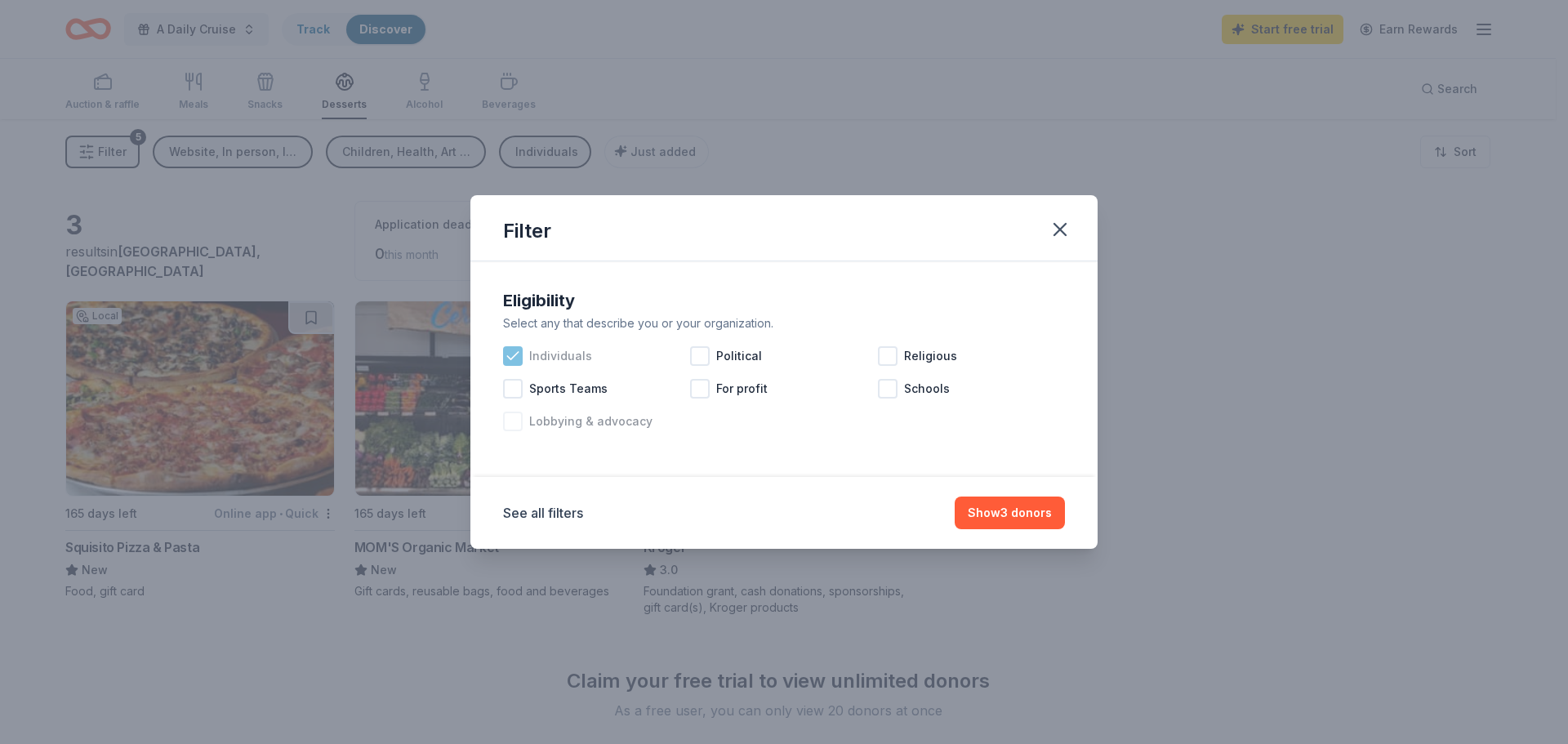
click at [506, 351] on icon at bounding box center [513, 356] width 17 height 17
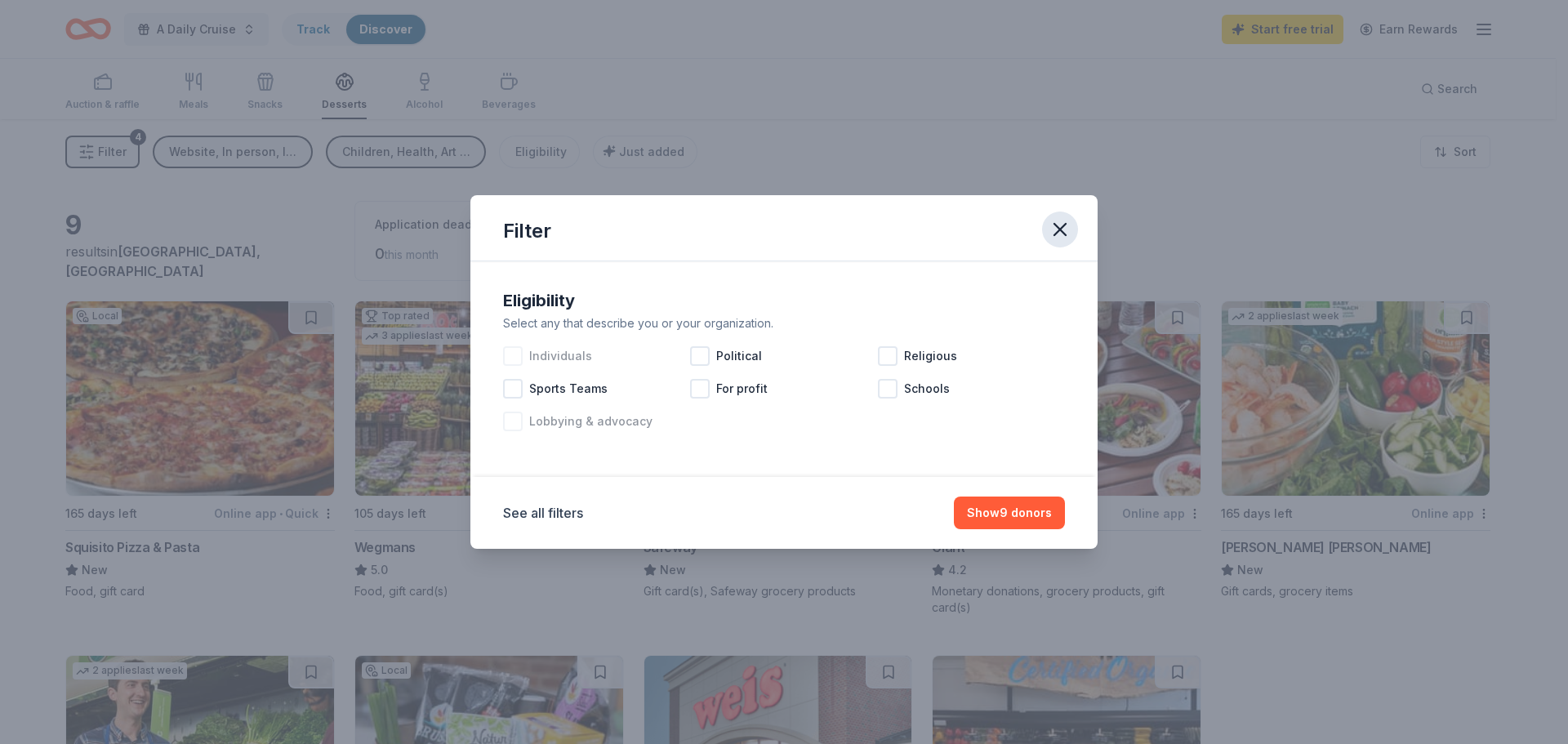
click at [1067, 222] on icon "button" at bounding box center [1060, 230] width 23 height 23
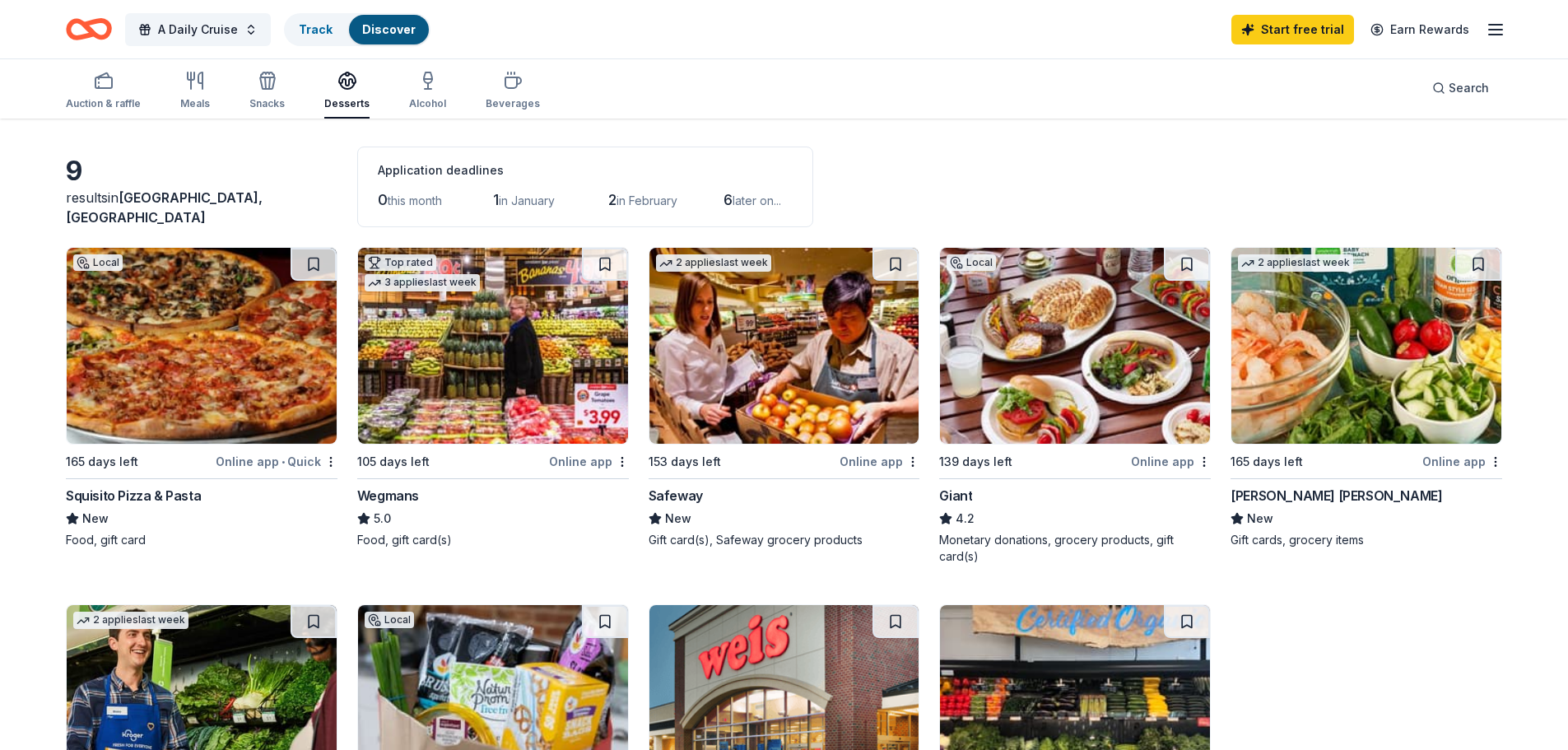
scroll to position [247, 0]
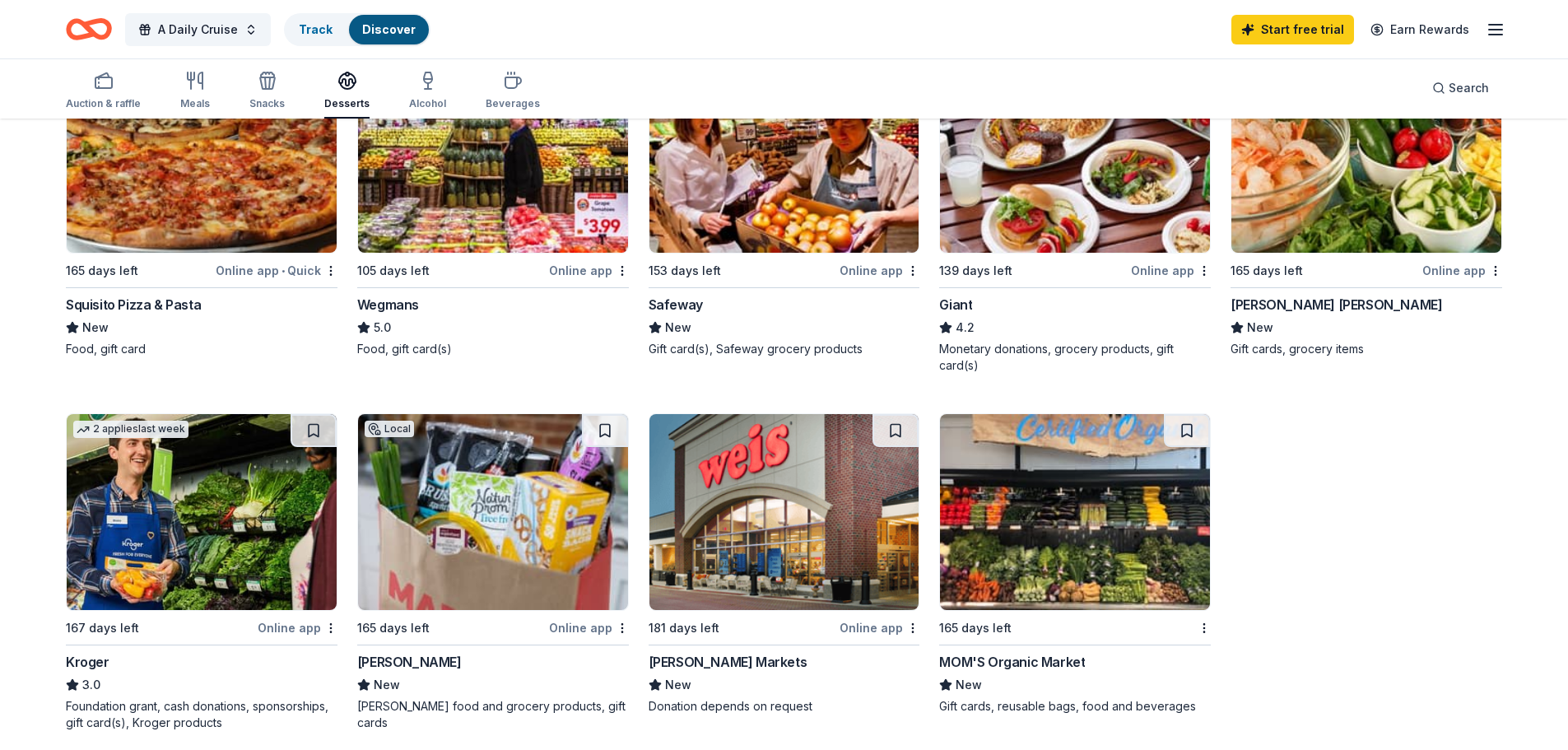
click at [752, 554] on img at bounding box center [784, 511] width 270 height 196
click at [444, 575] on img at bounding box center [493, 511] width 270 height 196
click at [1064, 226] on img at bounding box center [1074, 154] width 270 height 196
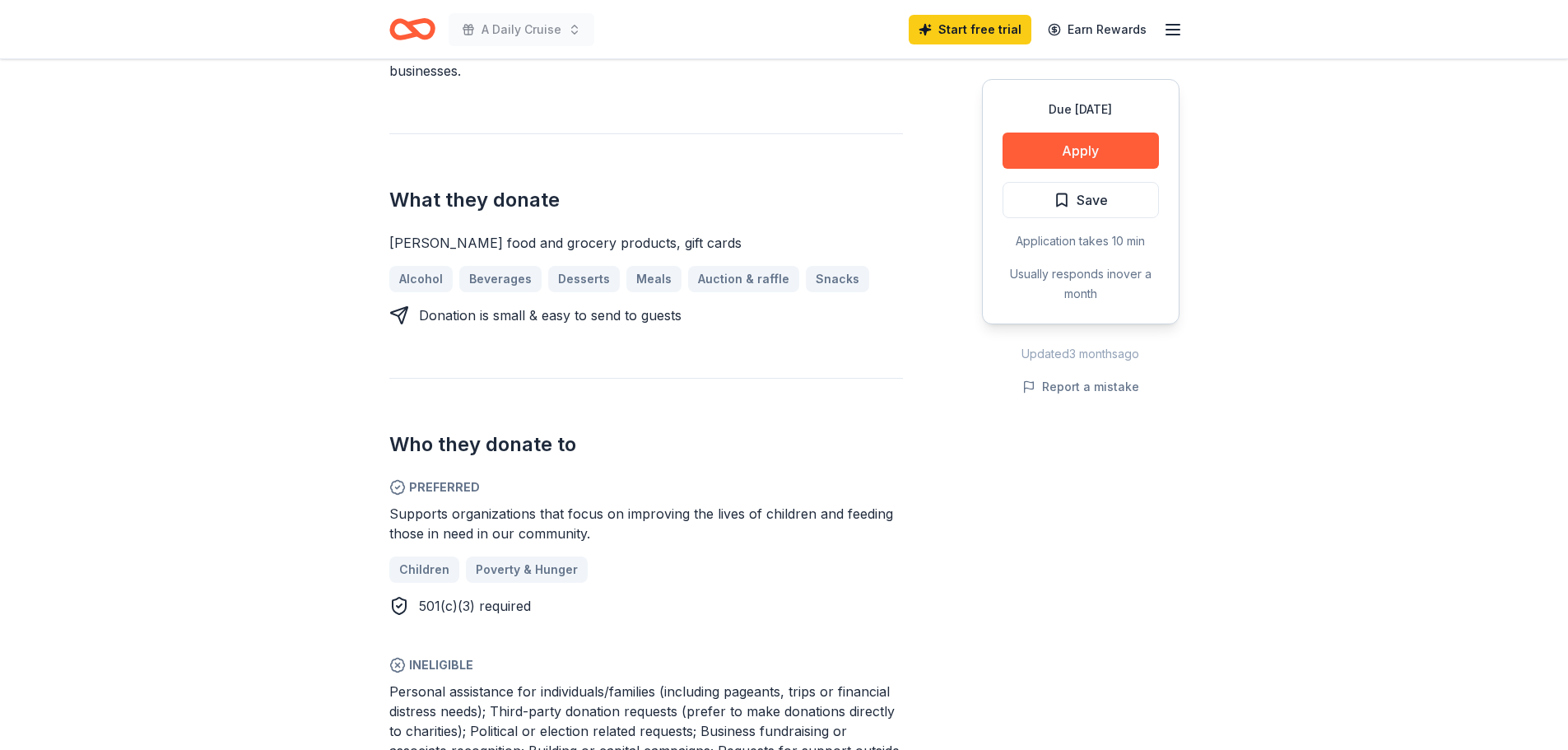
scroll to position [494, 0]
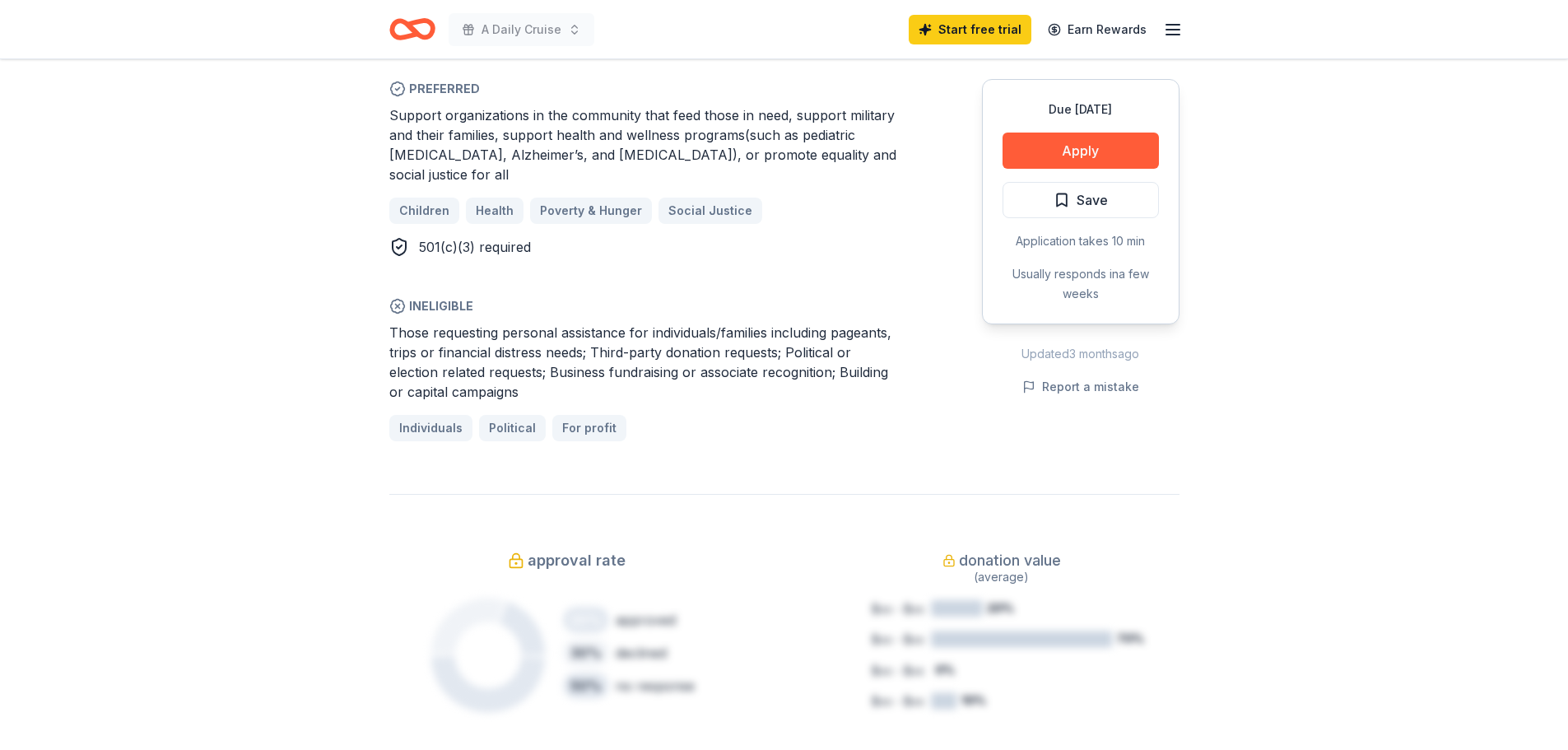
scroll to position [1070, 0]
